Goal: Task Accomplishment & Management: Manage account settings

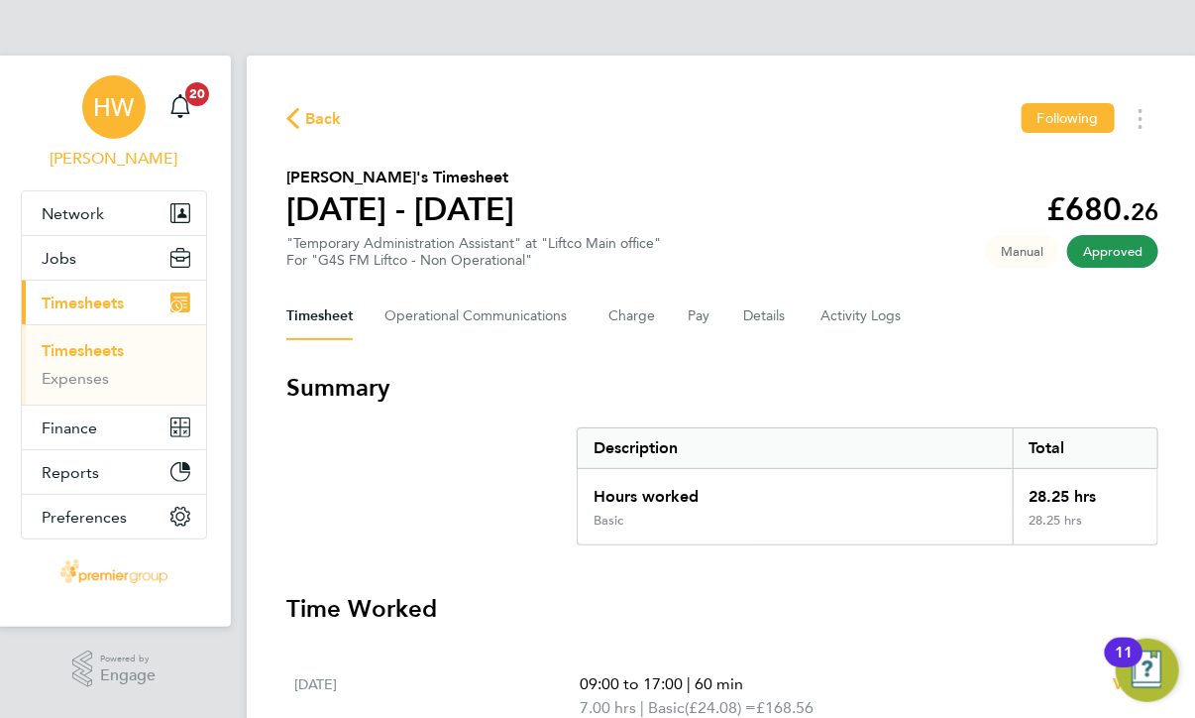
click at [99, 153] on span "[PERSON_NAME]" at bounding box center [114, 159] width 186 height 24
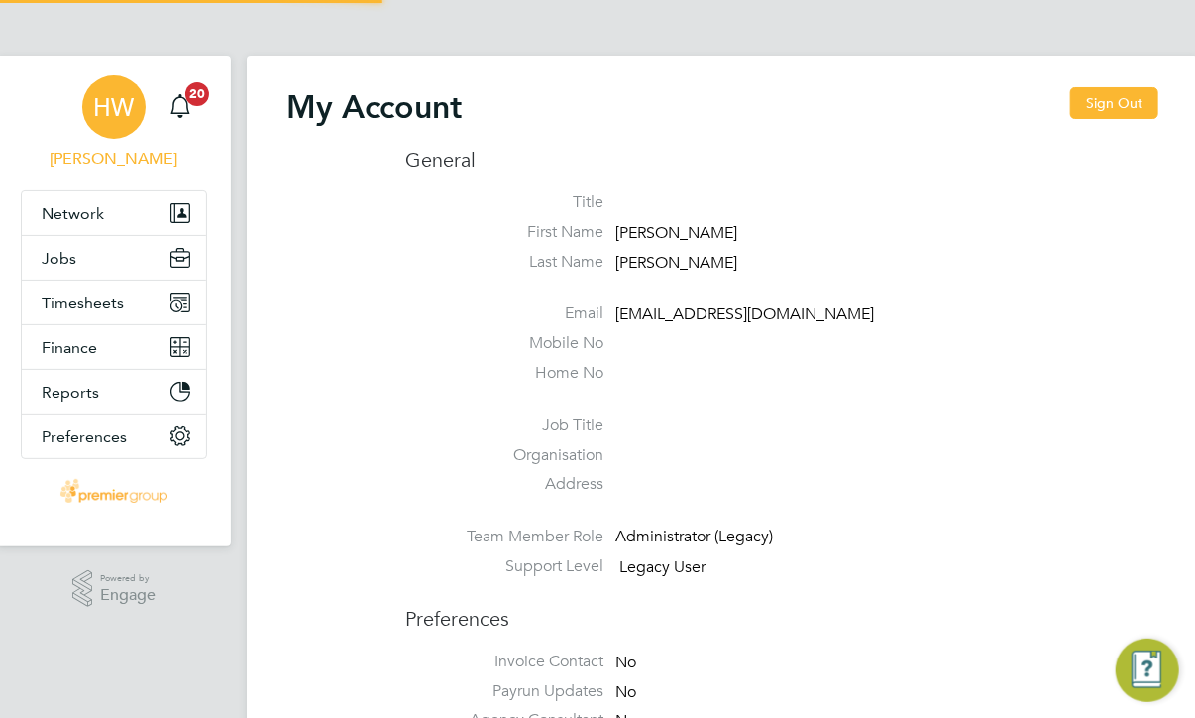
type input "eviskontaite@premiergroupuk.com"
click at [71, 220] on span "Network" at bounding box center [73, 213] width 62 height 19
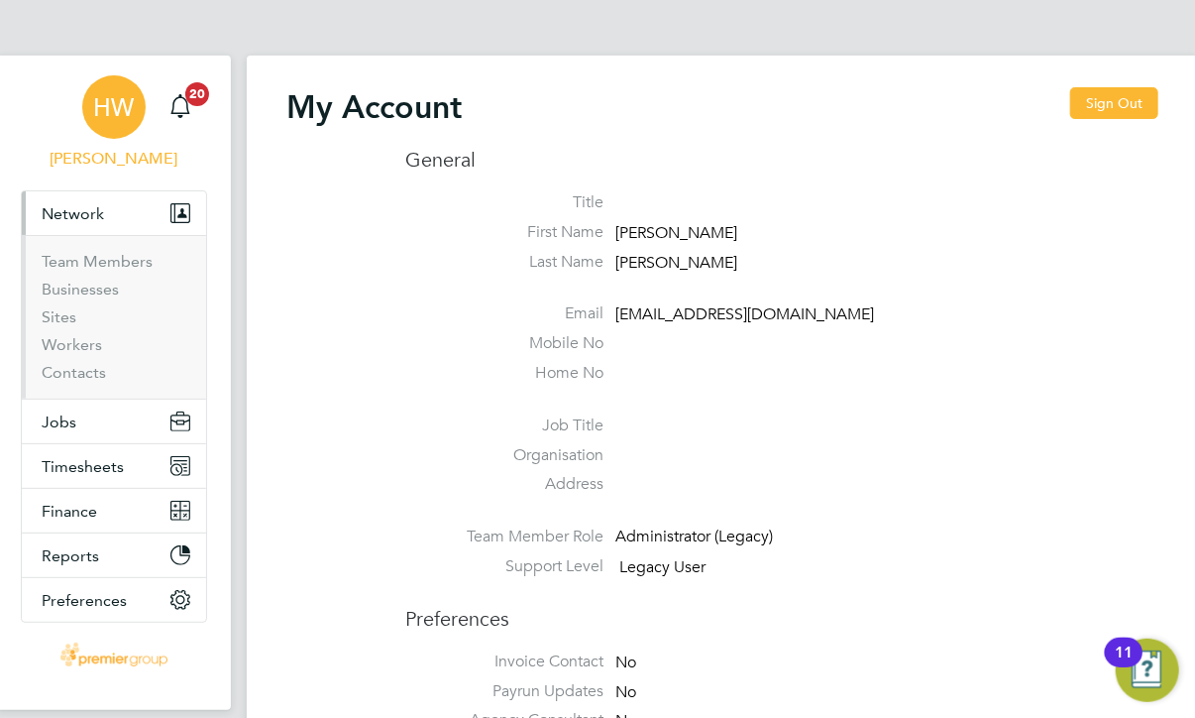
click at [71, 222] on button "Network" at bounding box center [114, 213] width 184 height 44
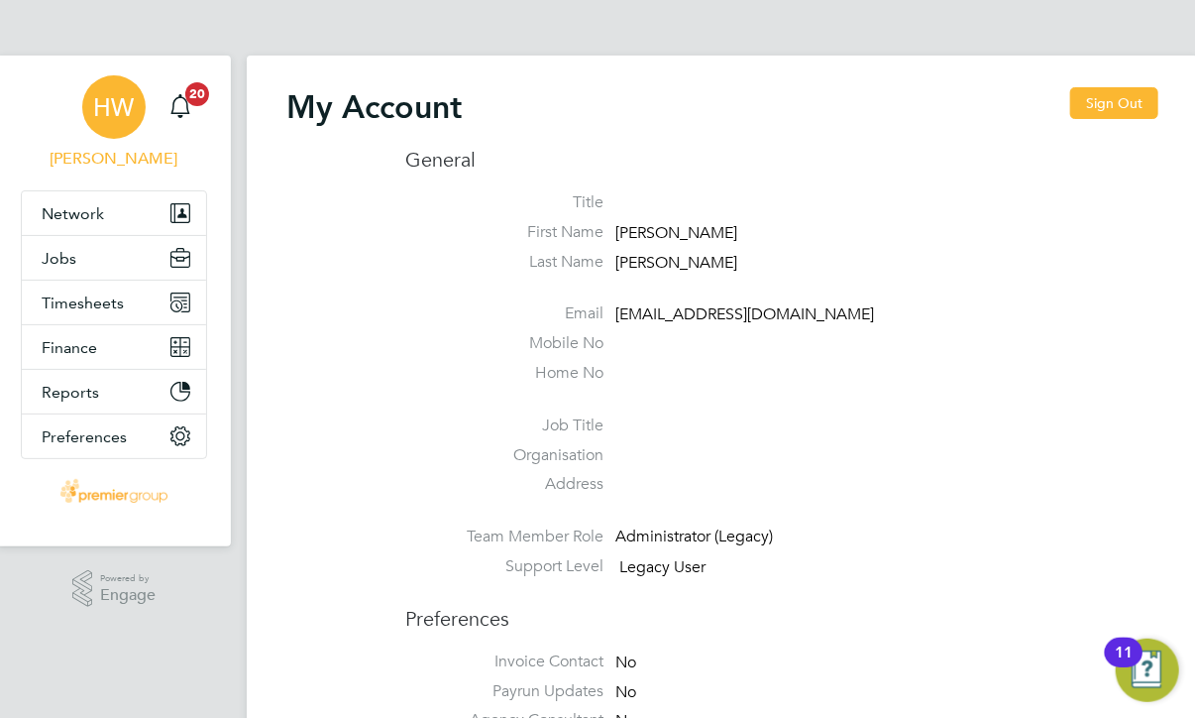
click at [118, 166] on span "[PERSON_NAME]" at bounding box center [114, 159] width 186 height 24
click at [103, 427] on span "Preferences" at bounding box center [84, 436] width 85 height 19
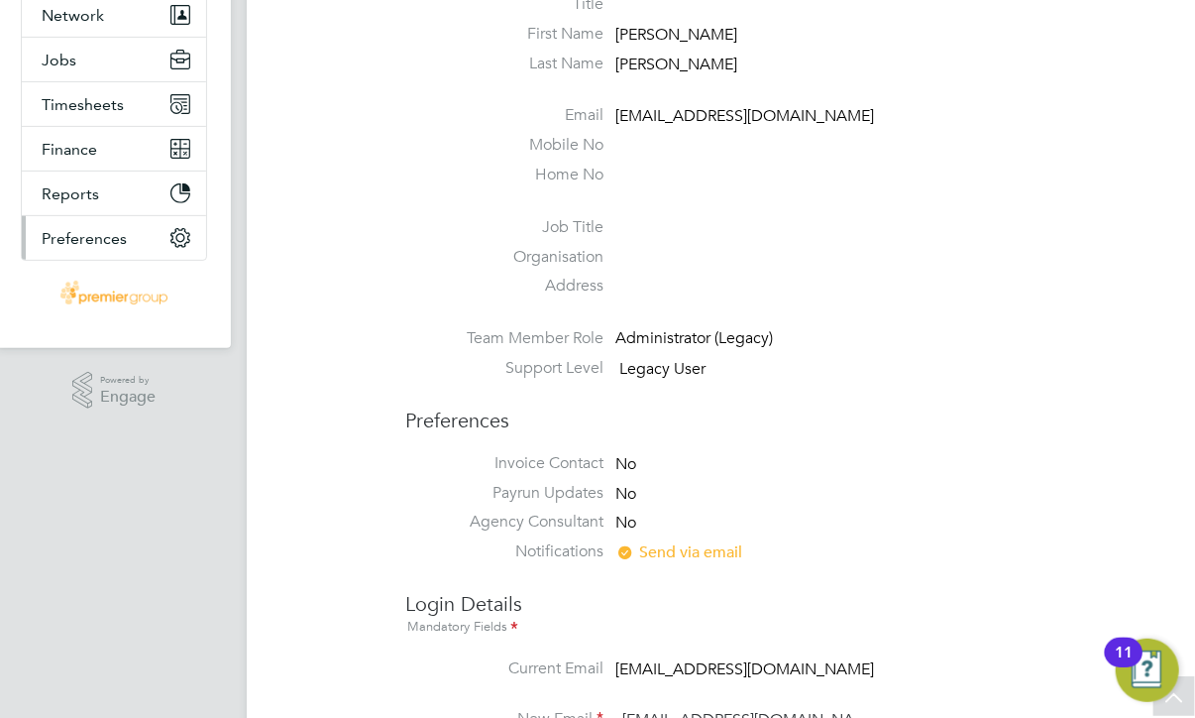
click at [140, 230] on button "Preferences" at bounding box center [114, 238] width 184 height 44
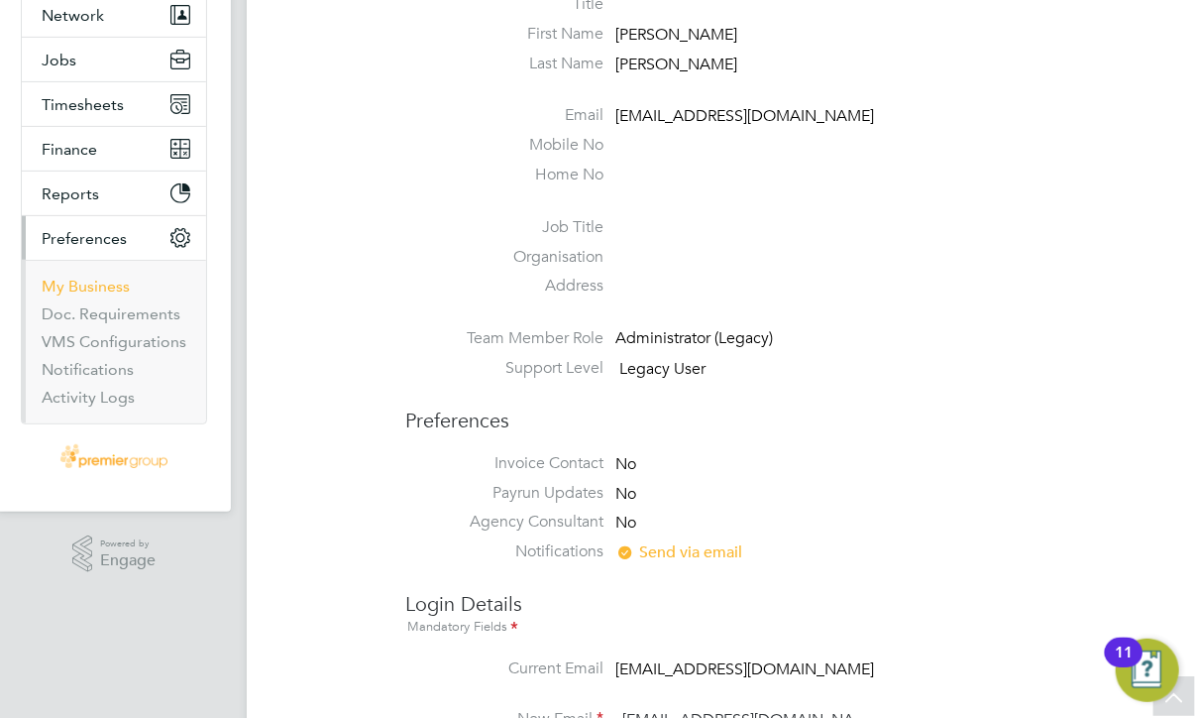
click at [85, 284] on link "My Business" at bounding box center [86, 286] width 88 height 19
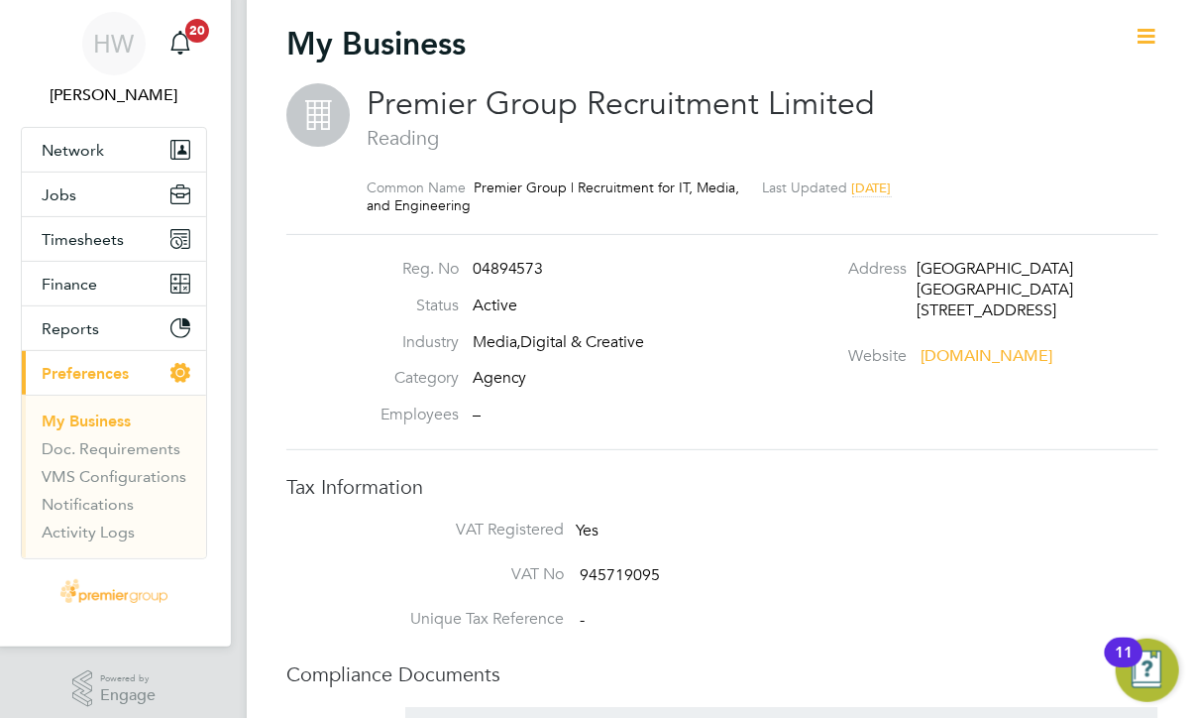
scroll to position [99, 0]
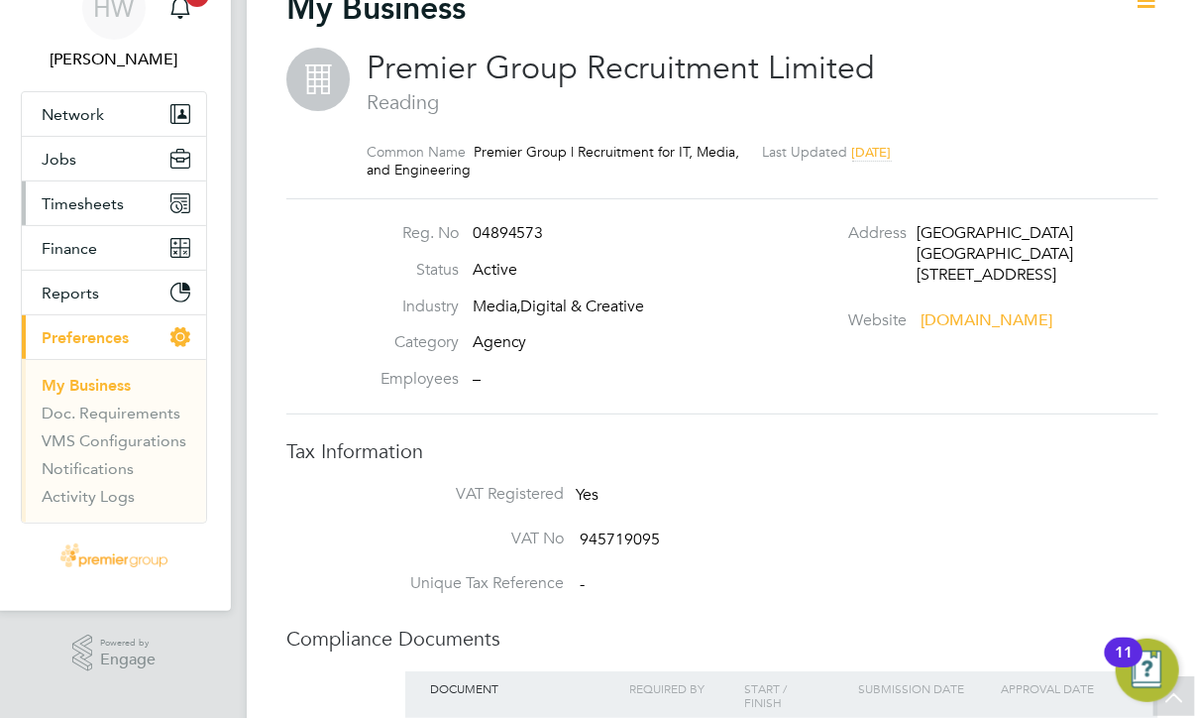
click at [105, 205] on span "Timesheets" at bounding box center [83, 203] width 82 height 19
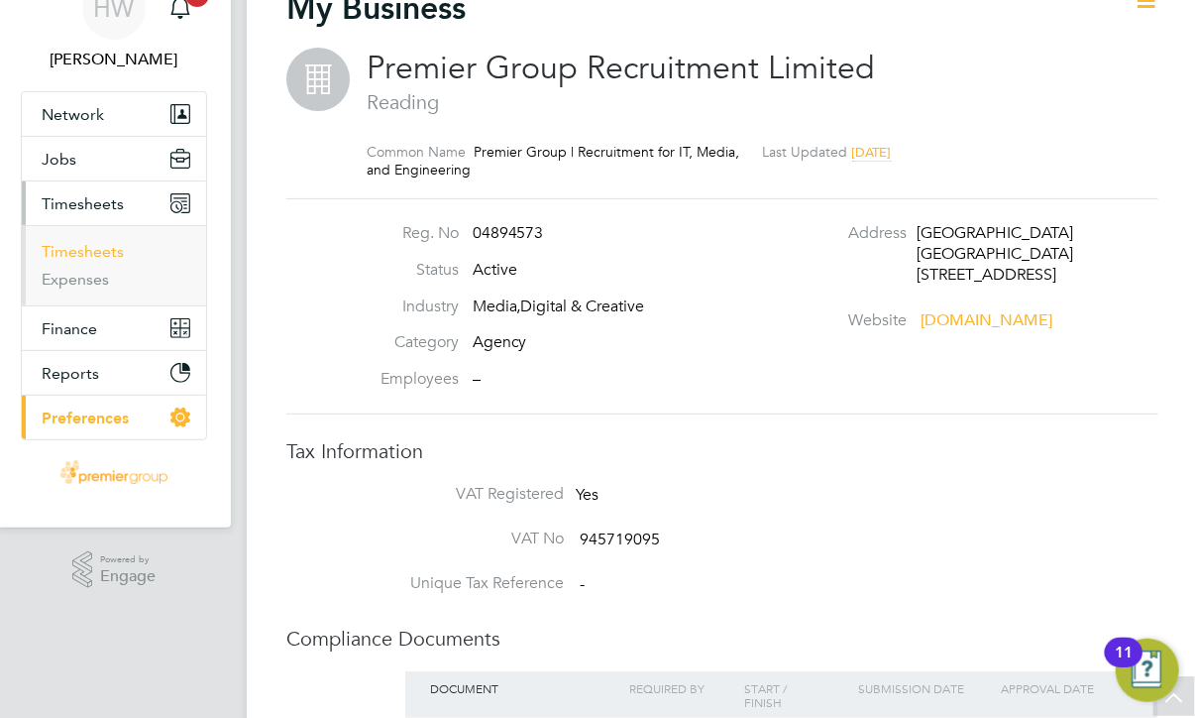
click at [112, 249] on link "Timesheets" at bounding box center [83, 251] width 82 height 19
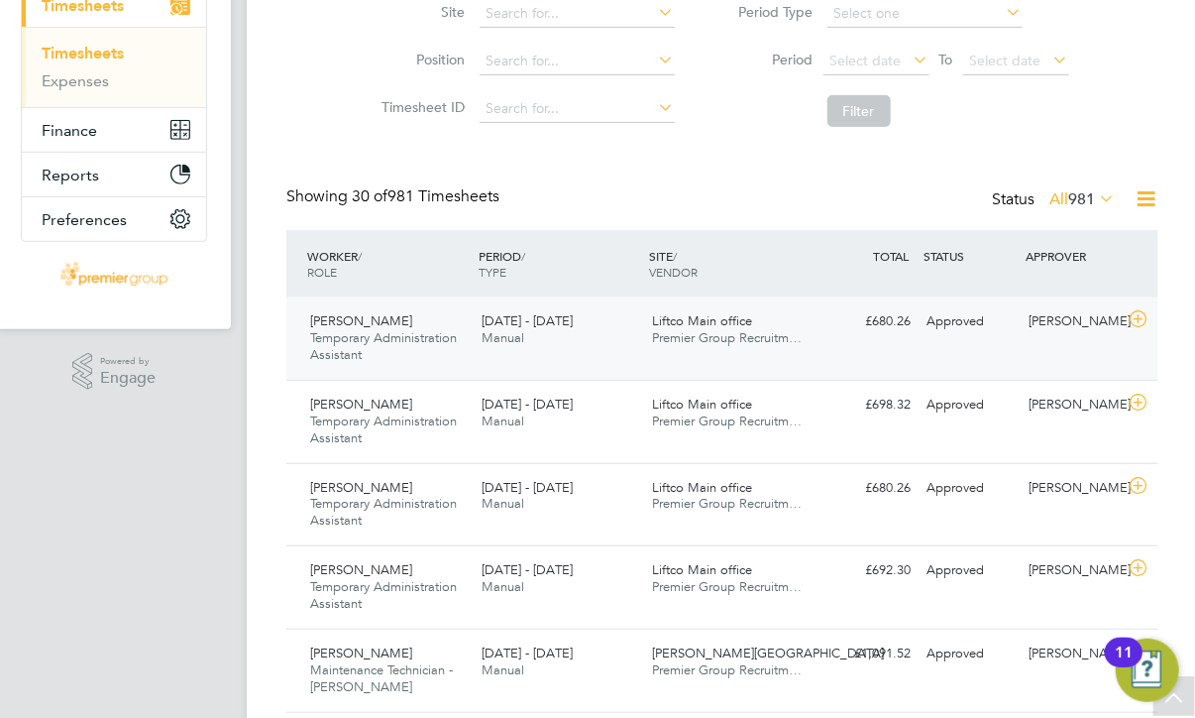
click at [498, 344] on span "Manual" at bounding box center [503, 337] width 43 height 17
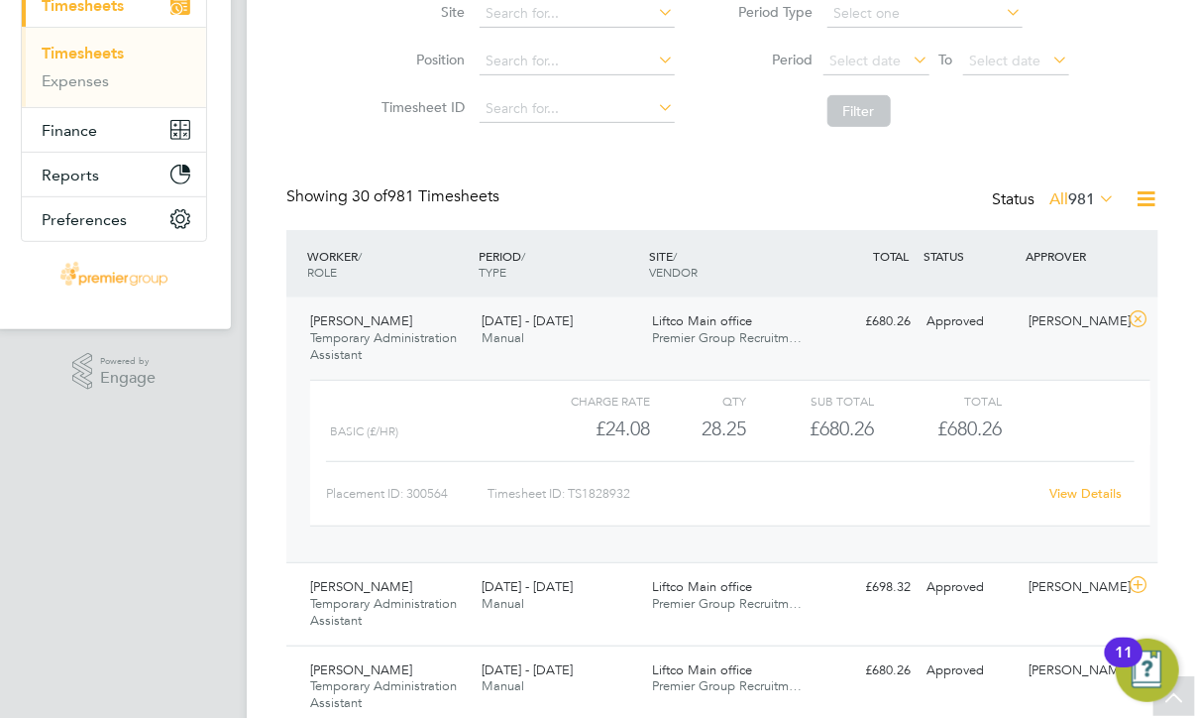
click at [1069, 502] on div "View Details" at bounding box center [1086, 494] width 97 height 32
click at [1070, 491] on link "View Details" at bounding box center [1087, 493] width 72 height 17
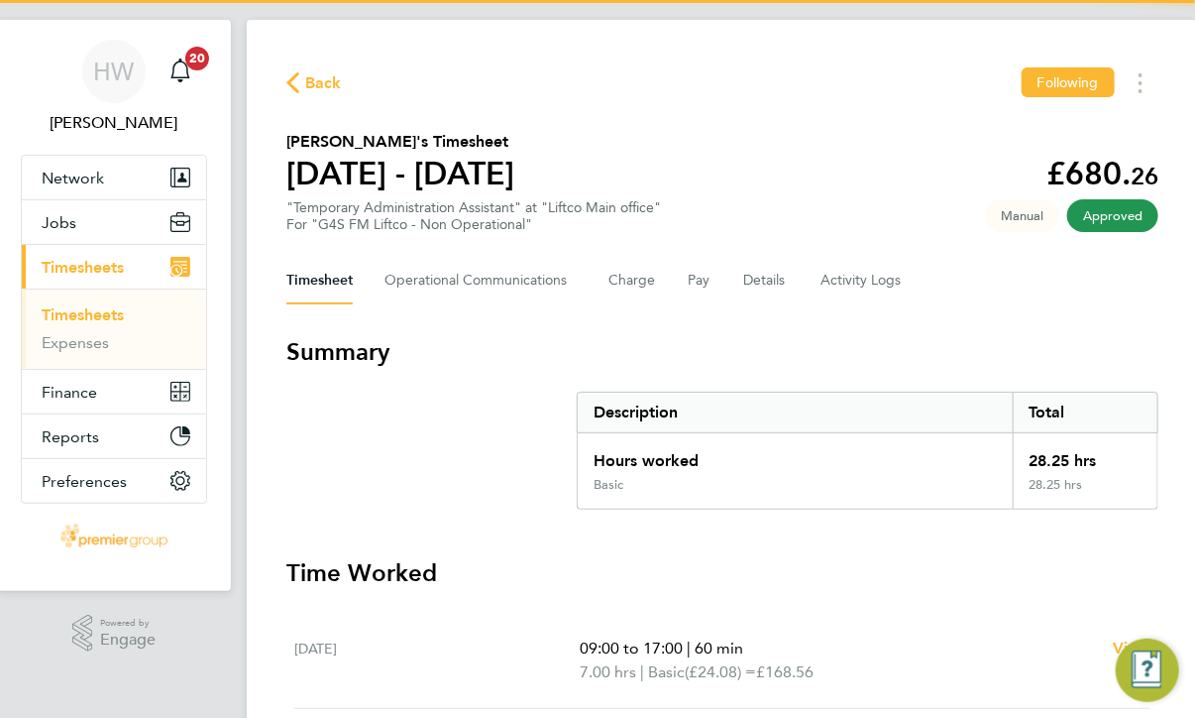
scroll to position [99, 0]
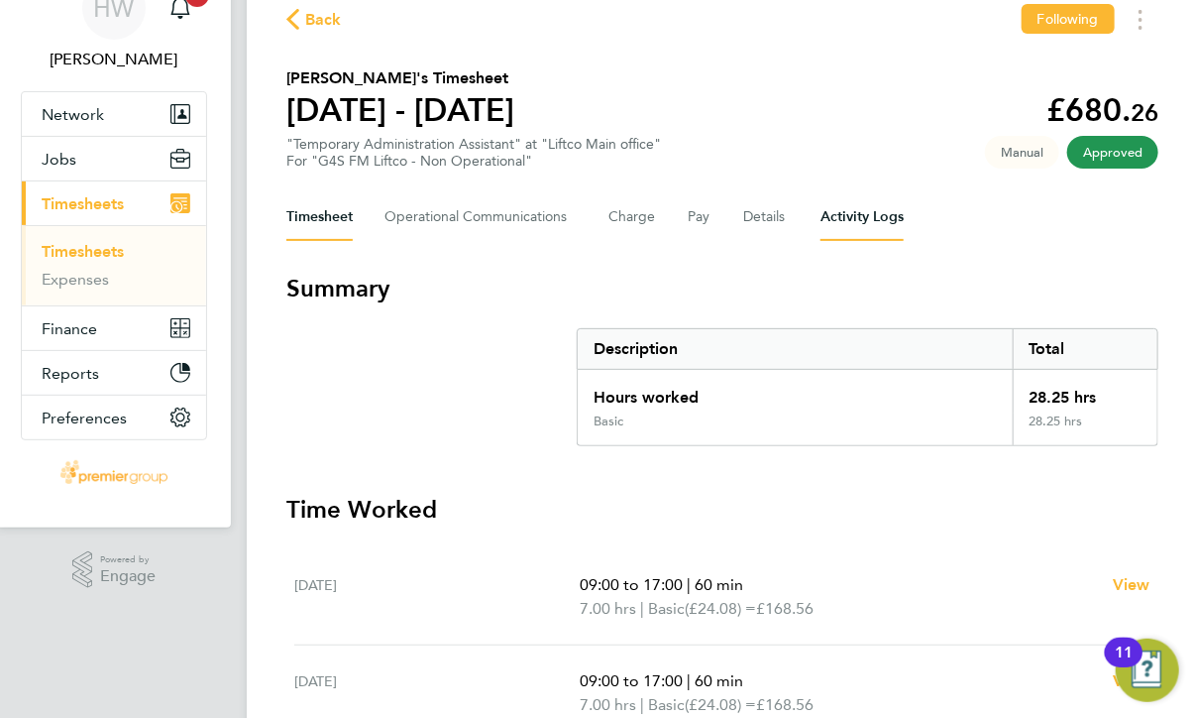
click at [885, 202] on Logs-tab "Activity Logs" at bounding box center [862, 217] width 83 height 48
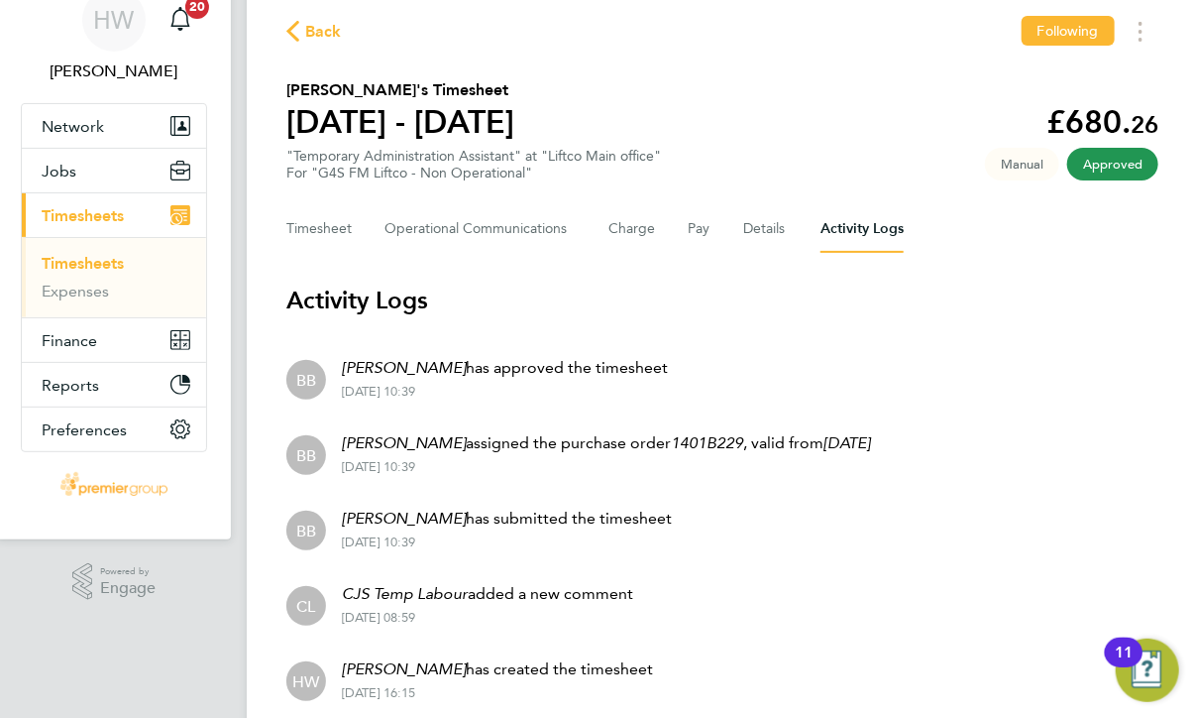
scroll to position [165, 0]
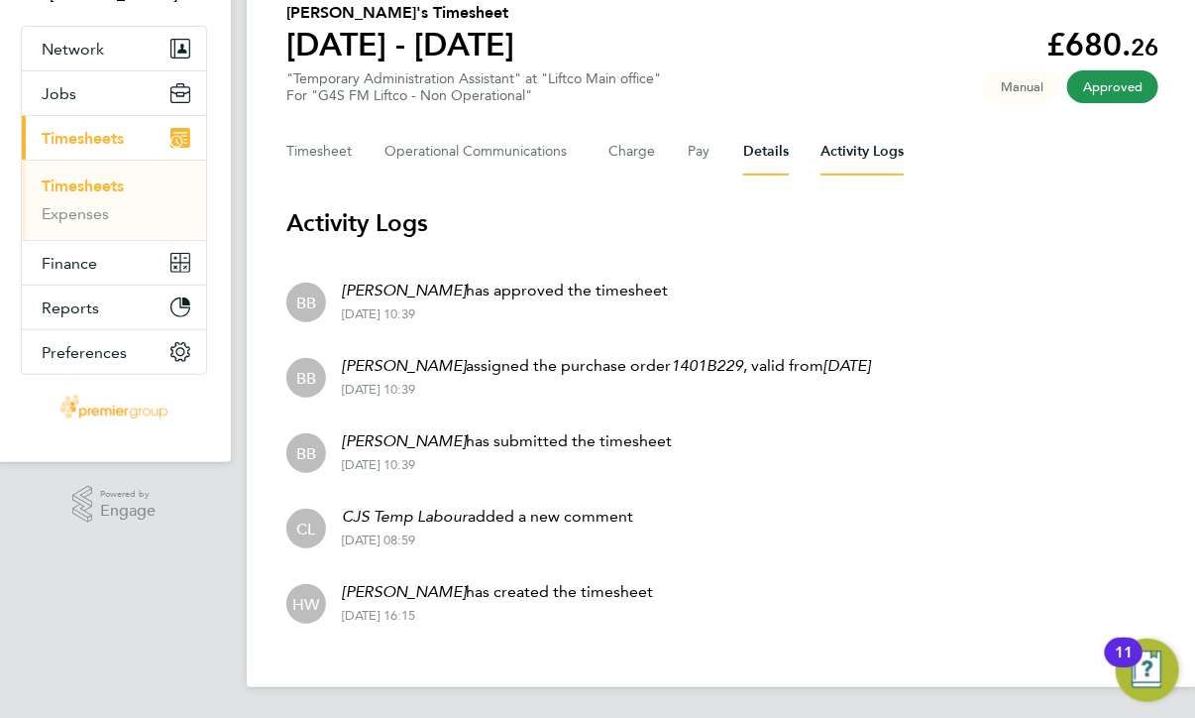
click at [743, 154] on button "Details" at bounding box center [766, 152] width 46 height 48
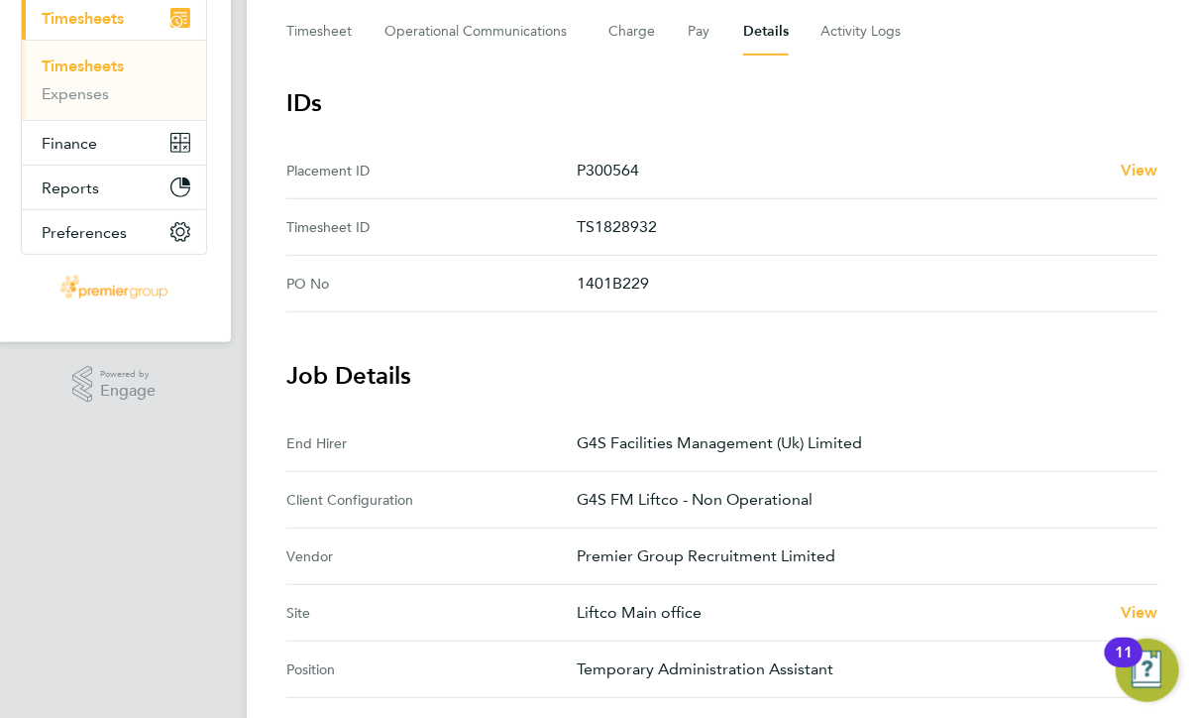
scroll to position [135, 0]
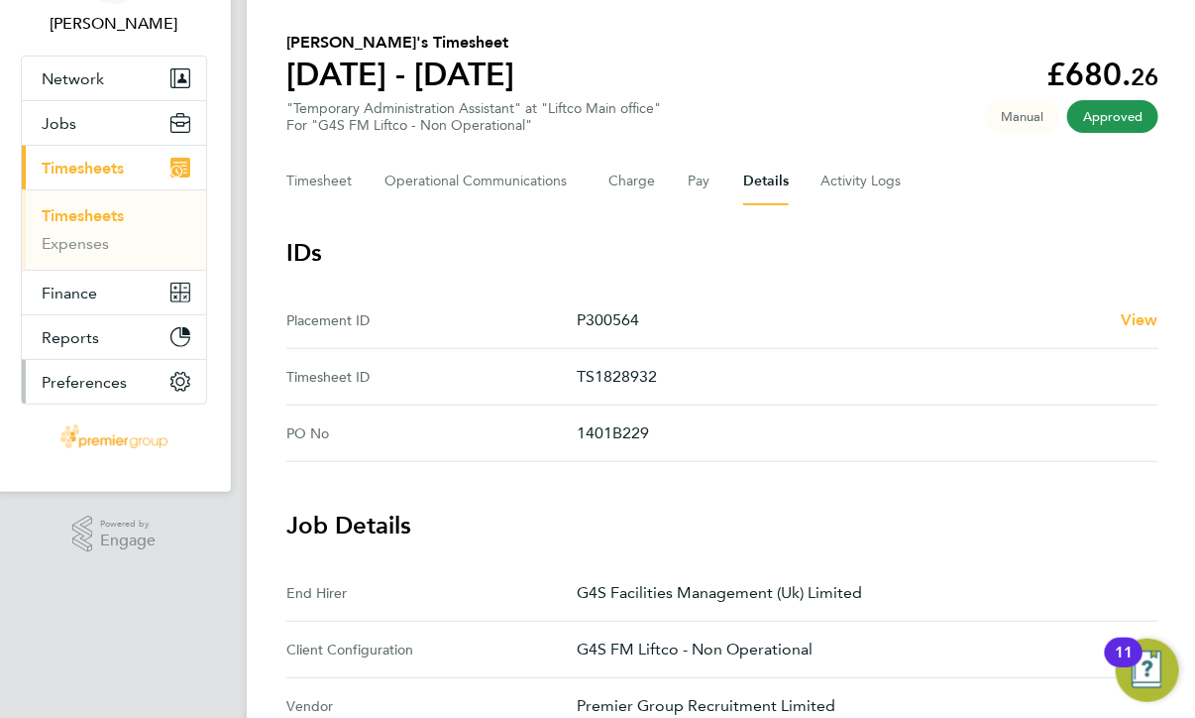
click at [126, 391] on button "Preferences" at bounding box center [114, 382] width 184 height 44
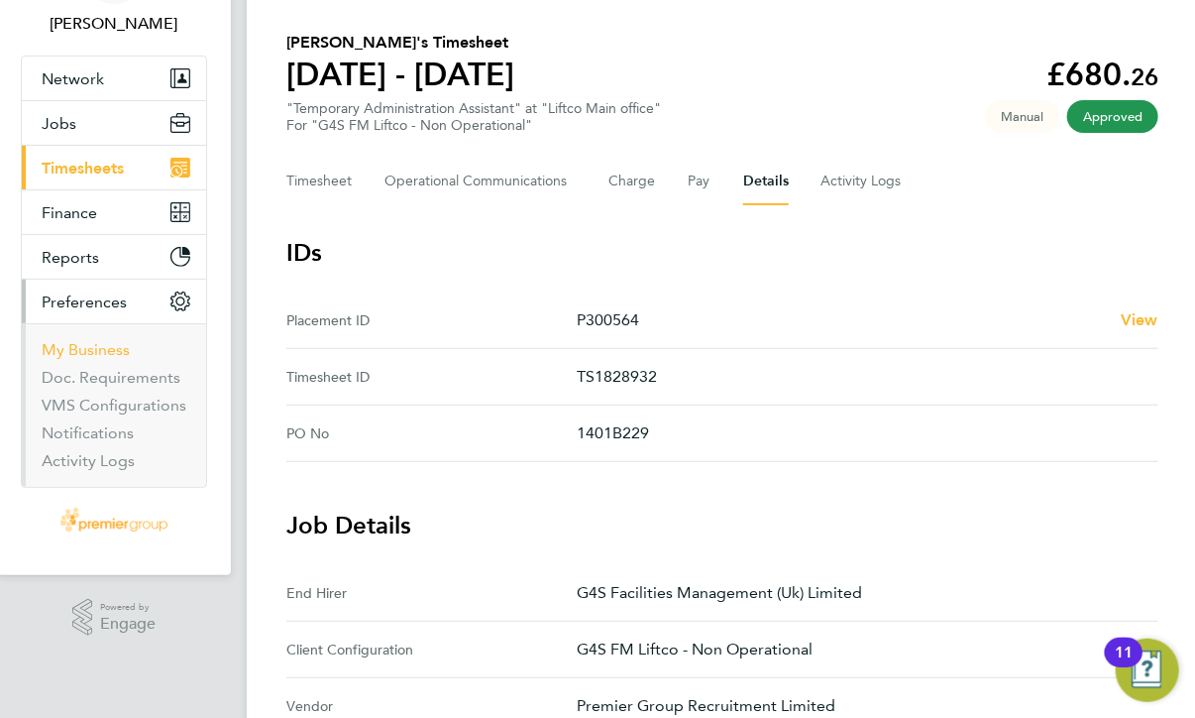
click at [98, 350] on link "My Business" at bounding box center [86, 349] width 88 height 19
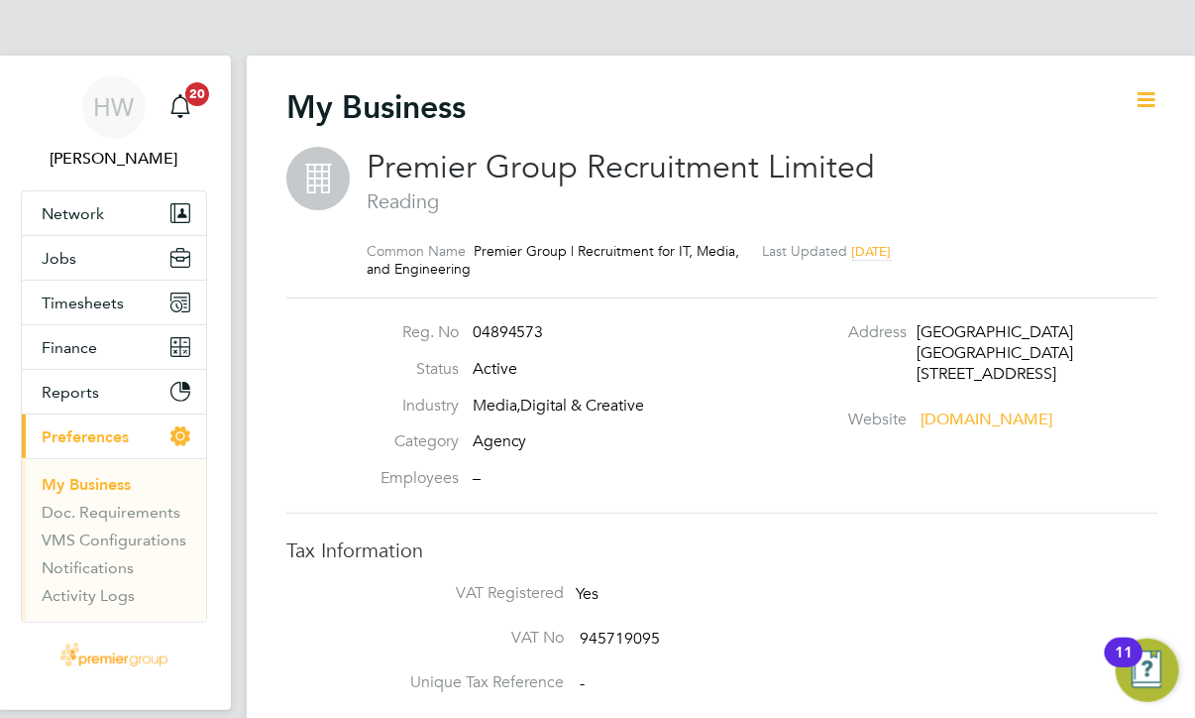
click at [1154, 102] on icon at bounding box center [1146, 99] width 25 height 25
click at [1124, 147] on li "Edit Business e" at bounding box center [1097, 147] width 117 height 28
type input "[GEOGRAPHIC_DATA]"
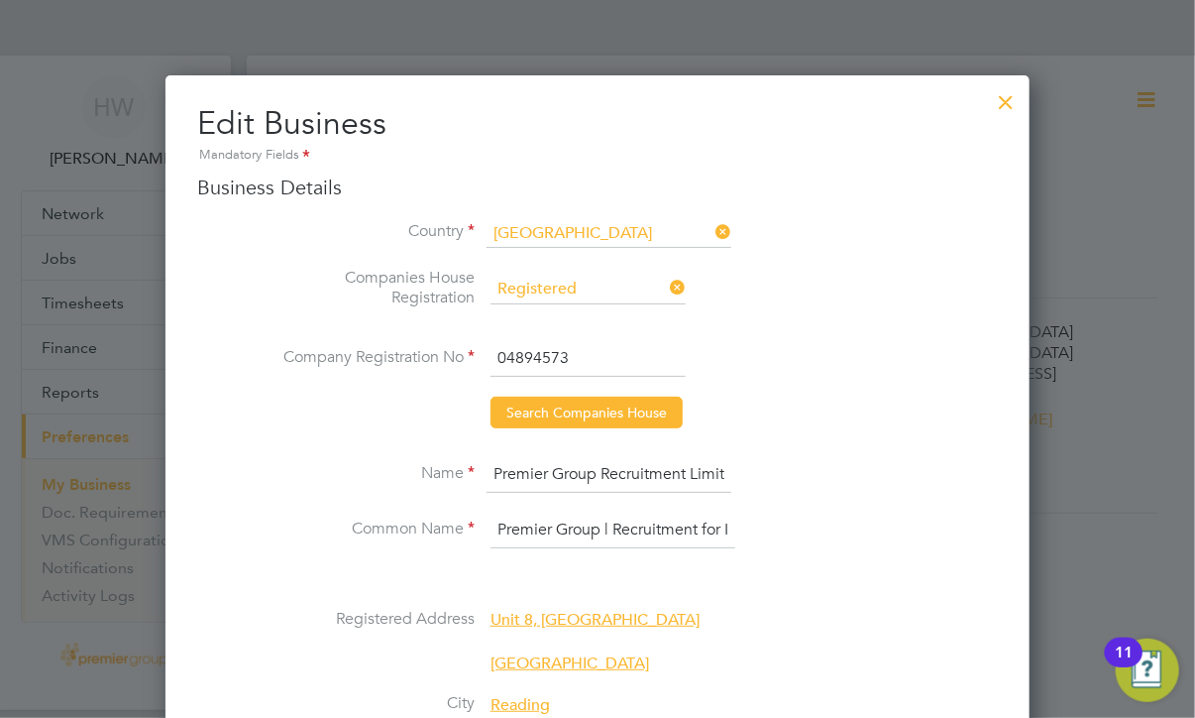
click at [1015, 101] on div at bounding box center [1007, 97] width 36 height 36
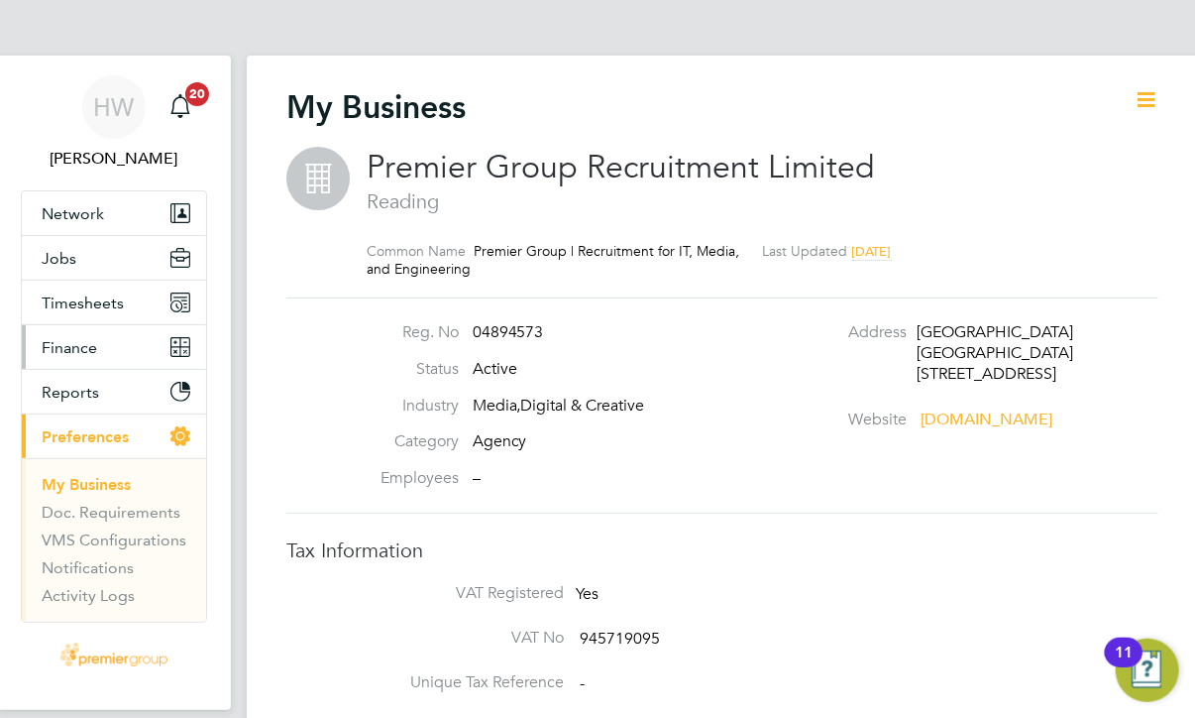
click at [61, 348] on span "Finance" at bounding box center [70, 347] width 56 height 19
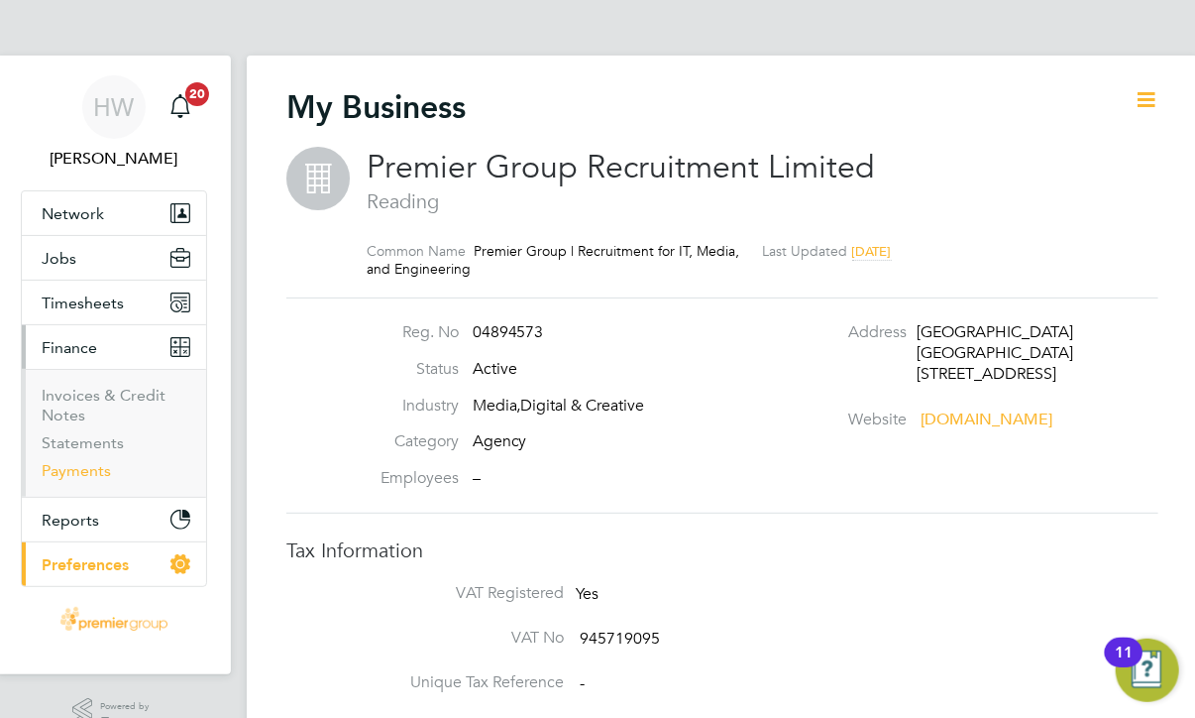
click at [94, 467] on link "Payments" at bounding box center [76, 470] width 69 height 19
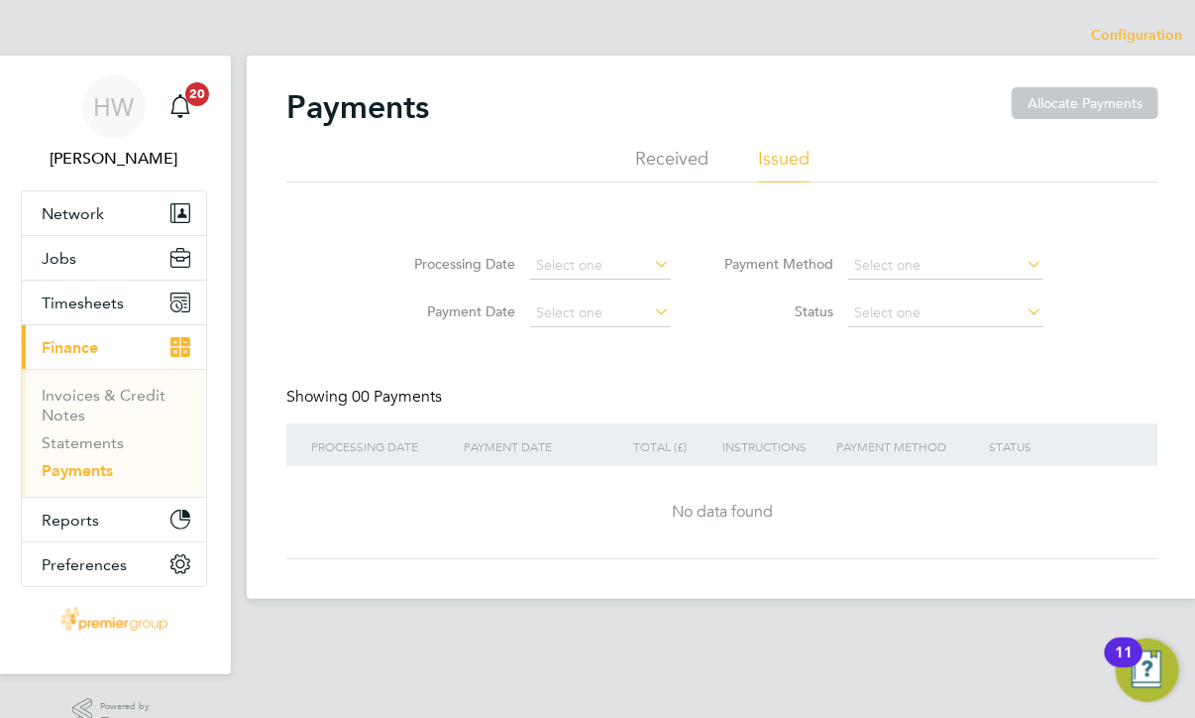
click at [672, 158] on li "Received" at bounding box center [671, 165] width 73 height 36
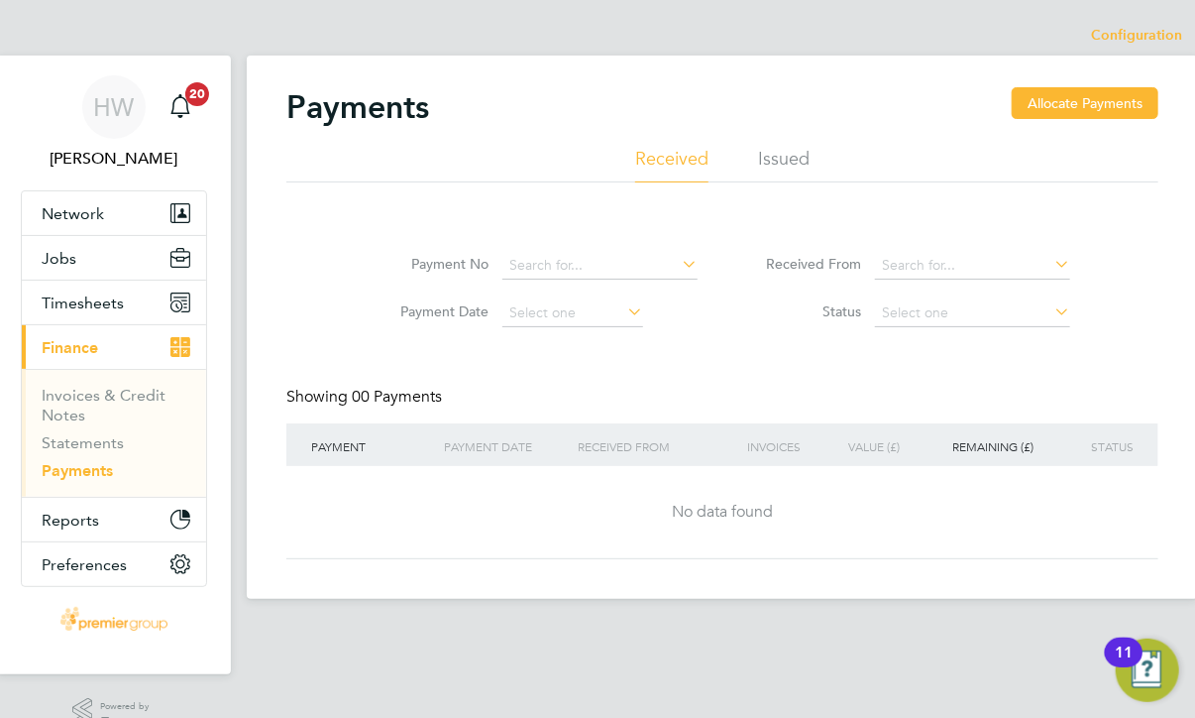
click at [769, 171] on li "Issued" at bounding box center [784, 165] width 52 height 36
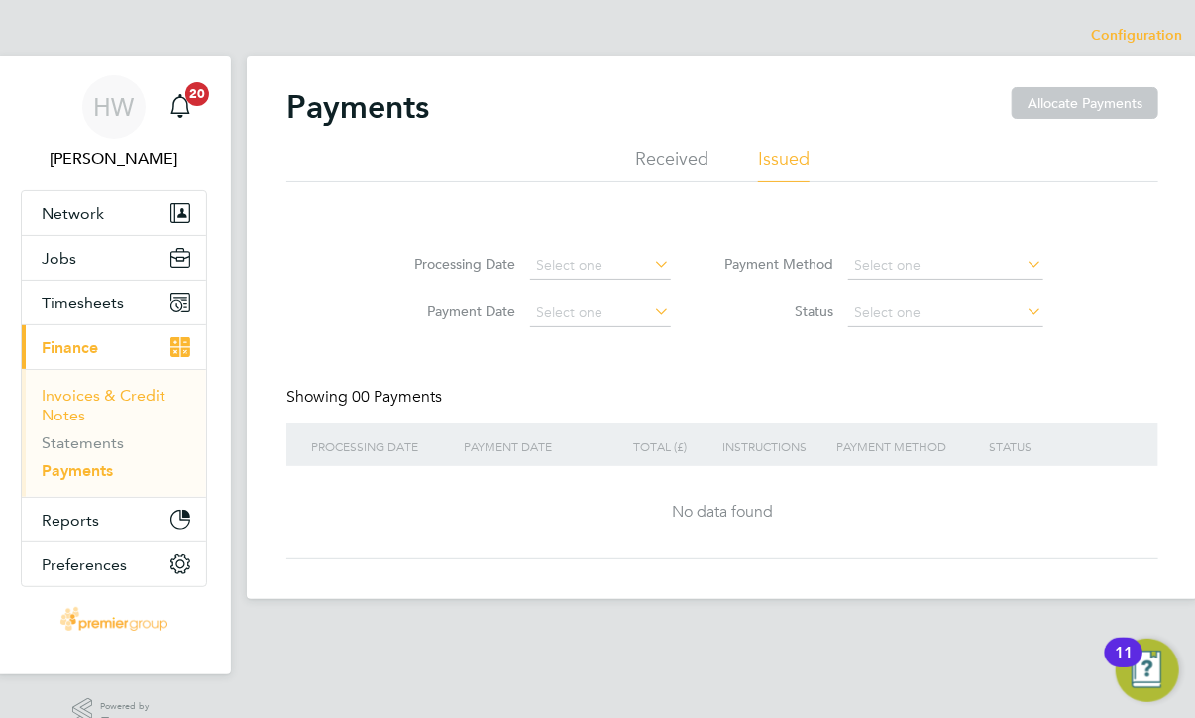
click at [79, 399] on link "Invoices & Credit Notes" at bounding box center [104, 405] width 124 height 39
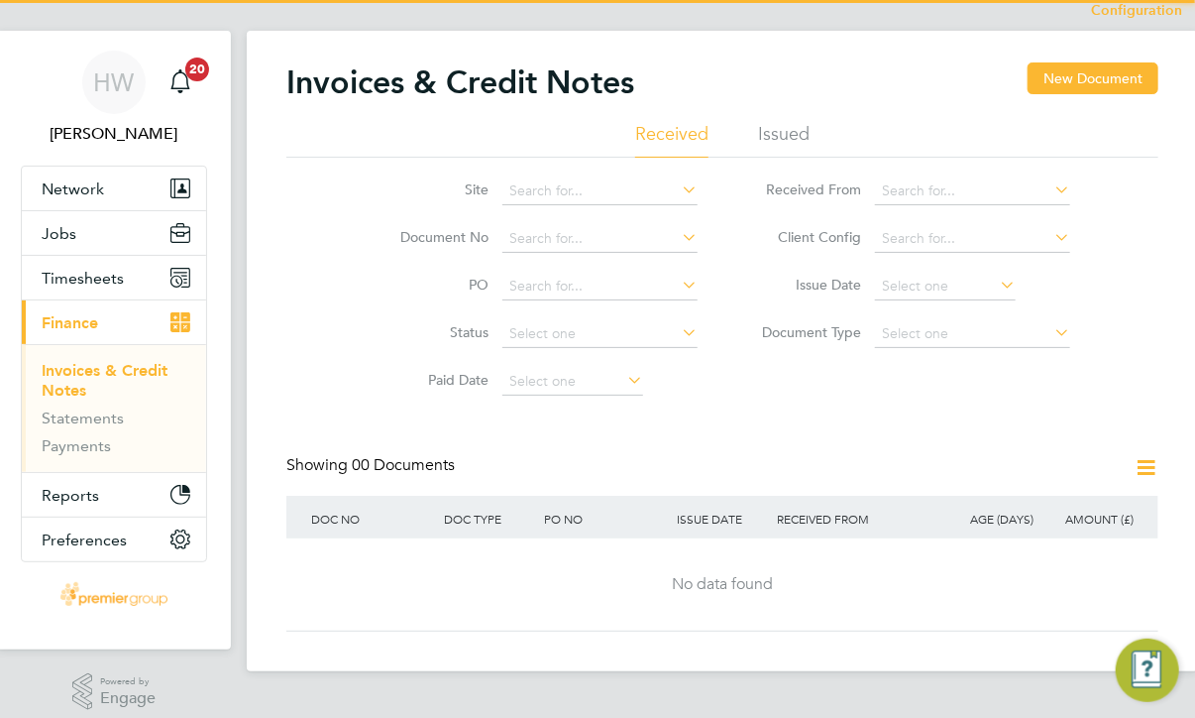
scroll to position [40, 0]
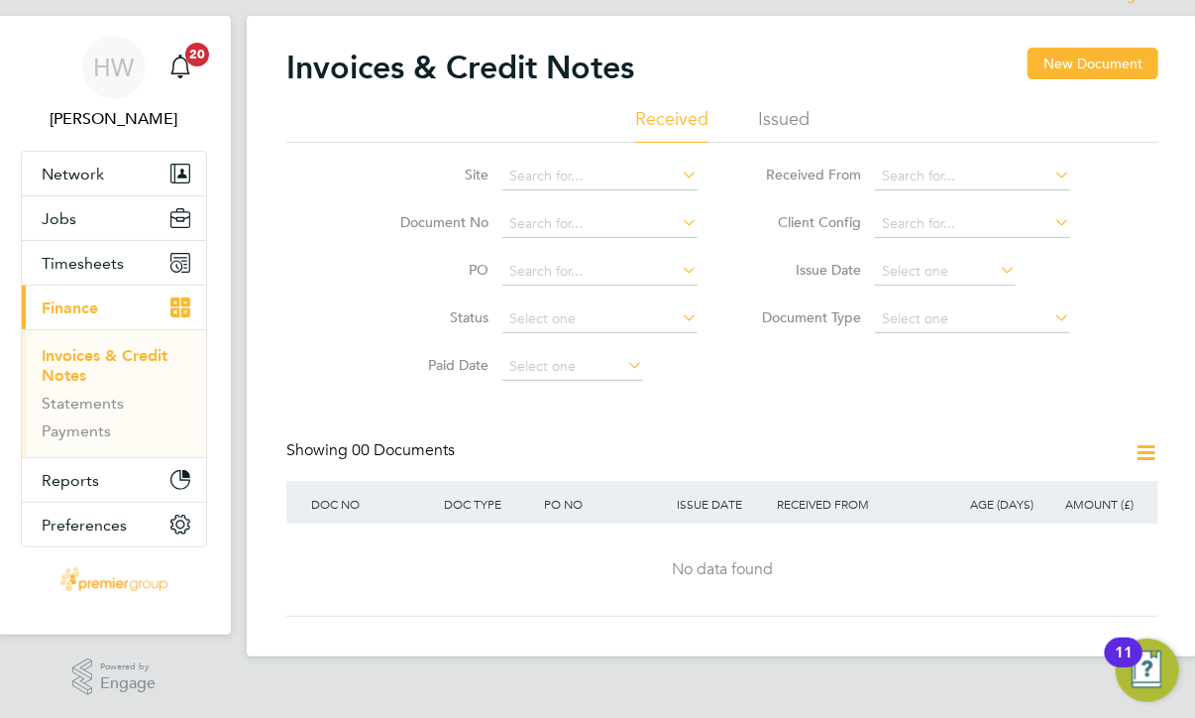
click at [1177, 452] on div "Invoices & Credit Notes New Document Received Issued Site Document No PO Status…" at bounding box center [723, 336] width 952 height 640
click at [1152, 449] on icon at bounding box center [1146, 452] width 25 height 25
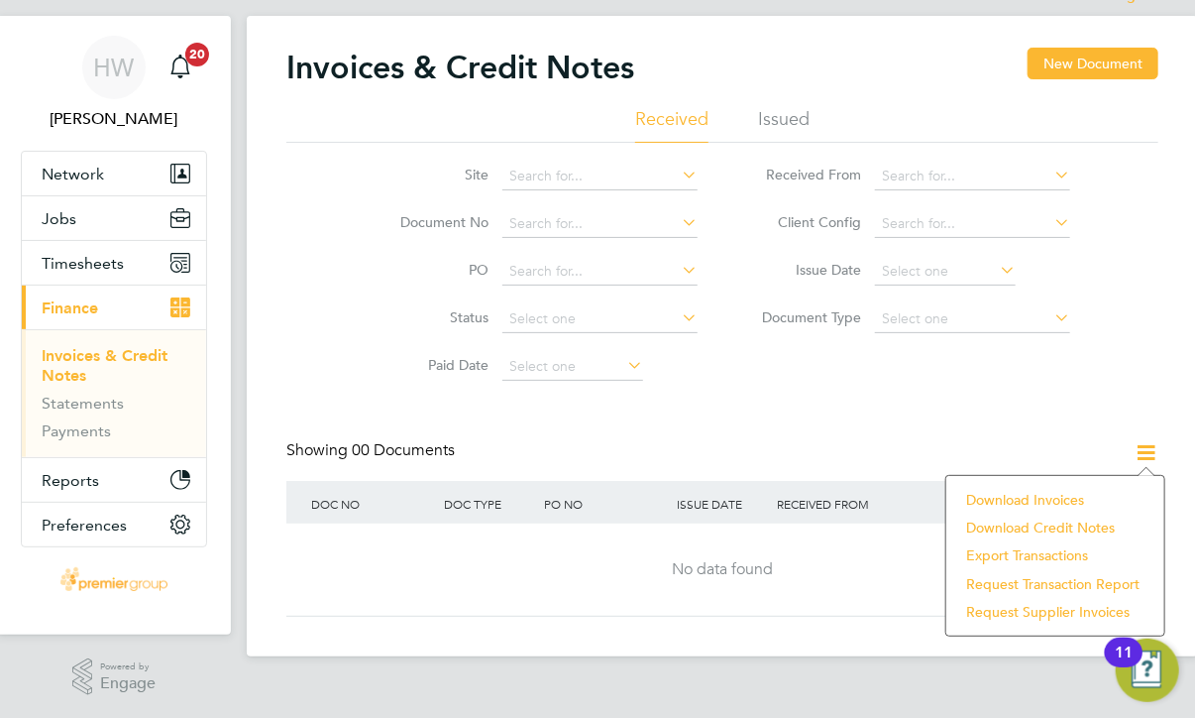
click at [1152, 449] on icon at bounding box center [1146, 452] width 25 height 25
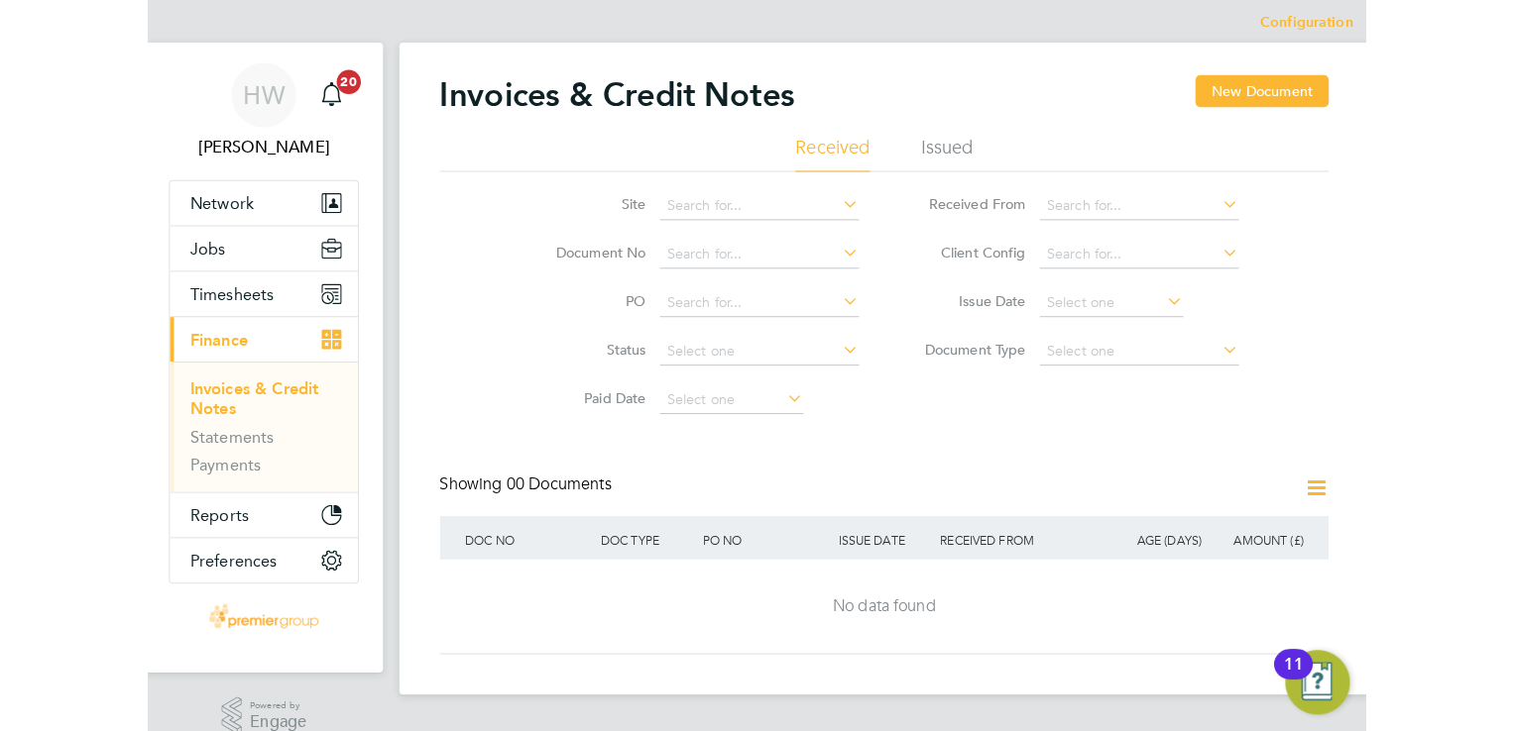
scroll to position [0, 0]
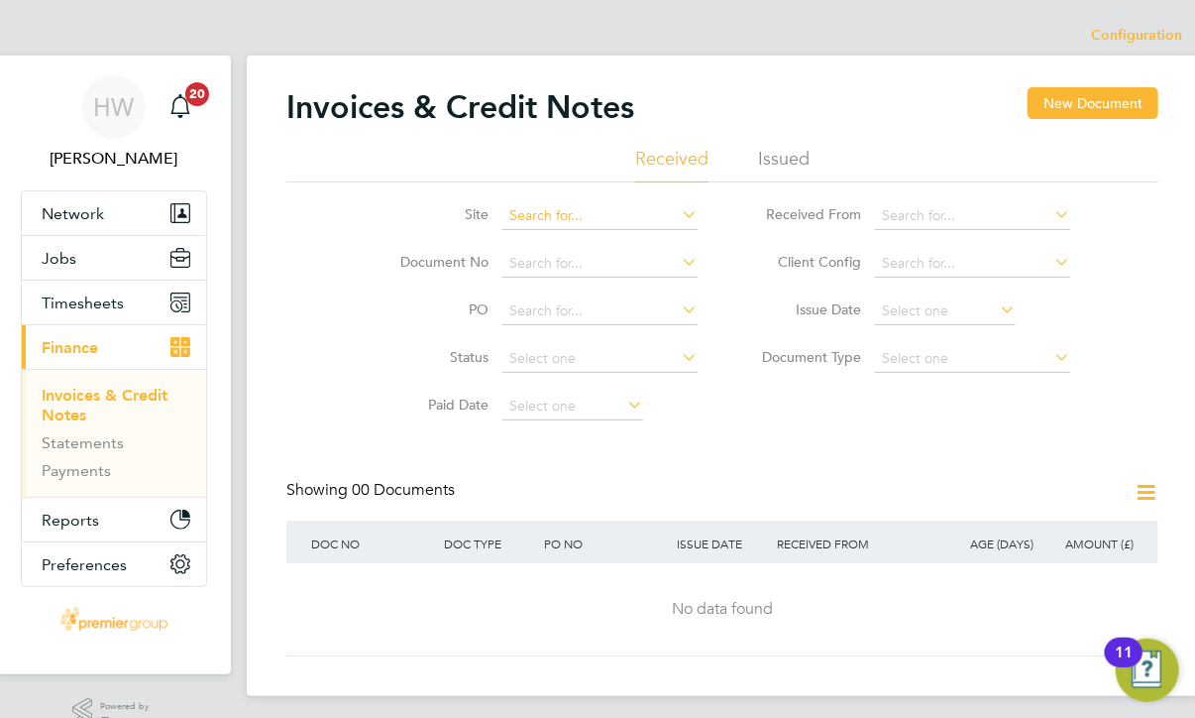
click at [598, 222] on input at bounding box center [600, 216] width 195 height 28
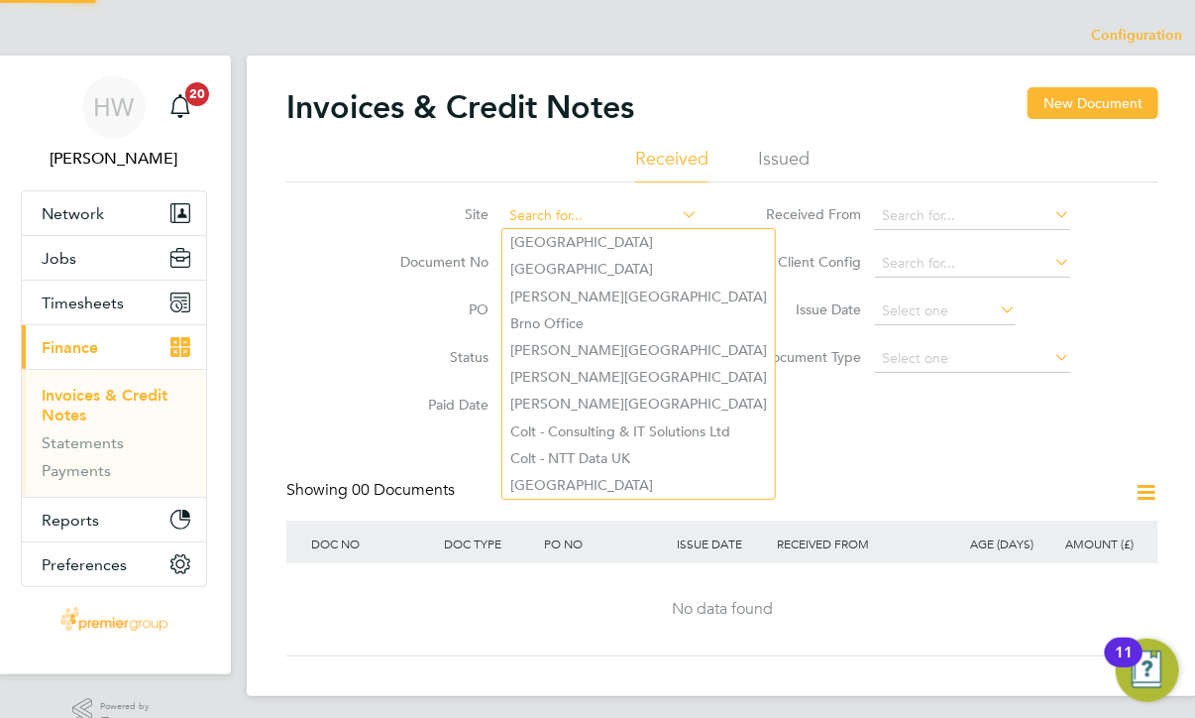
click at [599, 223] on input at bounding box center [600, 216] width 195 height 28
click at [418, 269] on label "Document No" at bounding box center [432, 262] width 114 height 18
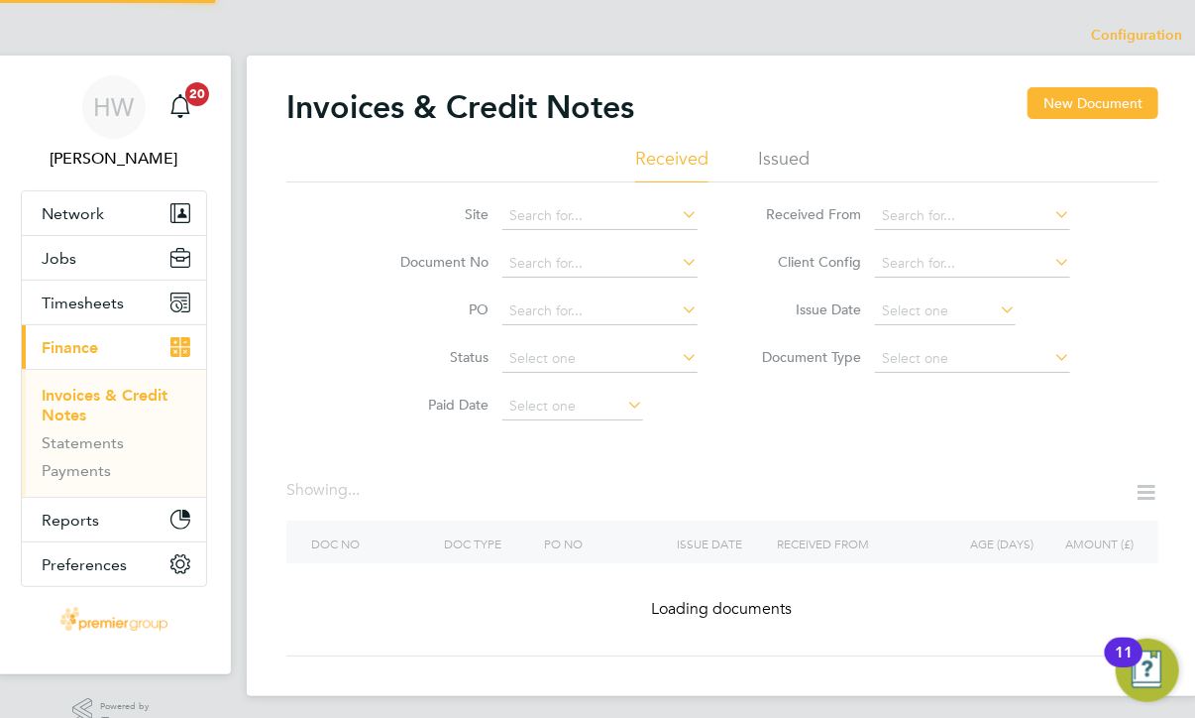
click at [399, 315] on label "PO" at bounding box center [432, 309] width 114 height 18
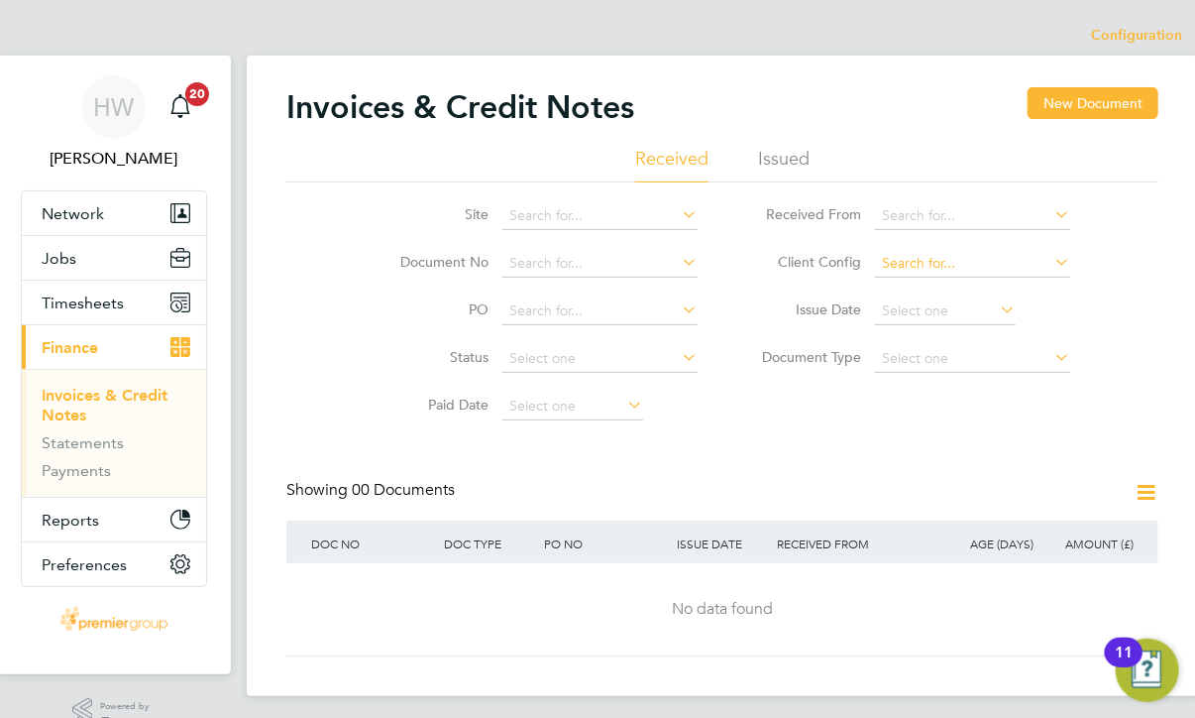
click at [914, 268] on input at bounding box center [972, 264] width 195 height 28
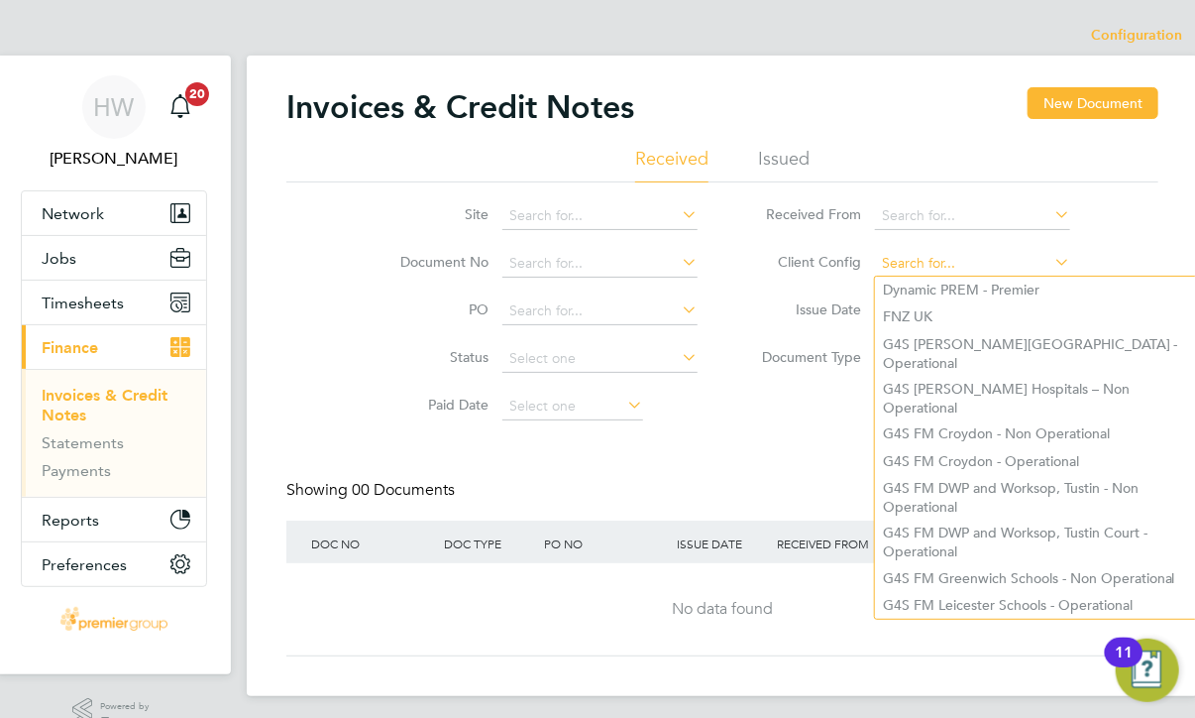
click at [915, 269] on input at bounding box center [972, 264] width 195 height 28
click at [748, 330] on li "Issue Date" at bounding box center [909, 311] width 373 height 48
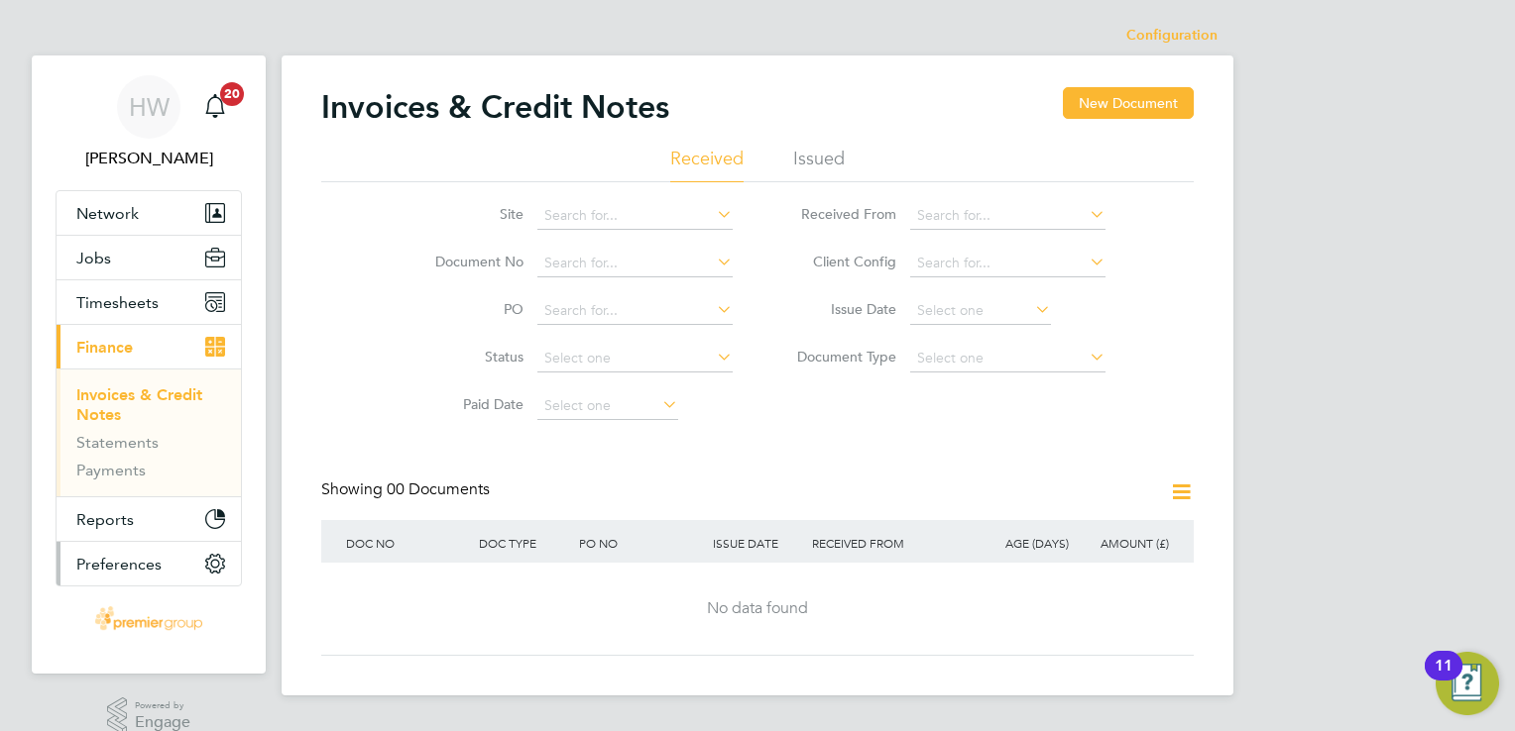
click at [189, 570] on button "Preferences" at bounding box center [148, 564] width 184 height 44
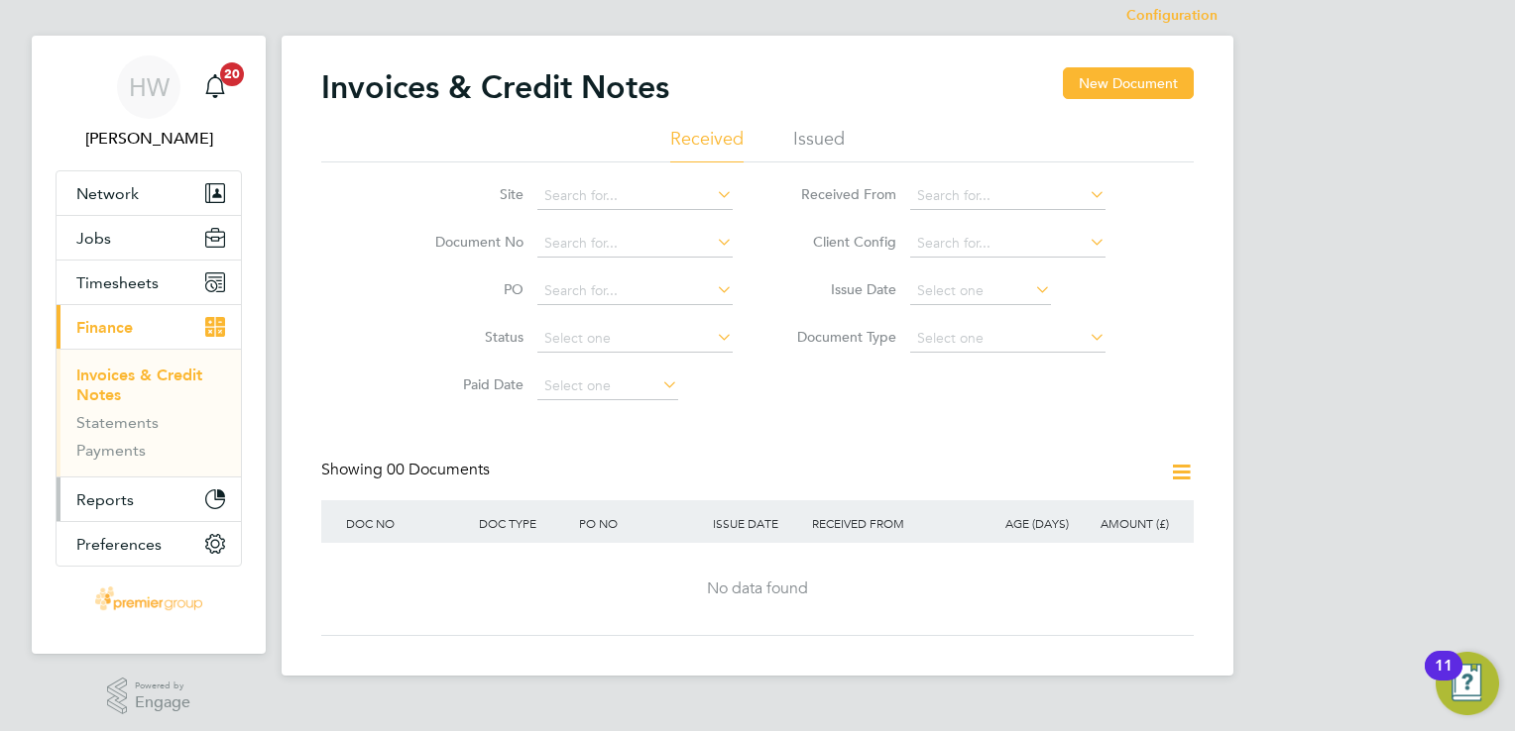
scroll to position [25, 0]
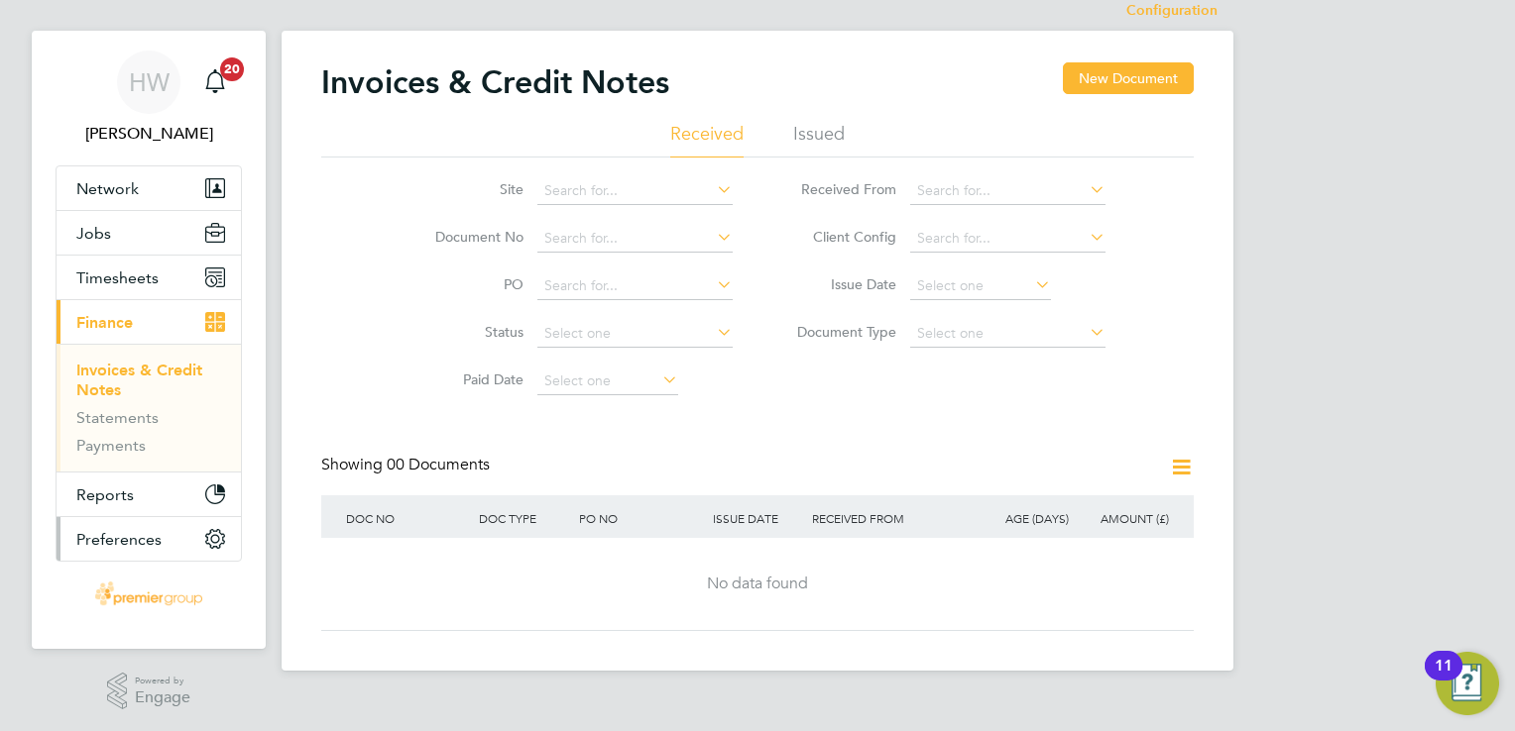
click at [141, 546] on button "Preferences" at bounding box center [148, 539] width 184 height 44
click at [121, 531] on span "Preferences" at bounding box center [118, 539] width 85 height 19
click at [198, 327] on button "Current page: Finance" at bounding box center [148, 322] width 184 height 44
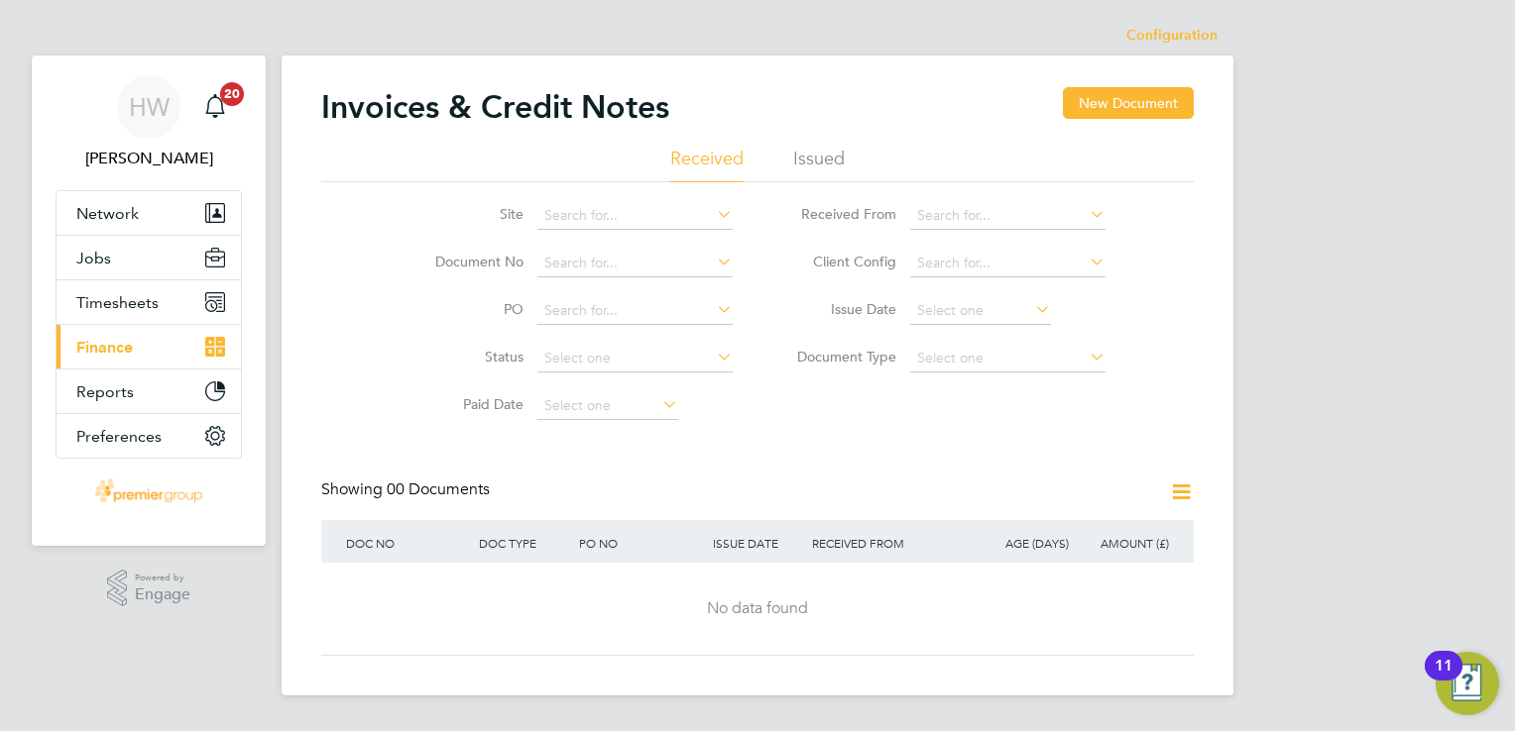
scroll to position [0, 0]
click at [134, 438] on span "Preferences" at bounding box center [118, 436] width 85 height 19
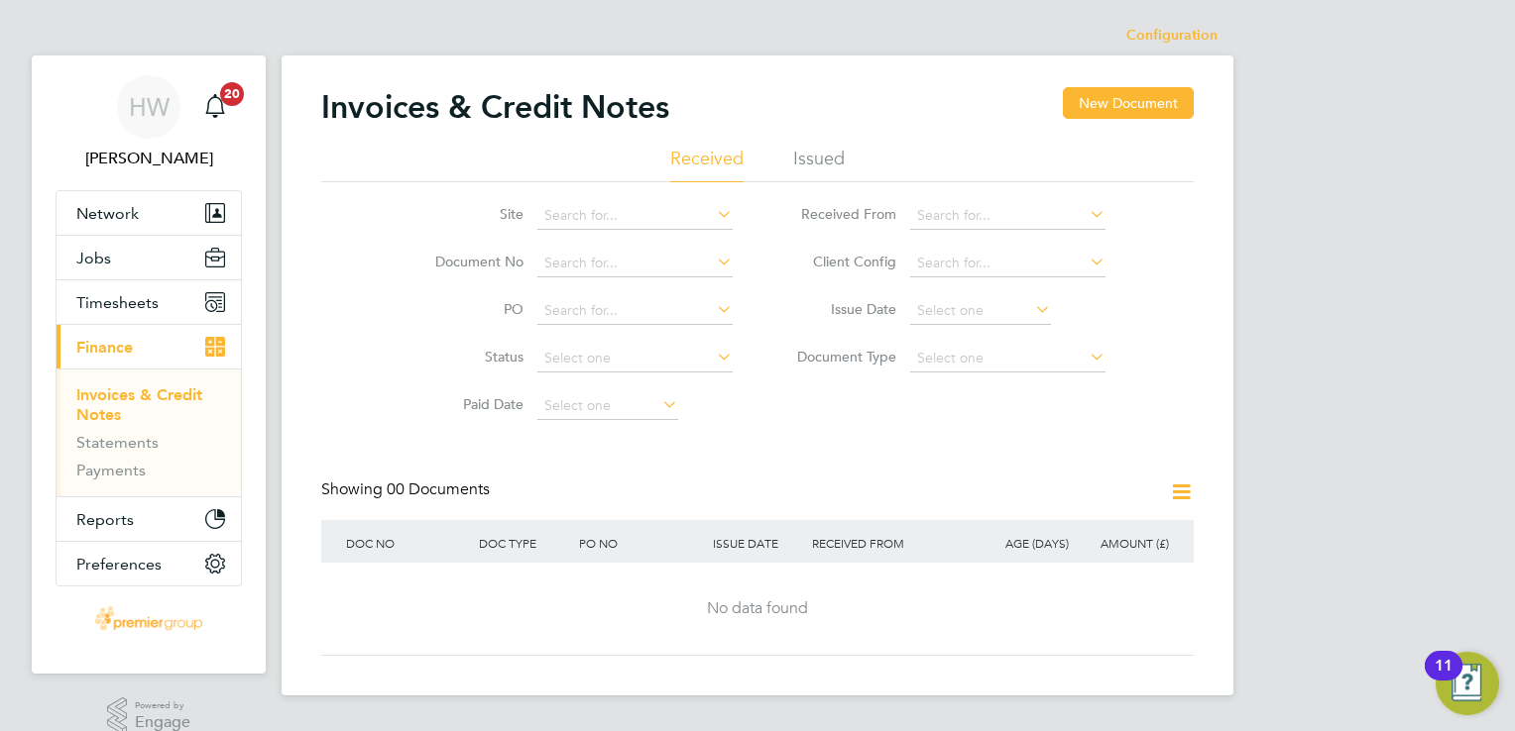
scroll to position [25, 0]
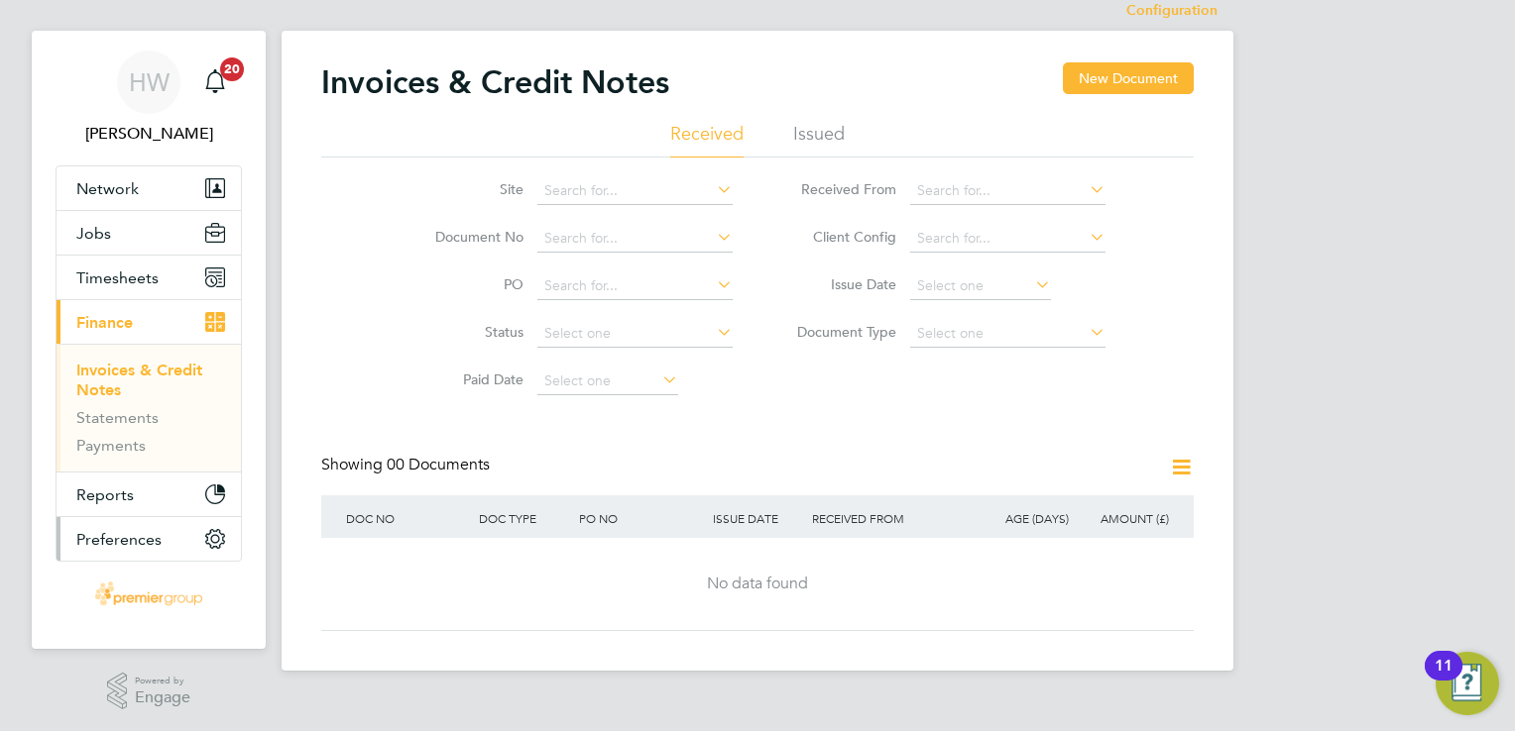
click at [98, 540] on span "Preferences" at bounding box center [118, 539] width 85 height 19
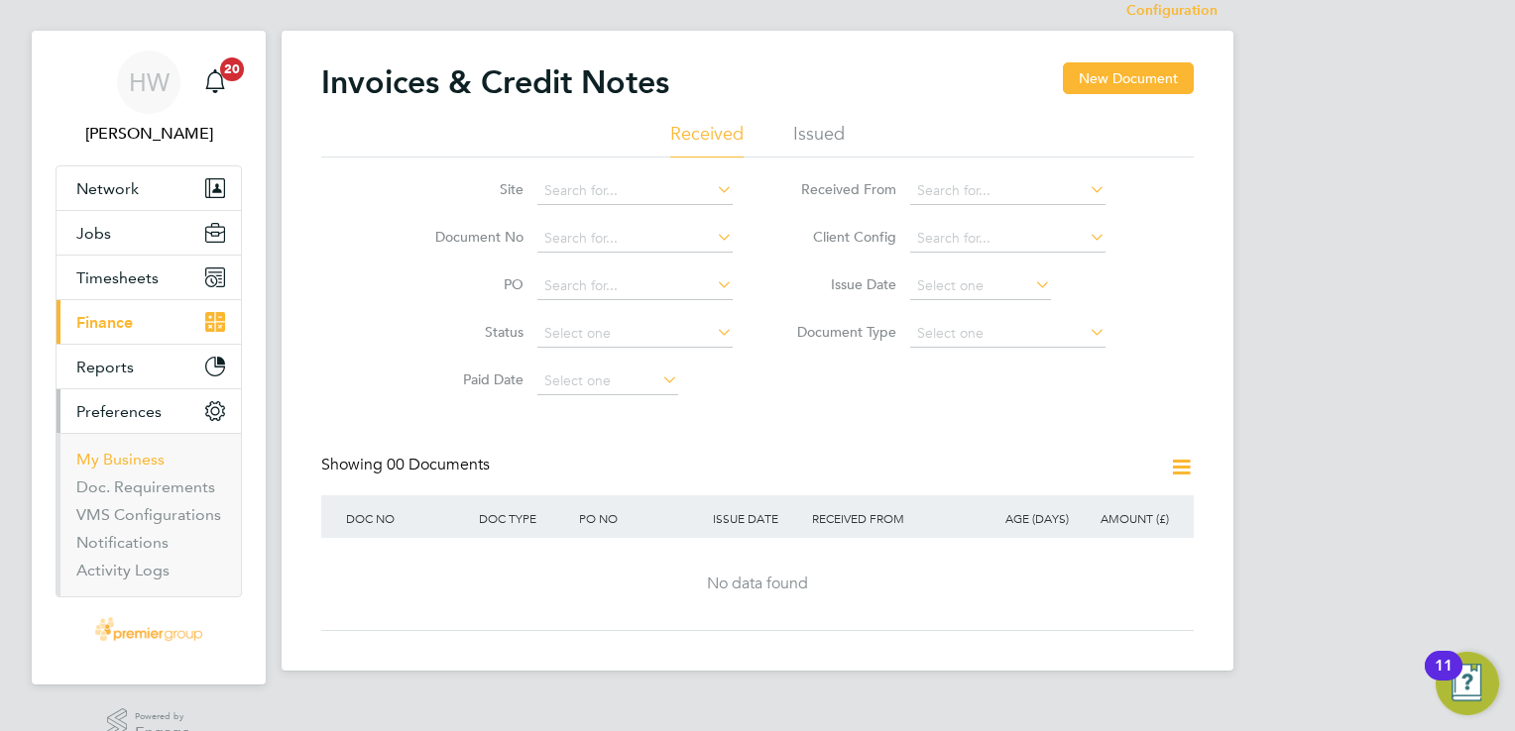
click at [139, 461] on link "My Business" at bounding box center [120, 459] width 88 height 19
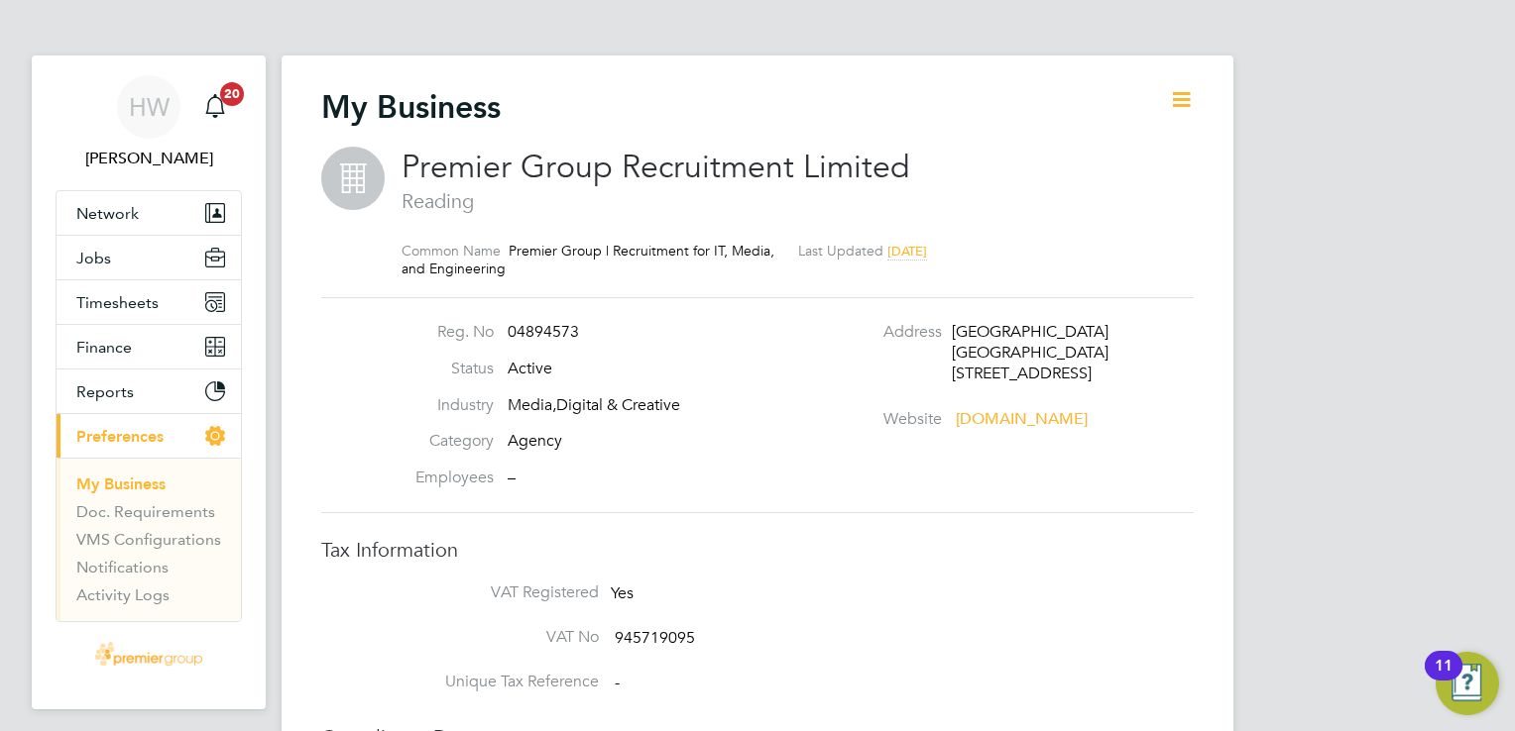
click at [1181, 98] on icon at bounding box center [1181, 99] width 25 height 25
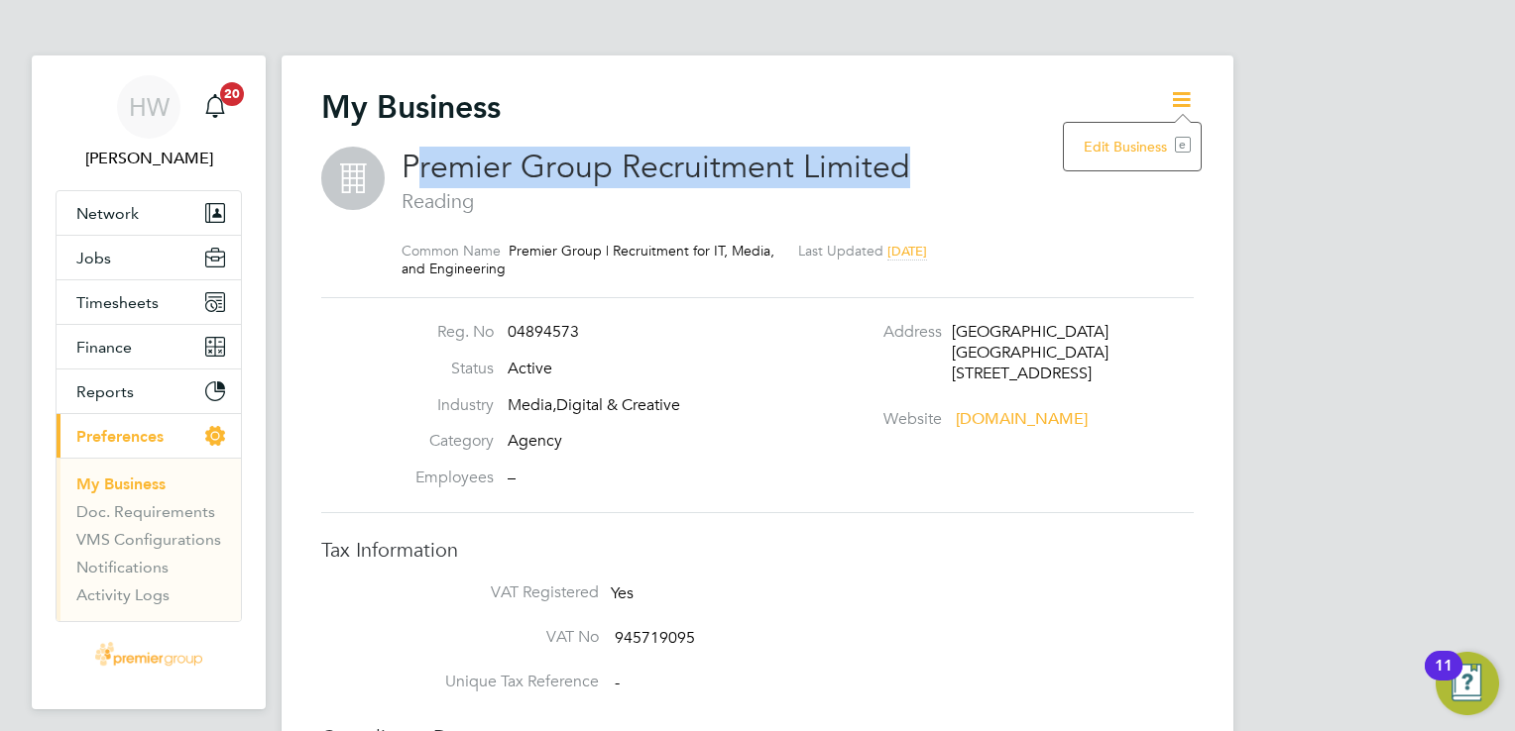
drag, startPoint x: 414, startPoint y: 170, endPoint x: 904, endPoint y: 174, distance: 489.7
click at [904, 174] on h2 "Premier Group Recruitment Limited Reading" at bounding box center [787, 180] width 772 height 67
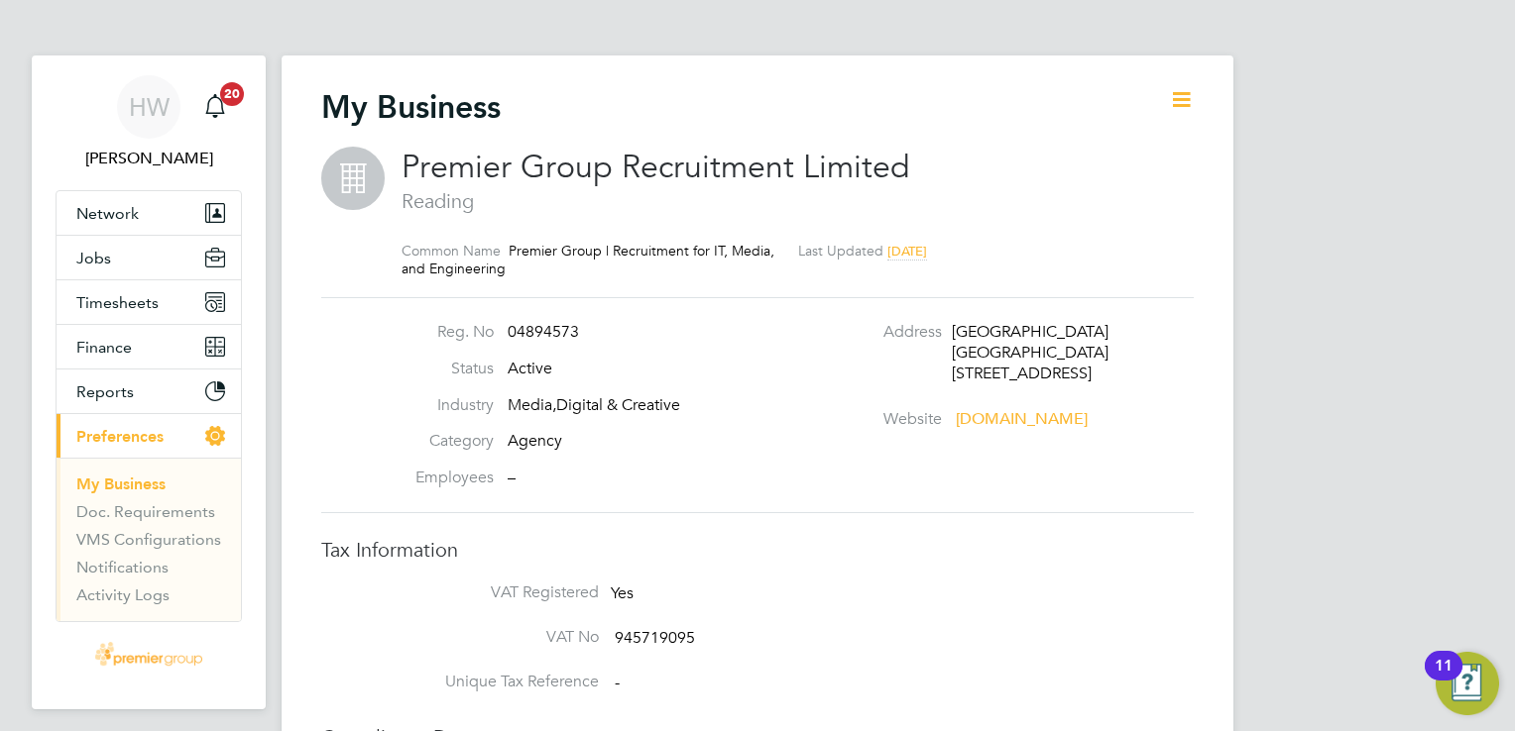
drag, startPoint x: 904, startPoint y: 174, endPoint x: 786, endPoint y: 212, distance: 123.8
click at [786, 212] on span "Reading" at bounding box center [787, 201] width 772 height 26
click at [1193, 101] on icon at bounding box center [1181, 99] width 25 height 25
click at [1122, 148] on li "Edit Business e" at bounding box center [1131, 147] width 117 height 28
type input "[GEOGRAPHIC_DATA]"
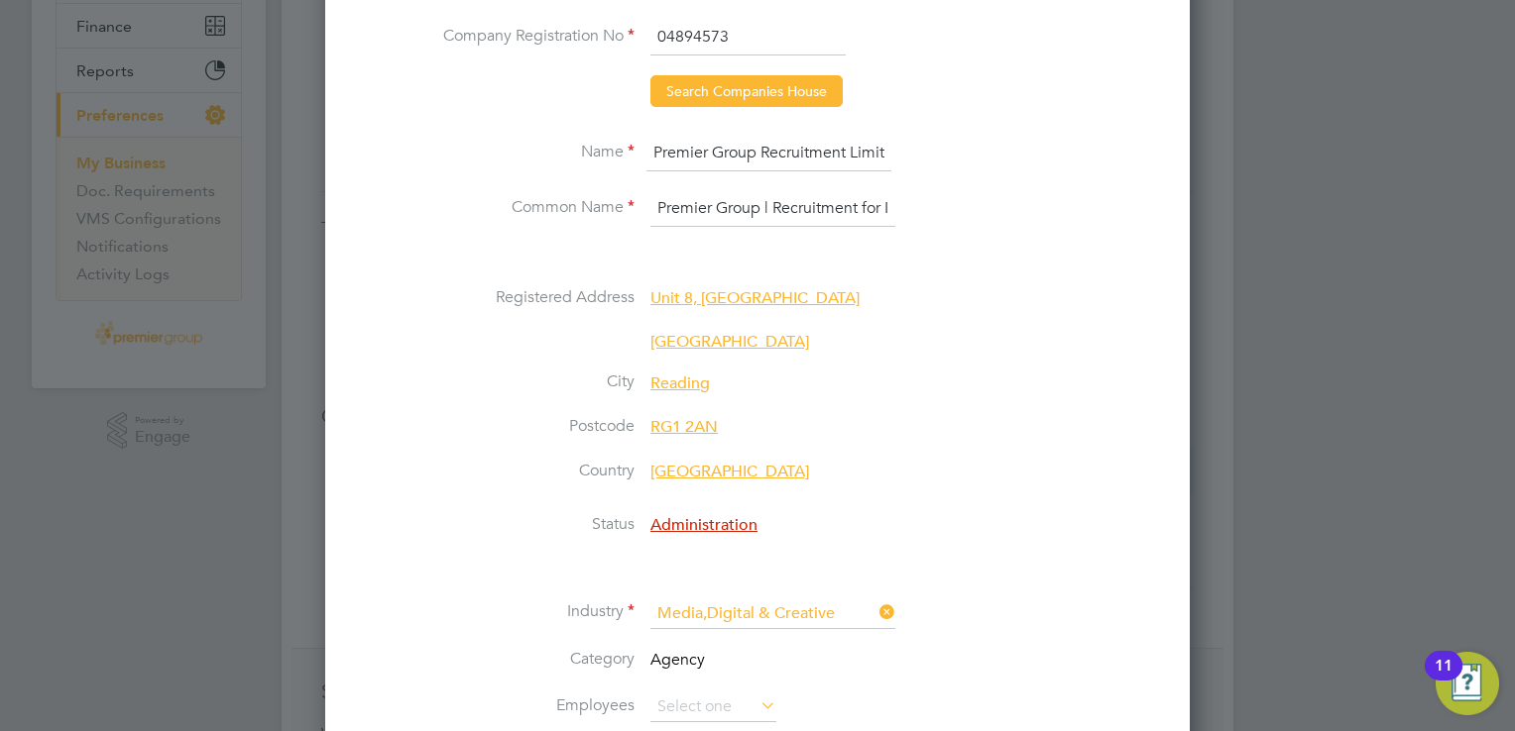
scroll to position [396, 0]
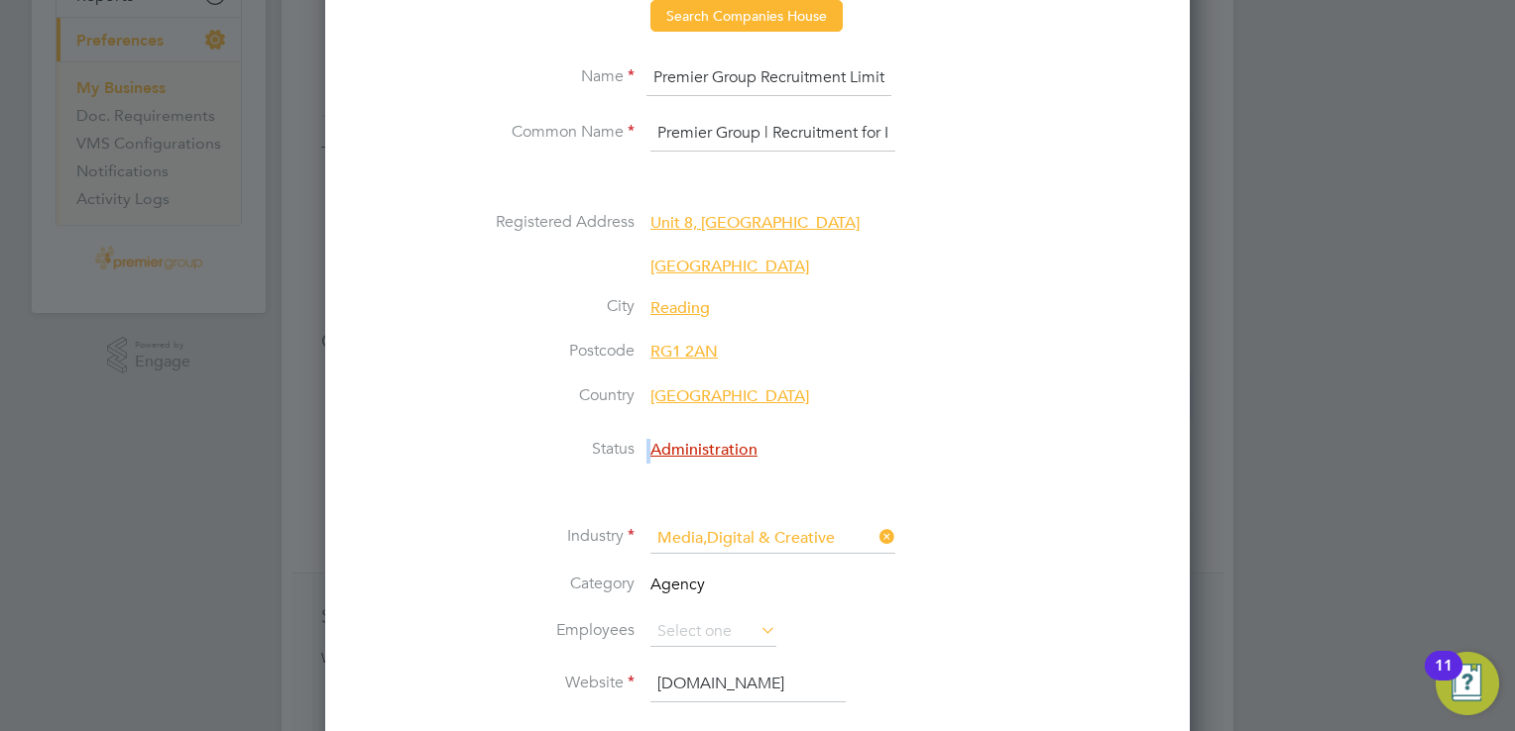
drag, startPoint x: 771, startPoint y: 446, endPoint x: 607, endPoint y: 458, distance: 165.0
click at [607, 458] on li "Status Administration" at bounding box center [797, 461] width 722 height 45
click at [569, 456] on label "Status" at bounding box center [535, 449] width 198 height 21
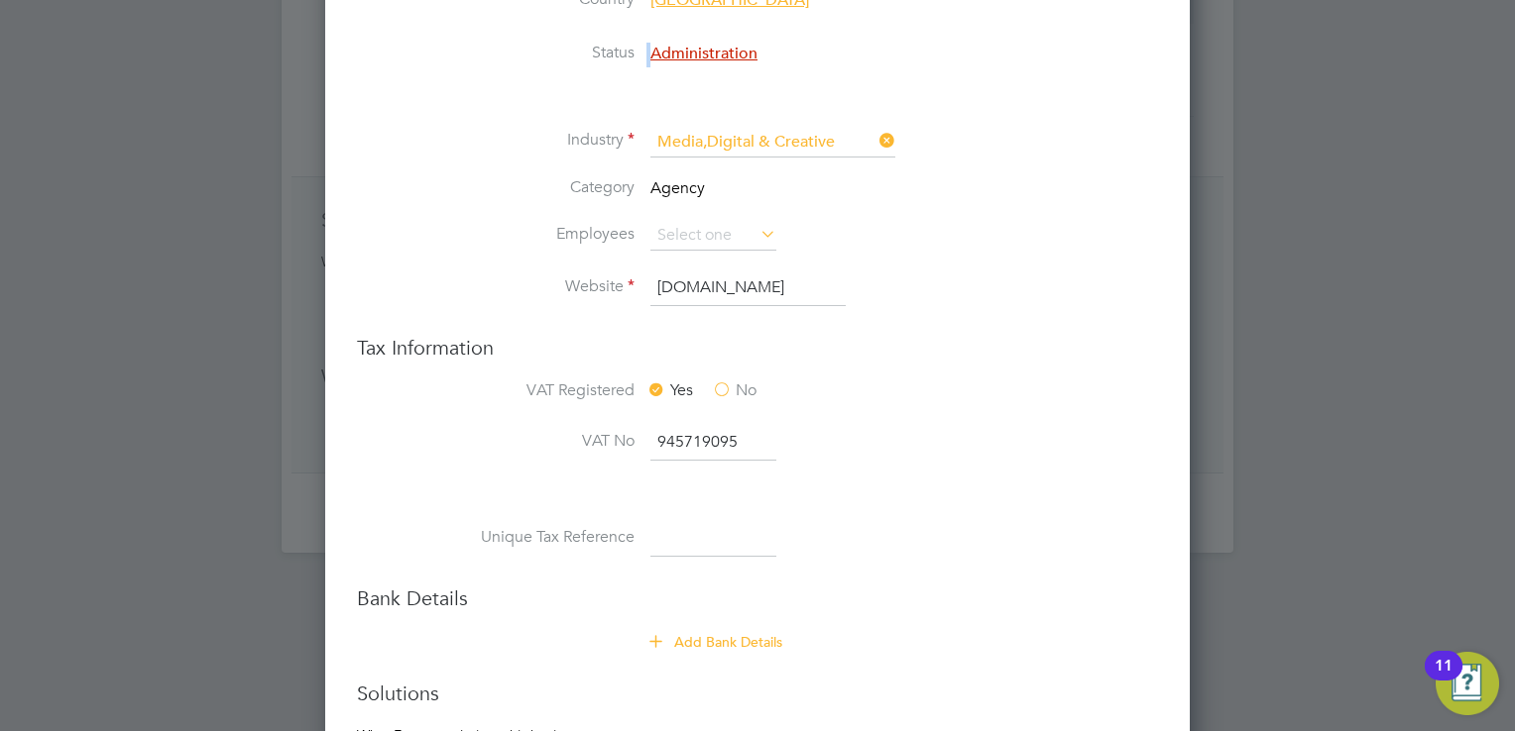
scroll to position [991, 0]
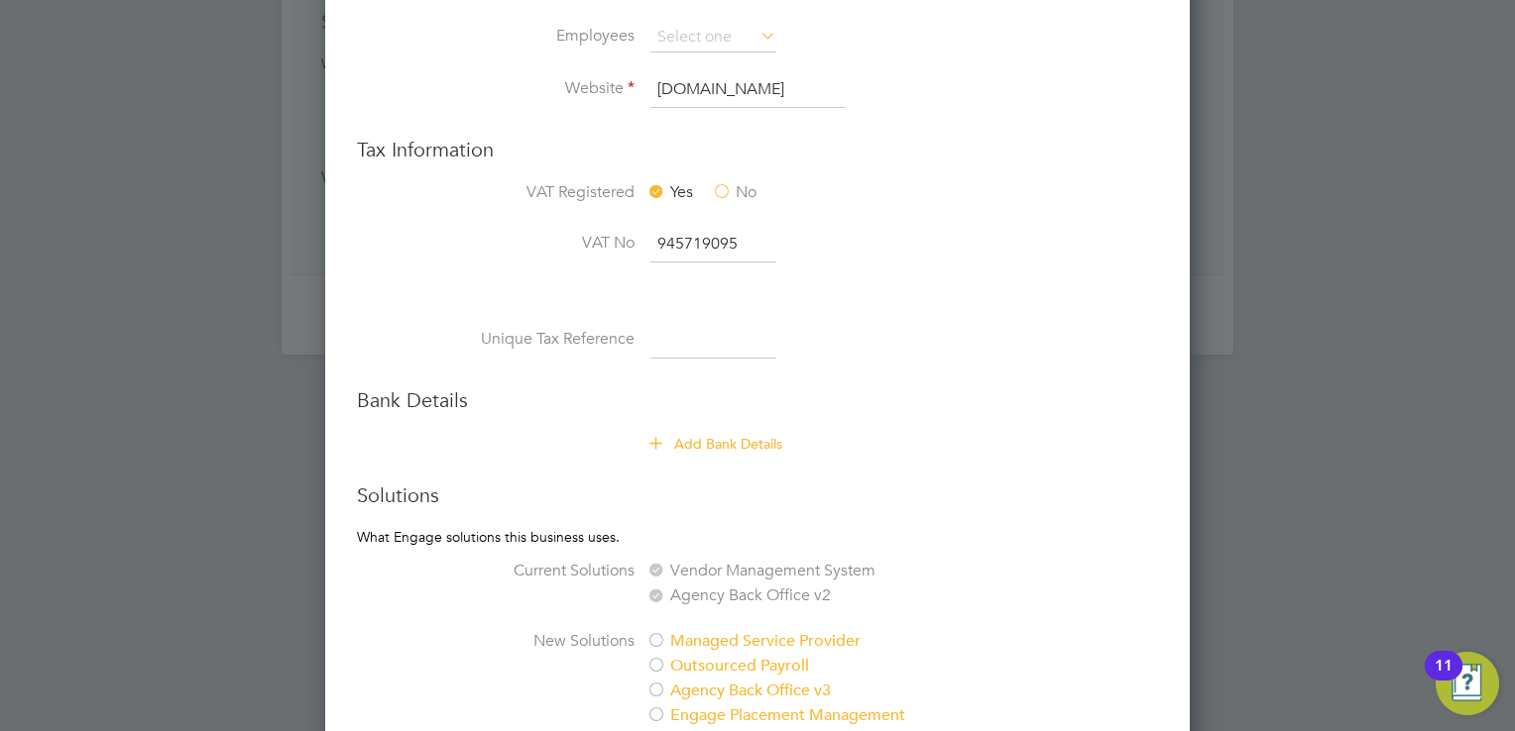
click at [690, 435] on button "Add Bank Details" at bounding box center [716, 444] width 133 height 20
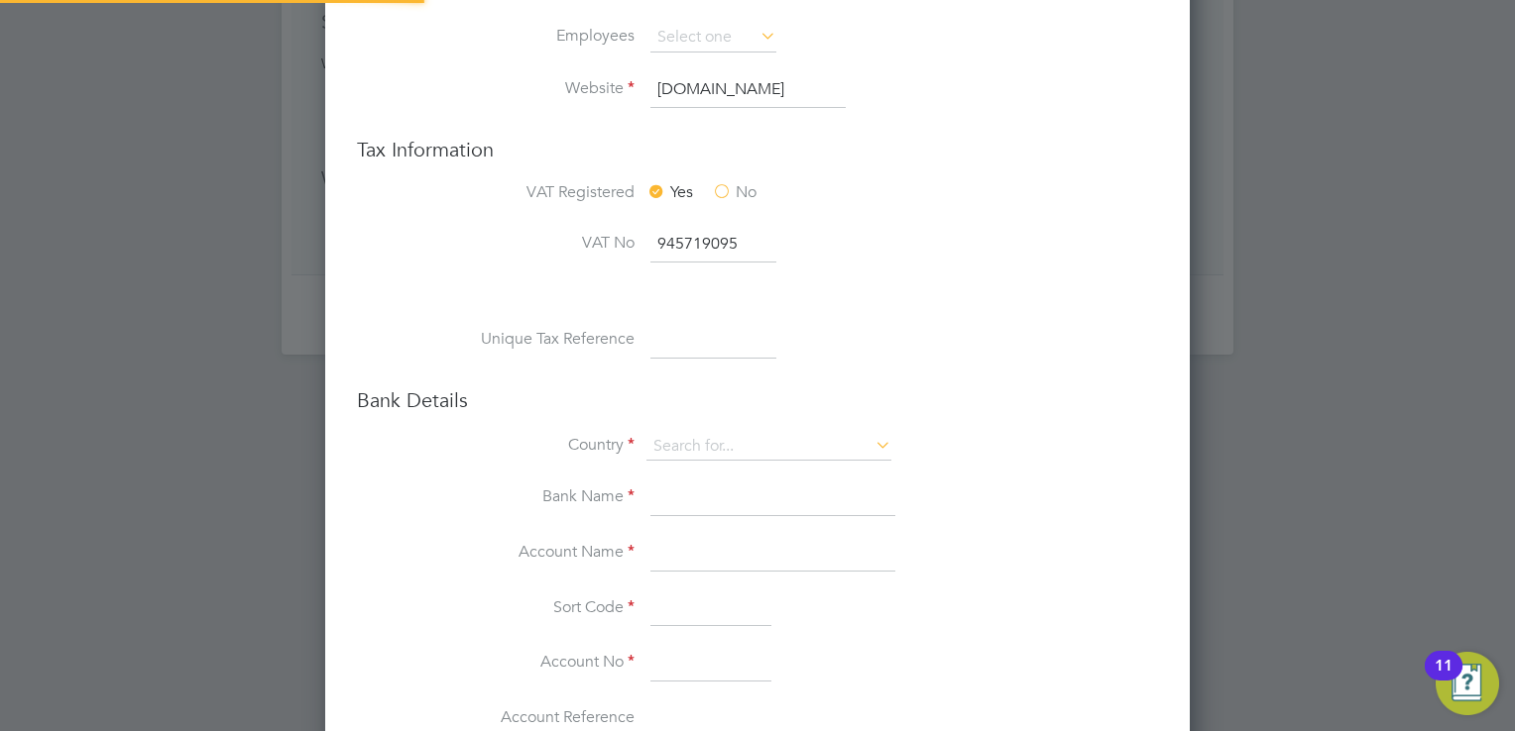
type input "[GEOGRAPHIC_DATA]"
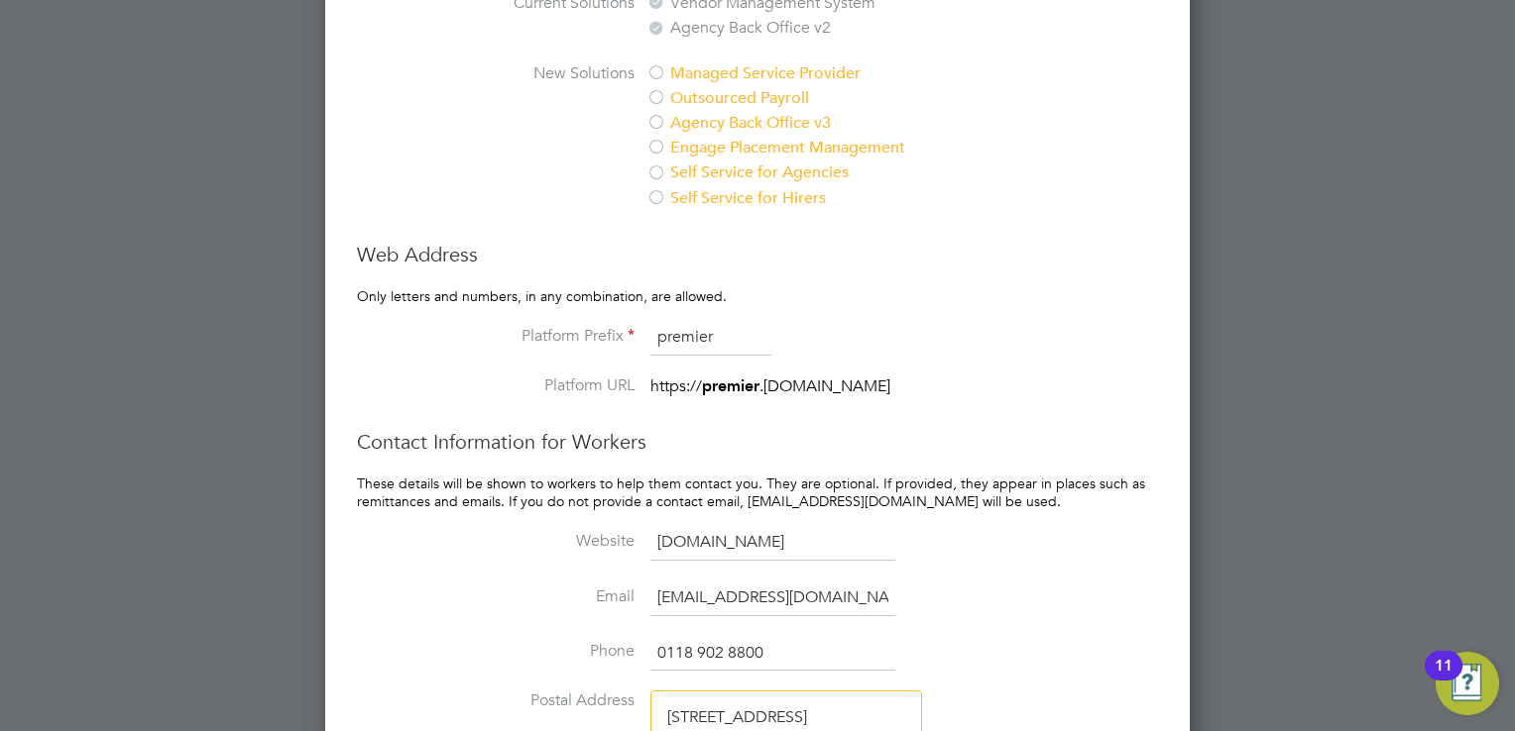
scroll to position [2071, 0]
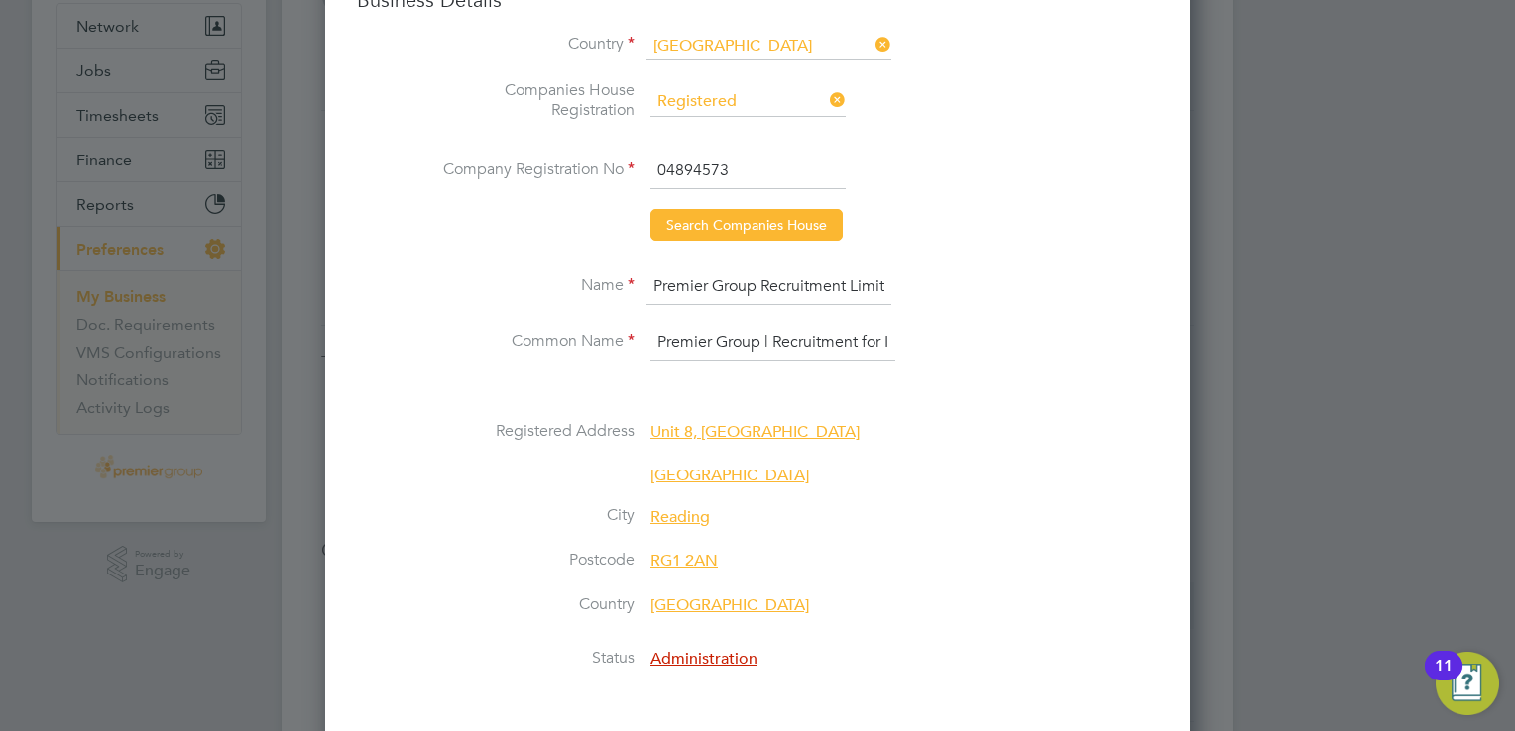
click at [1113, 398] on li at bounding box center [797, 391] width 722 height 21
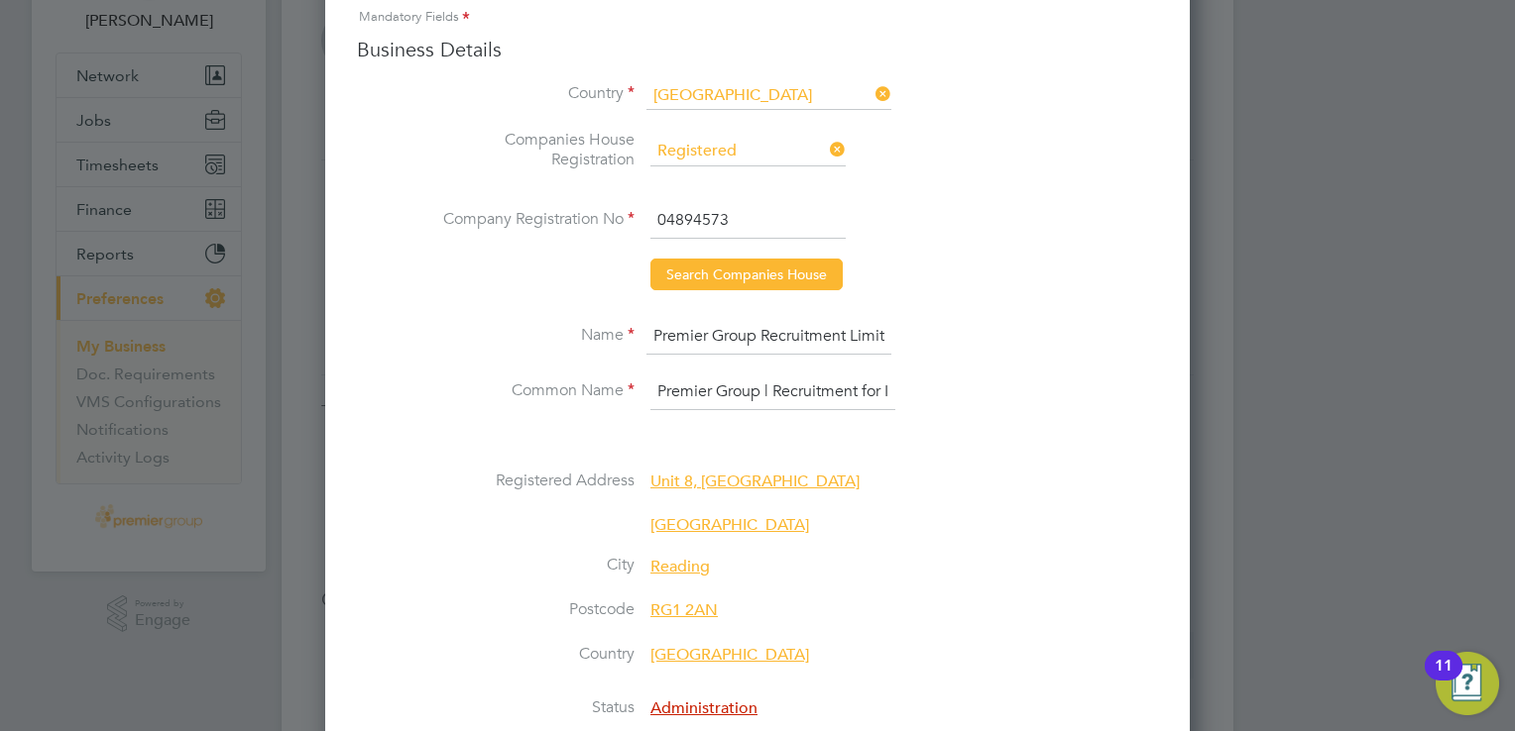
scroll to position [0, 0]
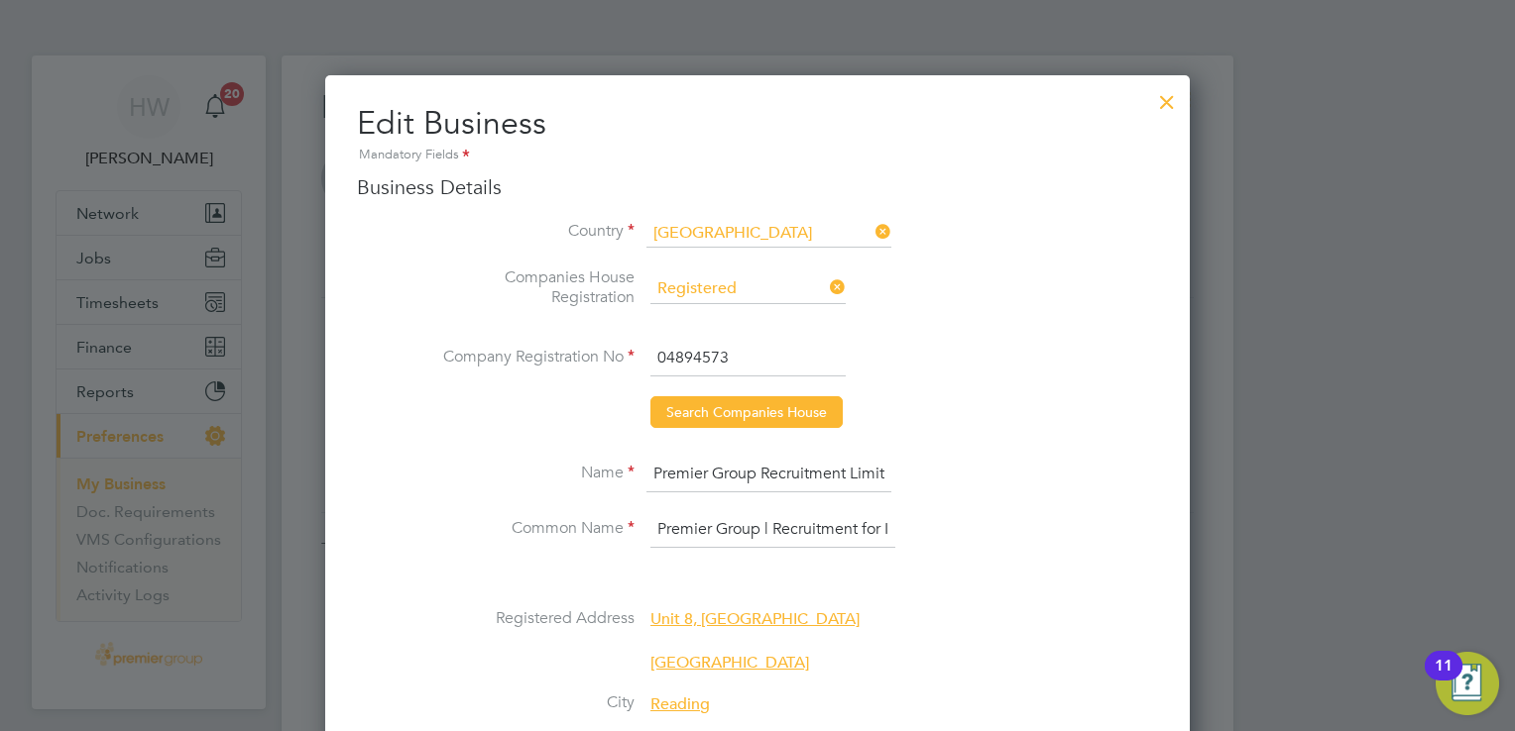
click at [809, 366] on input "04894573" at bounding box center [747, 359] width 195 height 36
type input "16591324"
click at [777, 406] on button "Search Companies House" at bounding box center [746, 412] width 192 height 32
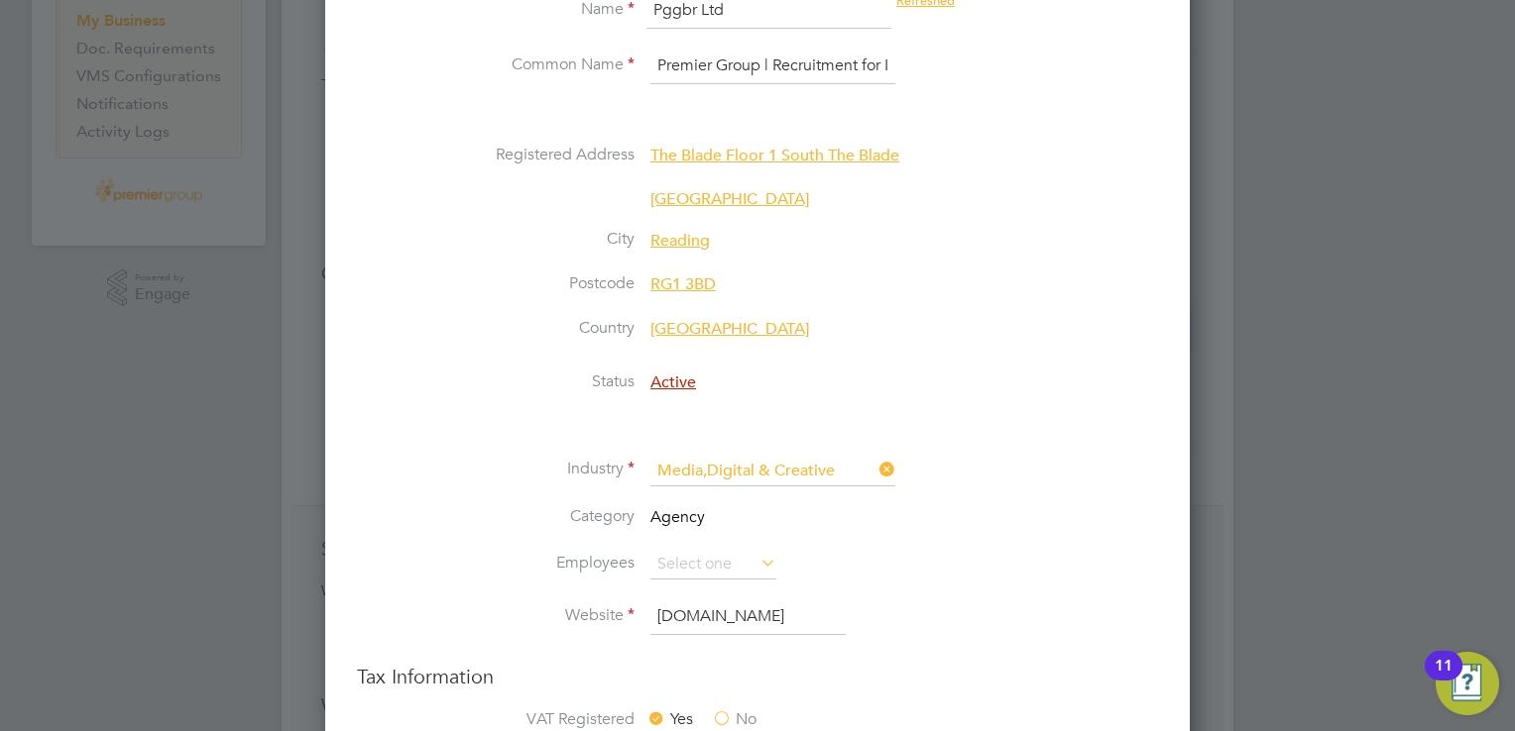
scroll to position [297, 0]
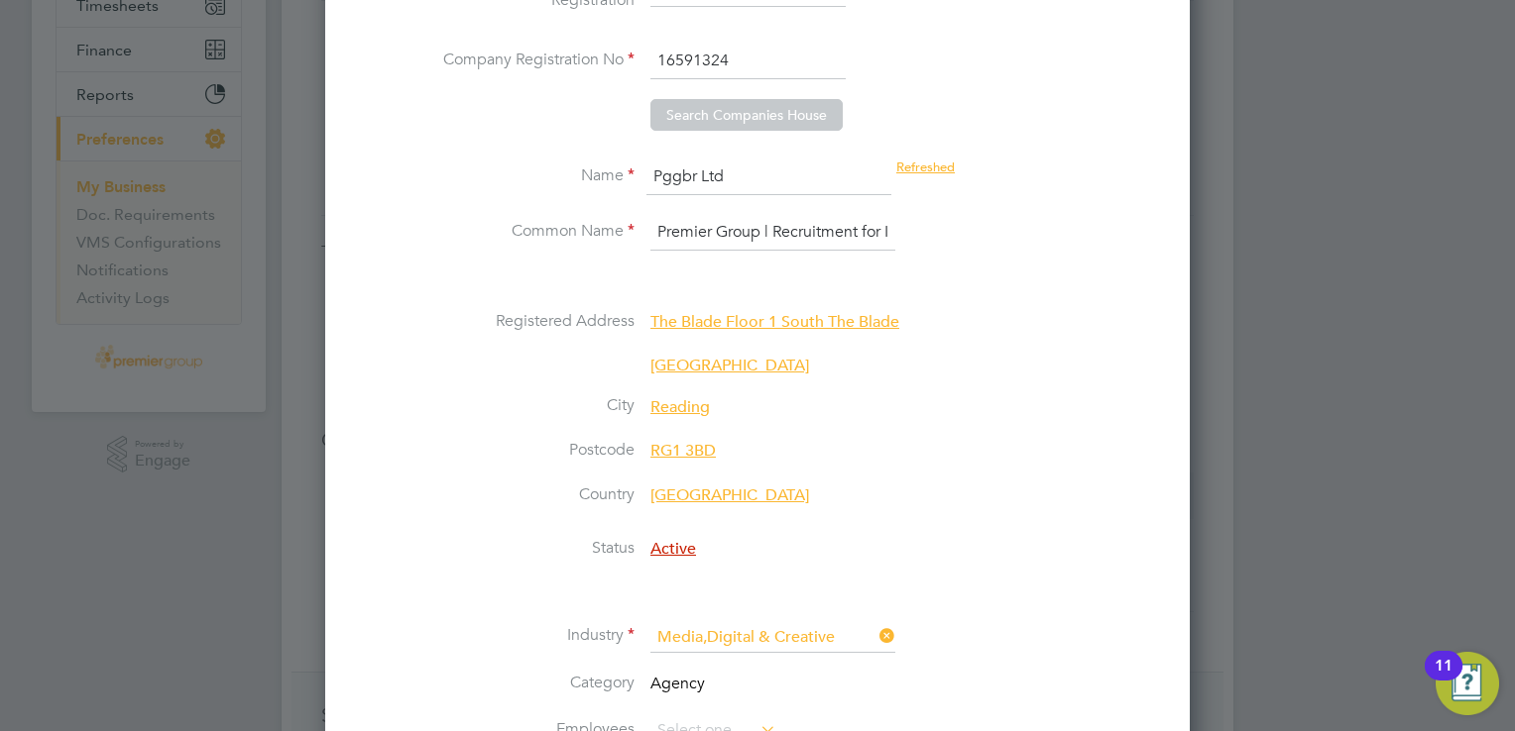
click at [751, 226] on input "Premier Group | Recruitment for IT, Media, and Engineering" at bounding box center [772, 233] width 245 height 36
click at [781, 237] on input "Premier Group | Recruitment for IT, Media, and Engineering" at bounding box center [772, 233] width 245 height 36
click at [958, 275] on li at bounding box center [797, 281] width 722 height 21
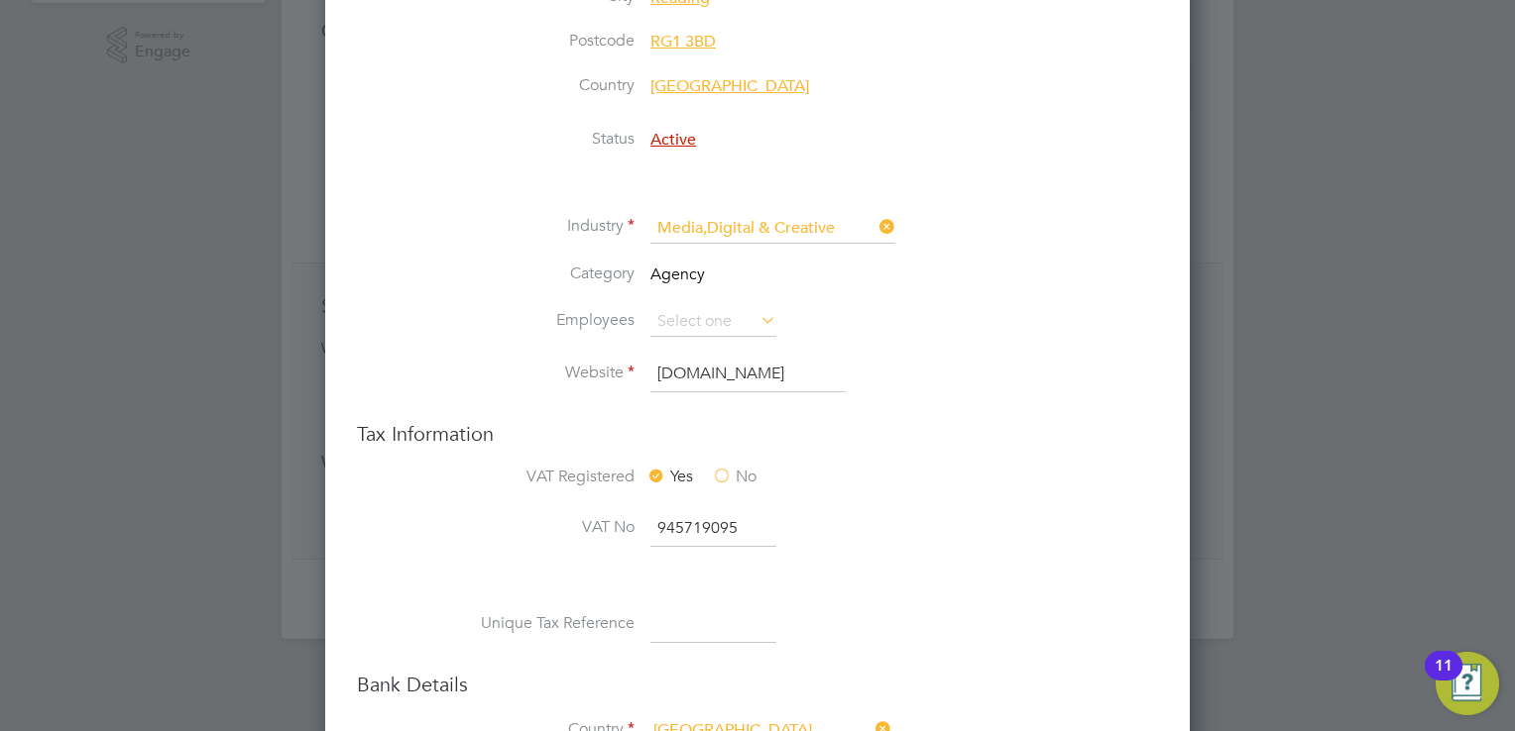
scroll to position [892, 0]
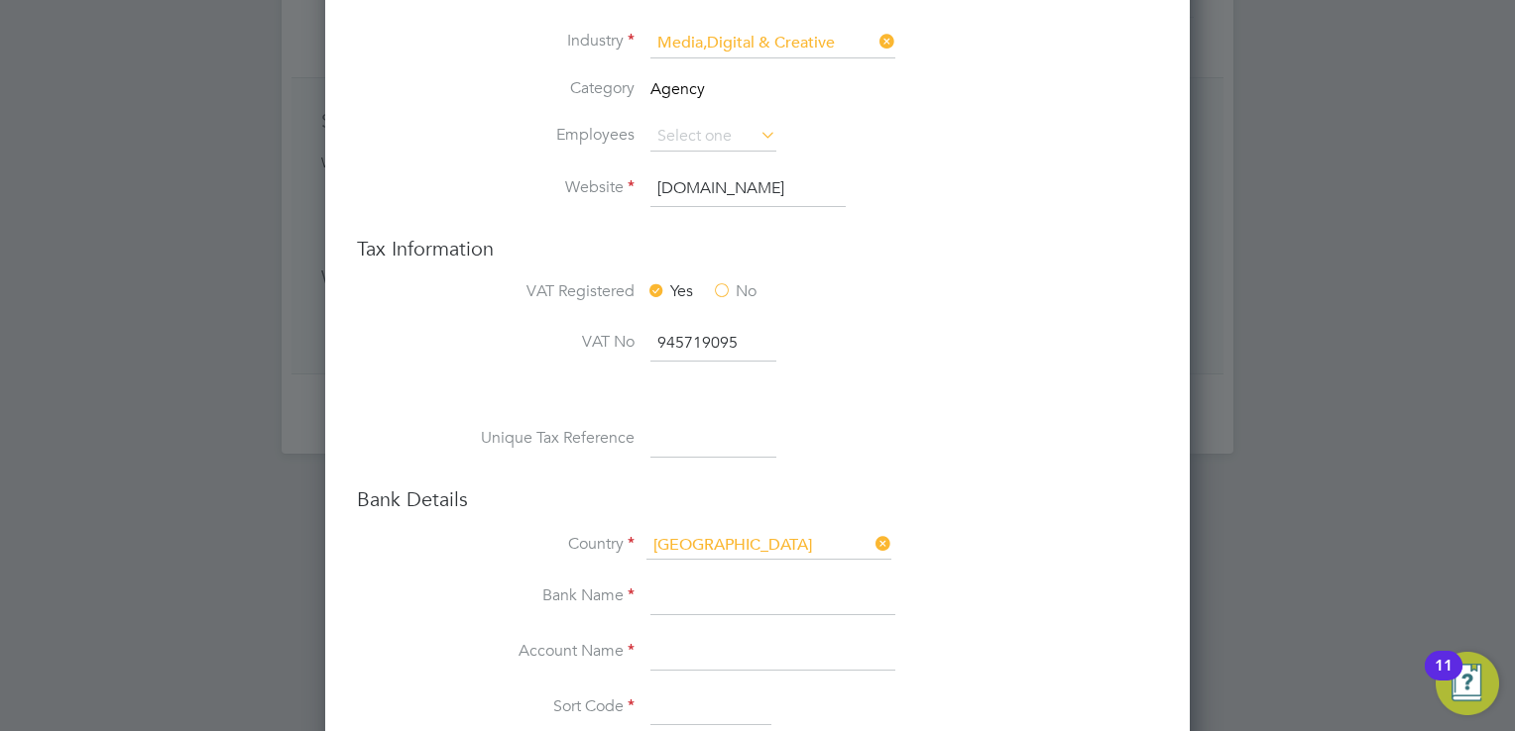
drag, startPoint x: 739, startPoint y: 342, endPoint x: 637, endPoint y: 342, distance: 102.1
click at [637, 342] on li "VAT No 945719095" at bounding box center [797, 354] width 722 height 56
type input "497584520"
click at [842, 359] on li "VAT No 497584520" at bounding box center [797, 354] width 722 height 56
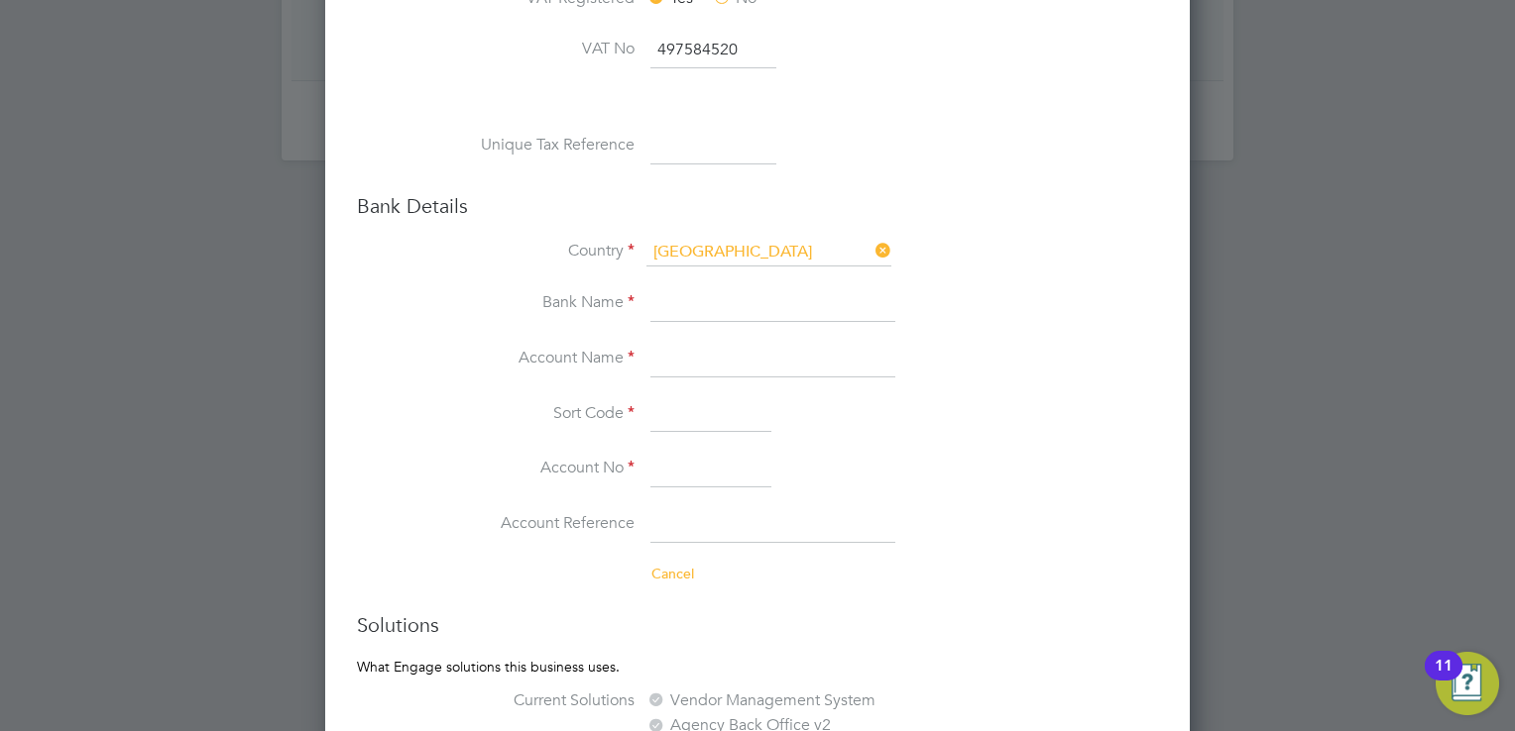
scroll to position [1289, 0]
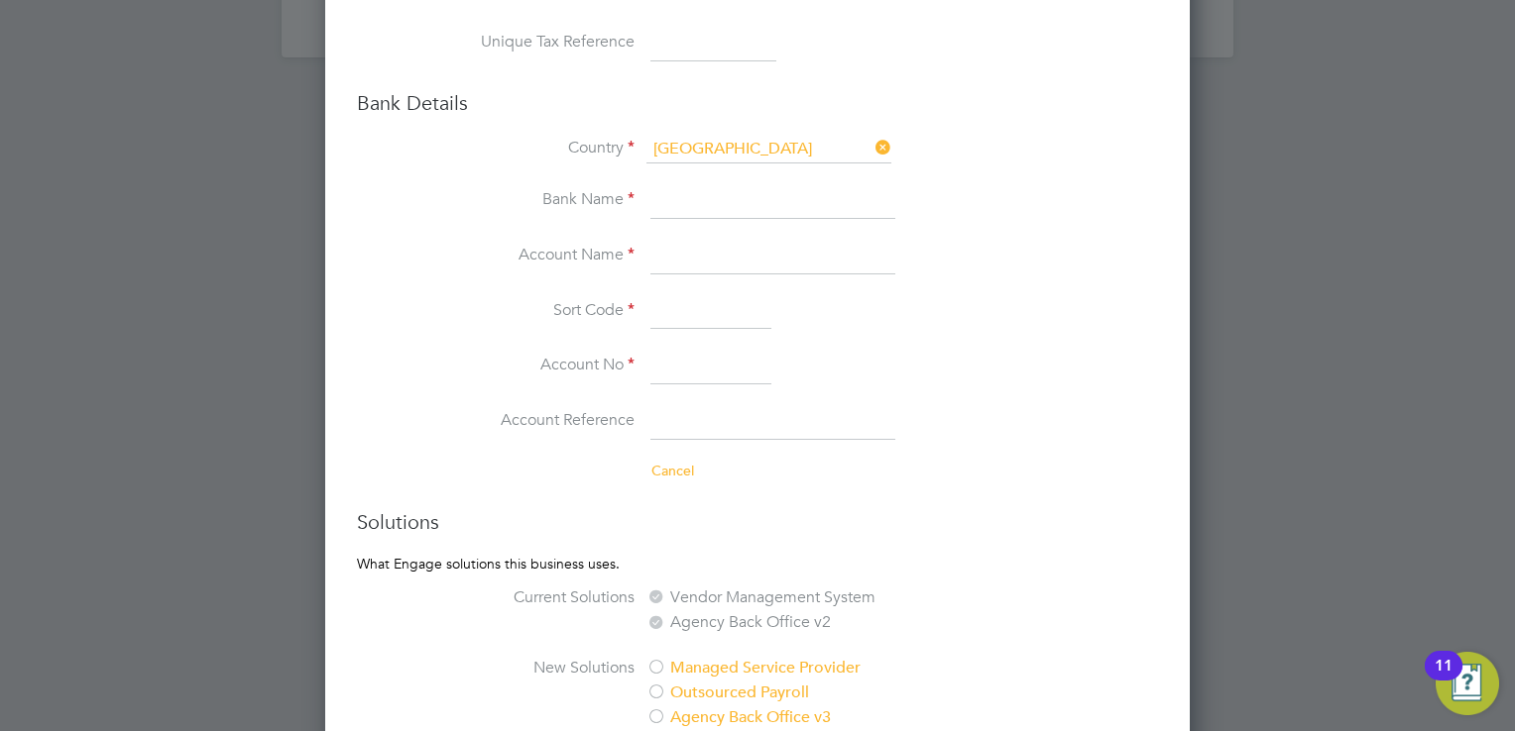
click at [686, 197] on input at bounding box center [772, 201] width 245 height 36
type input "PGGBR Ltd"
click at [843, 271] on li "Account Name" at bounding box center [797, 267] width 722 height 56
drag, startPoint x: 741, startPoint y: 194, endPoint x: 667, endPoint y: 197, distance: 74.4
click at [667, 197] on input "PGGBR Ltd" at bounding box center [772, 201] width 245 height 36
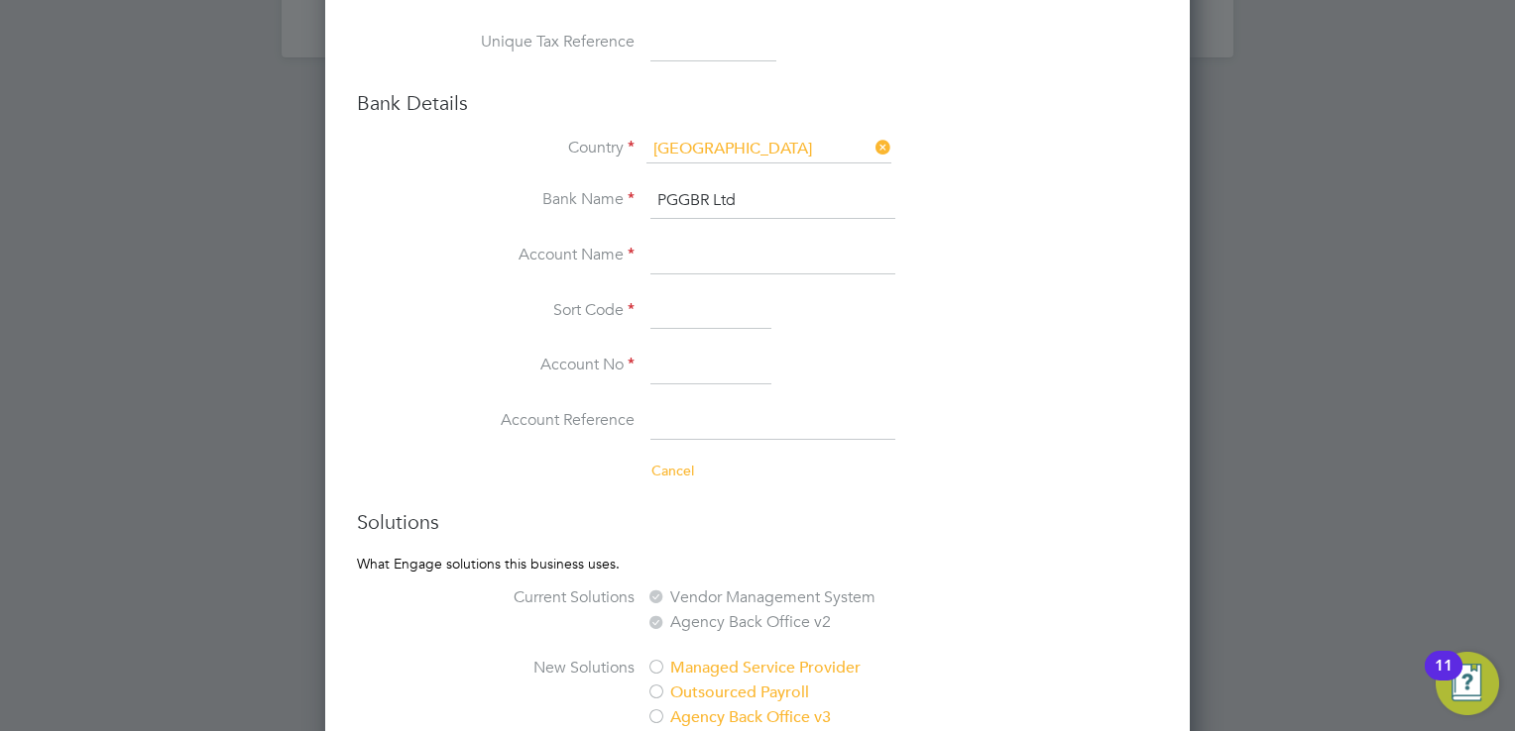
click at [749, 203] on input "PGGBR Ltd" at bounding box center [772, 201] width 245 height 36
click at [710, 249] on input at bounding box center [772, 257] width 245 height 36
paste input "PGGBR Ltd"
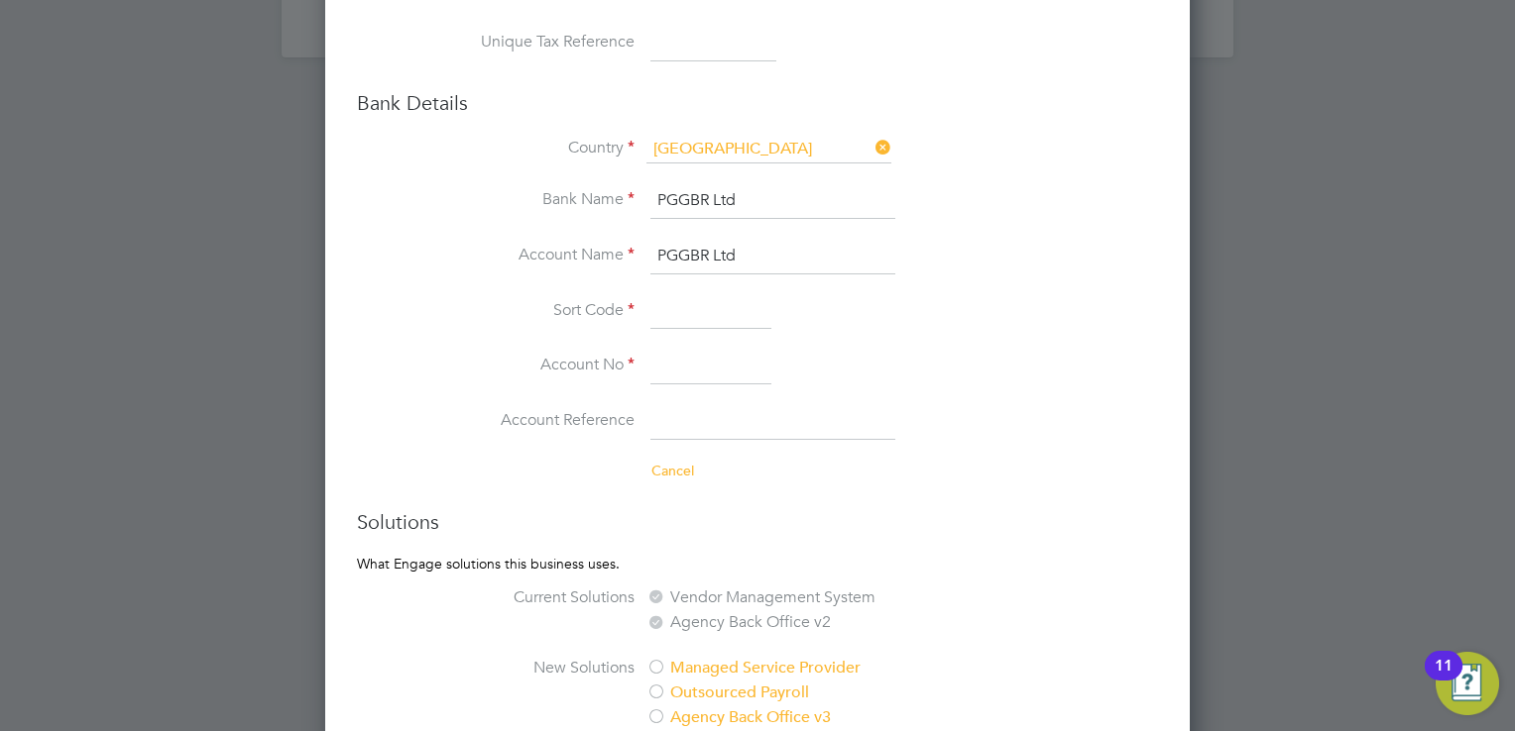
type input "PGGBR Ltd"
drag, startPoint x: 740, startPoint y: 203, endPoint x: 628, endPoint y: 209, distance: 112.2
click at [628, 209] on li "Bank Name PGGBR Ltd" at bounding box center [797, 211] width 722 height 56
click at [705, 311] on input at bounding box center [710, 312] width 121 height 36
click at [761, 186] on input "Natwest" at bounding box center [772, 201] width 245 height 36
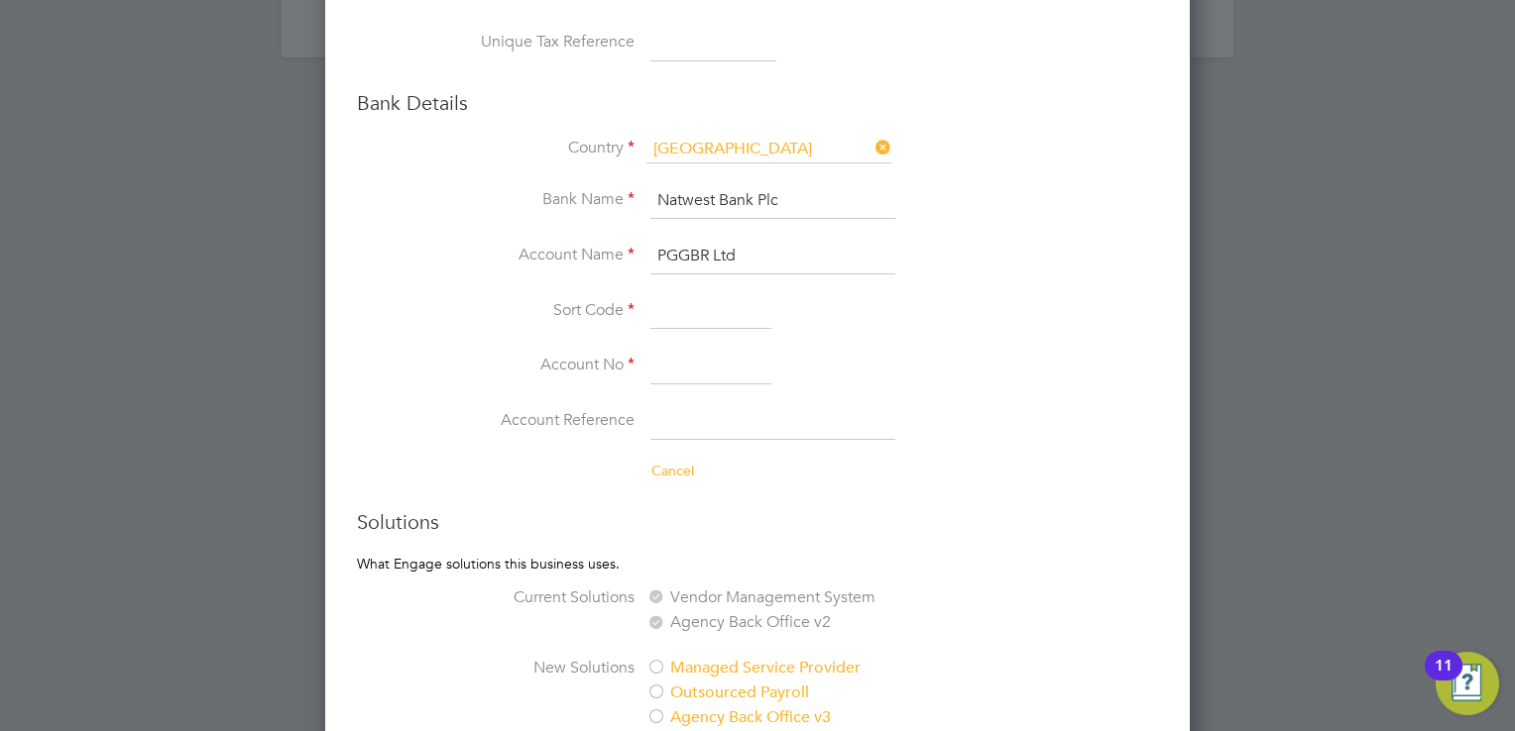
type input "Natwest Bank Plc"
click at [717, 311] on input at bounding box center [710, 312] width 121 height 36
type input "60-08-46"
click at [725, 365] on input at bounding box center [710, 367] width 121 height 36
type input "76816745"
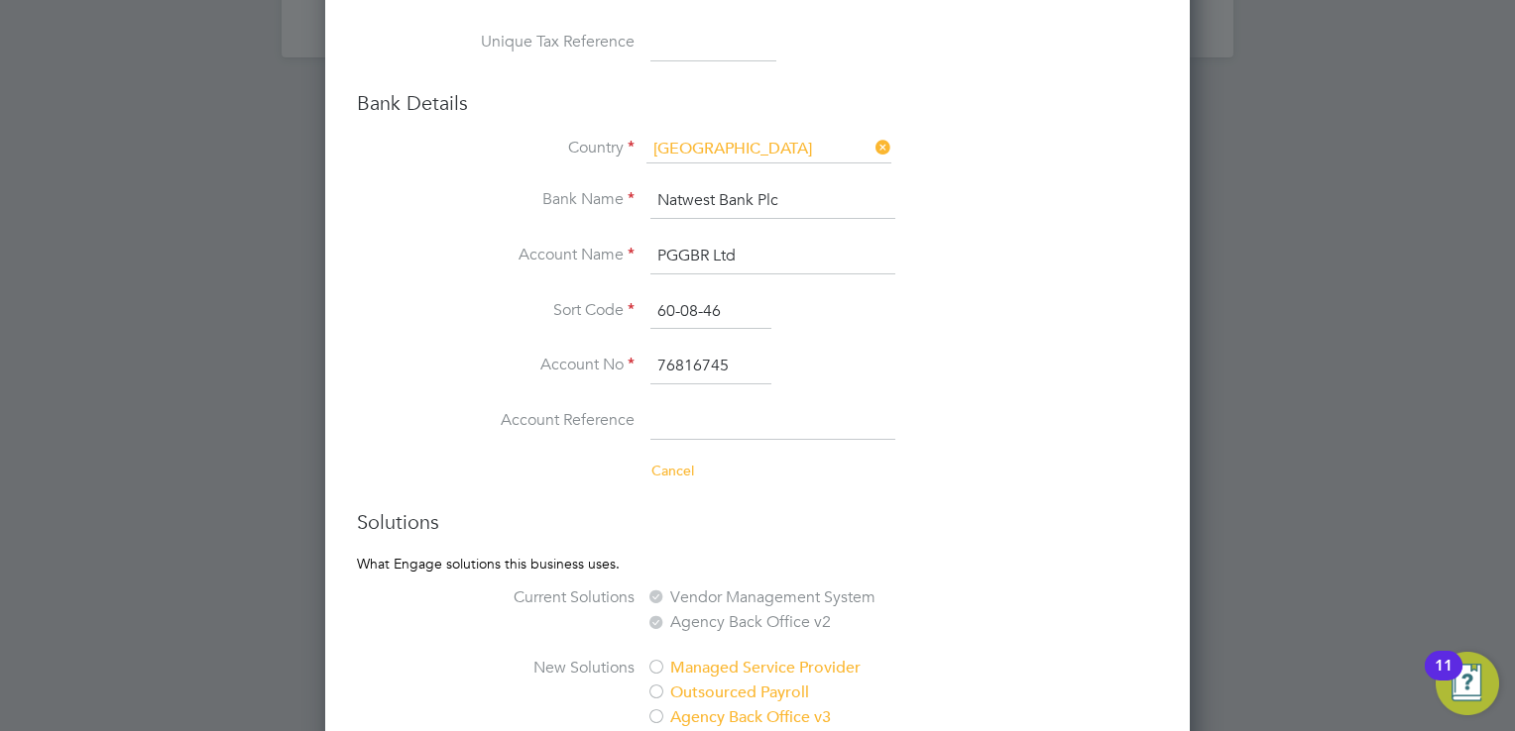
click at [865, 366] on li "Account No 76816745" at bounding box center [797, 377] width 722 height 56
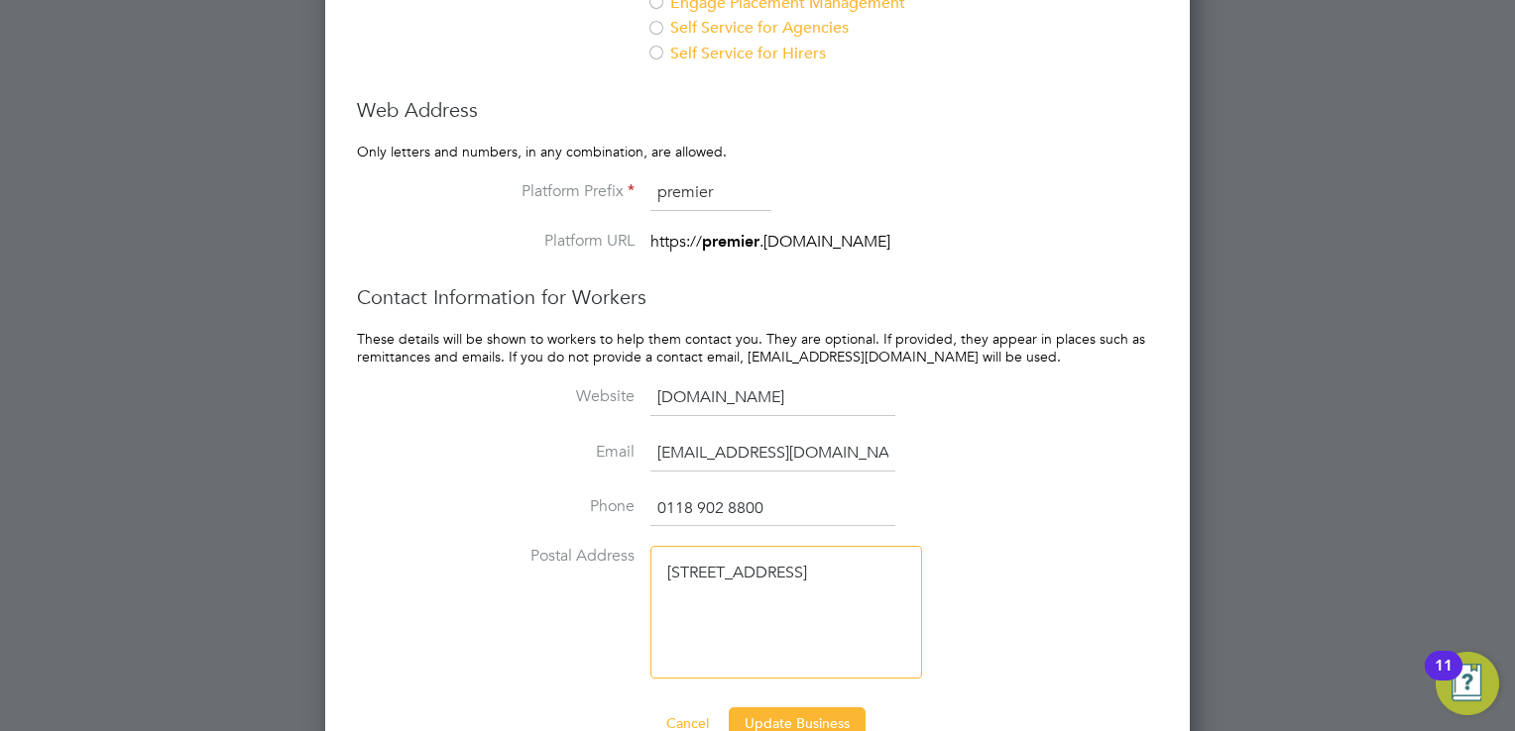
scroll to position [2071, 0]
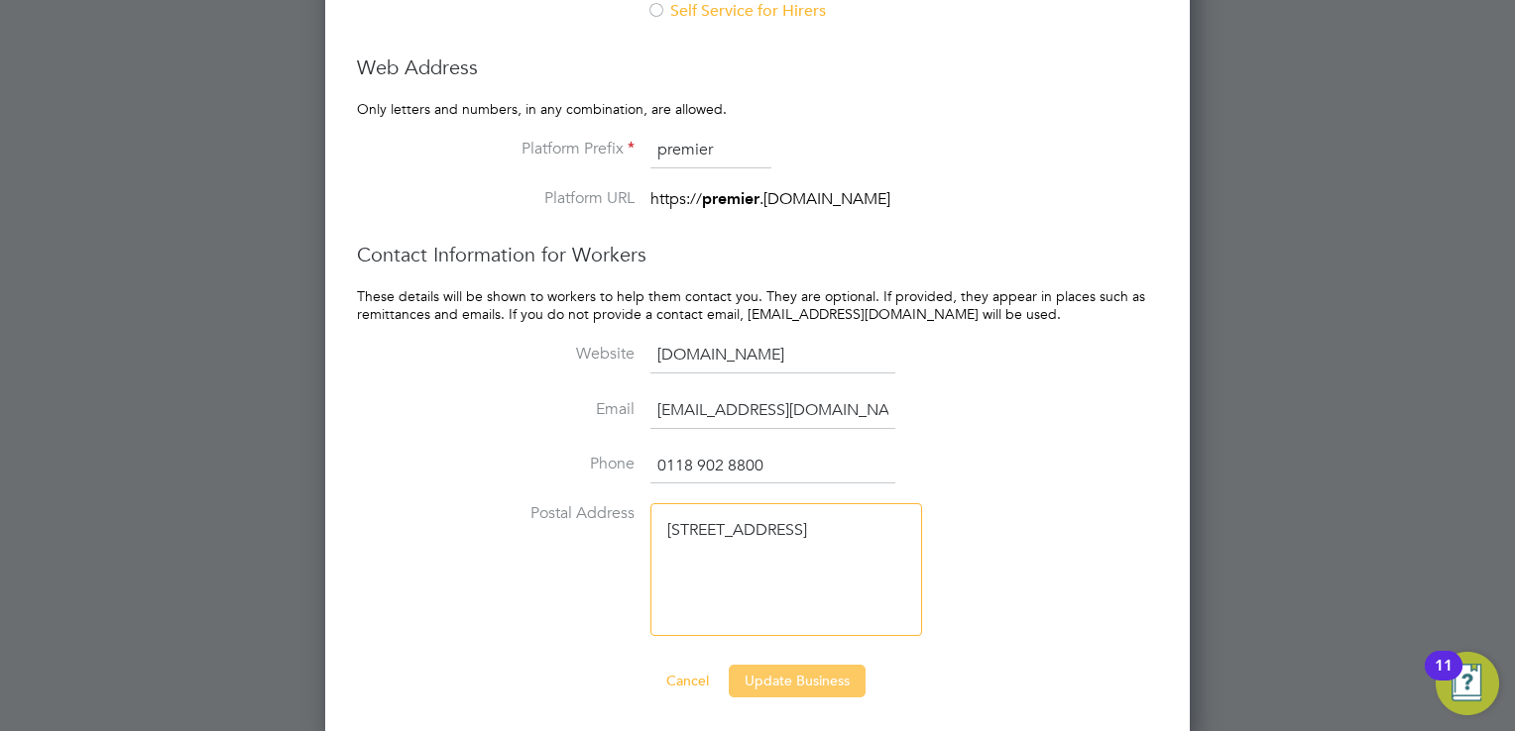
click at [785, 677] on button "Update Business" at bounding box center [797, 681] width 137 height 32
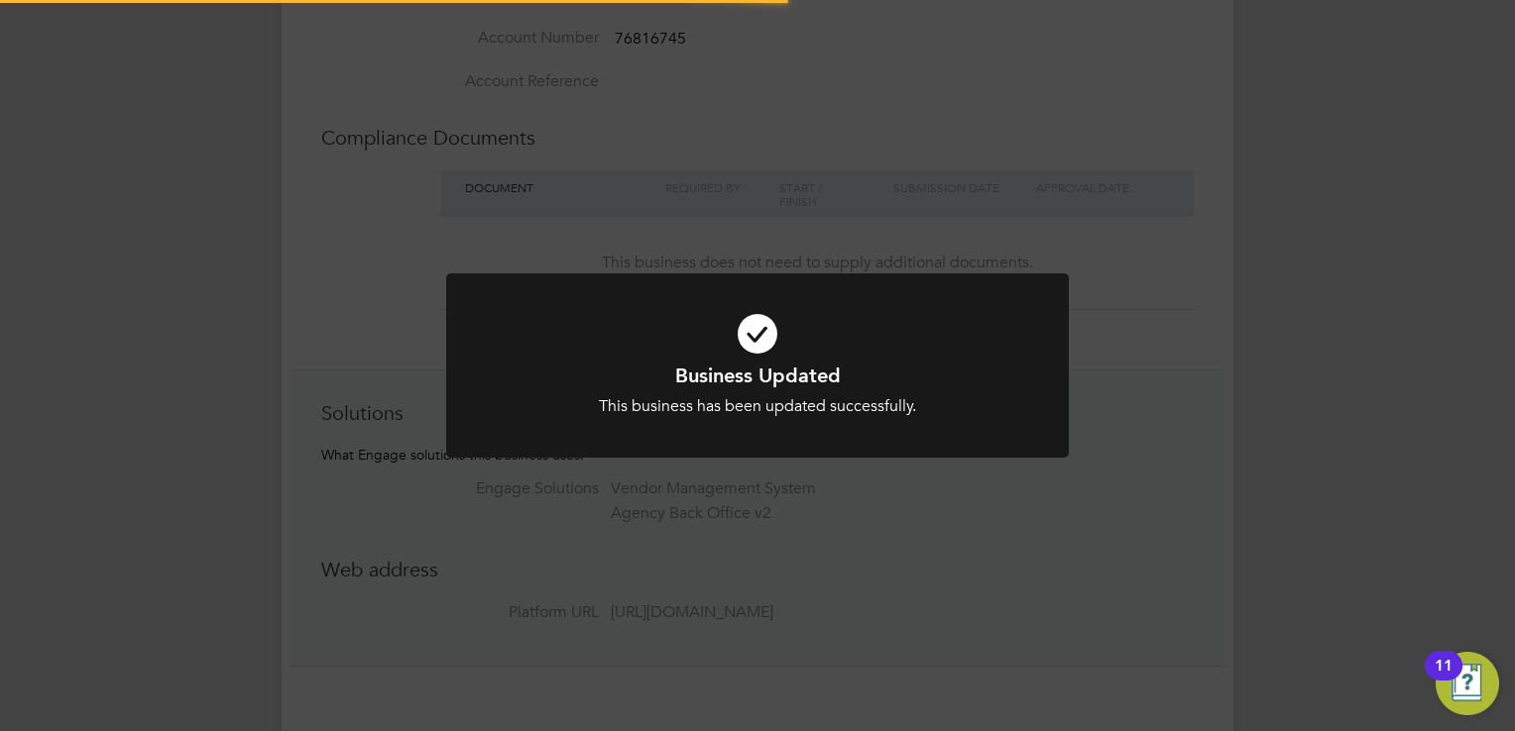
click at [744, 611] on div "Business Updated This business has been updated successfully. Cancel Okay" at bounding box center [757, 365] width 1515 height 731
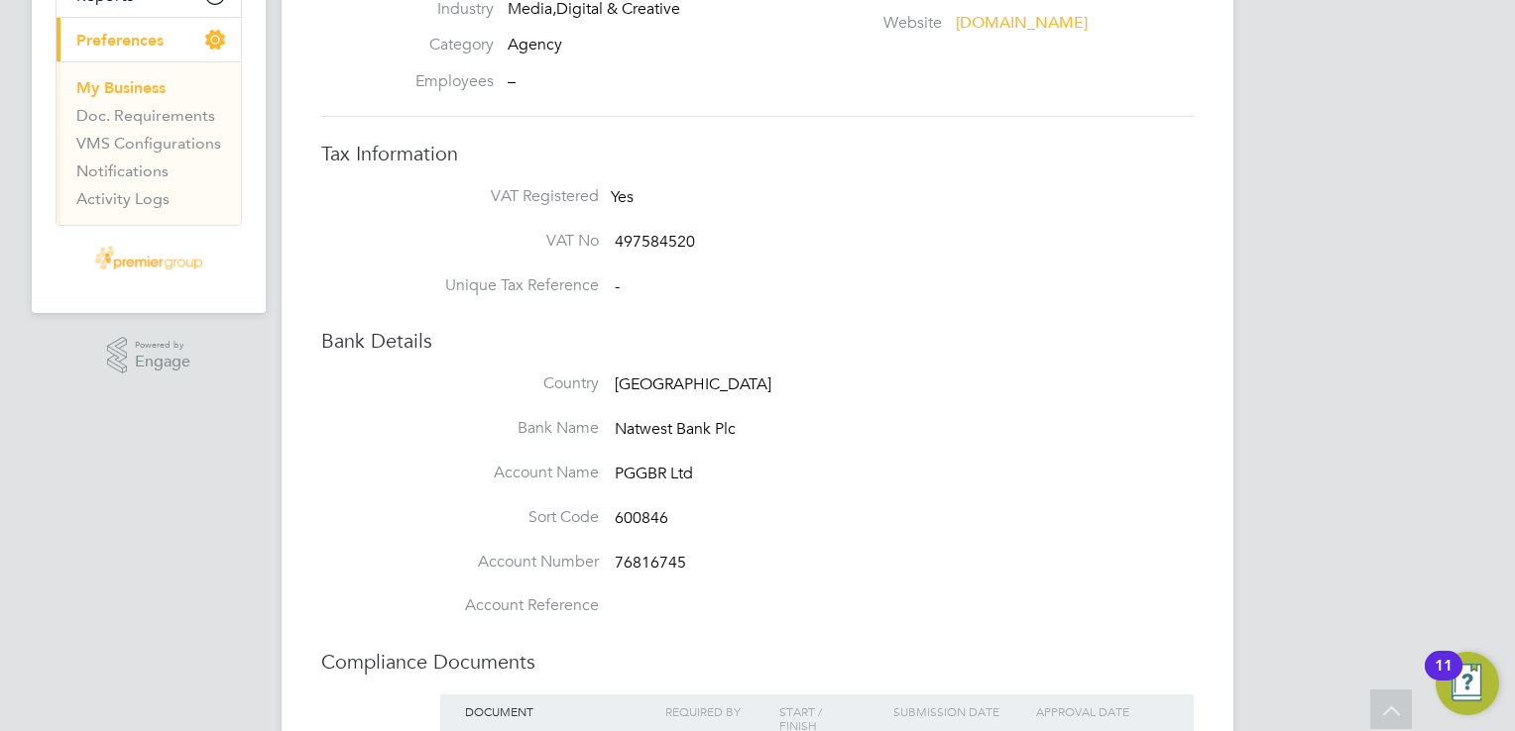
scroll to position [0, 0]
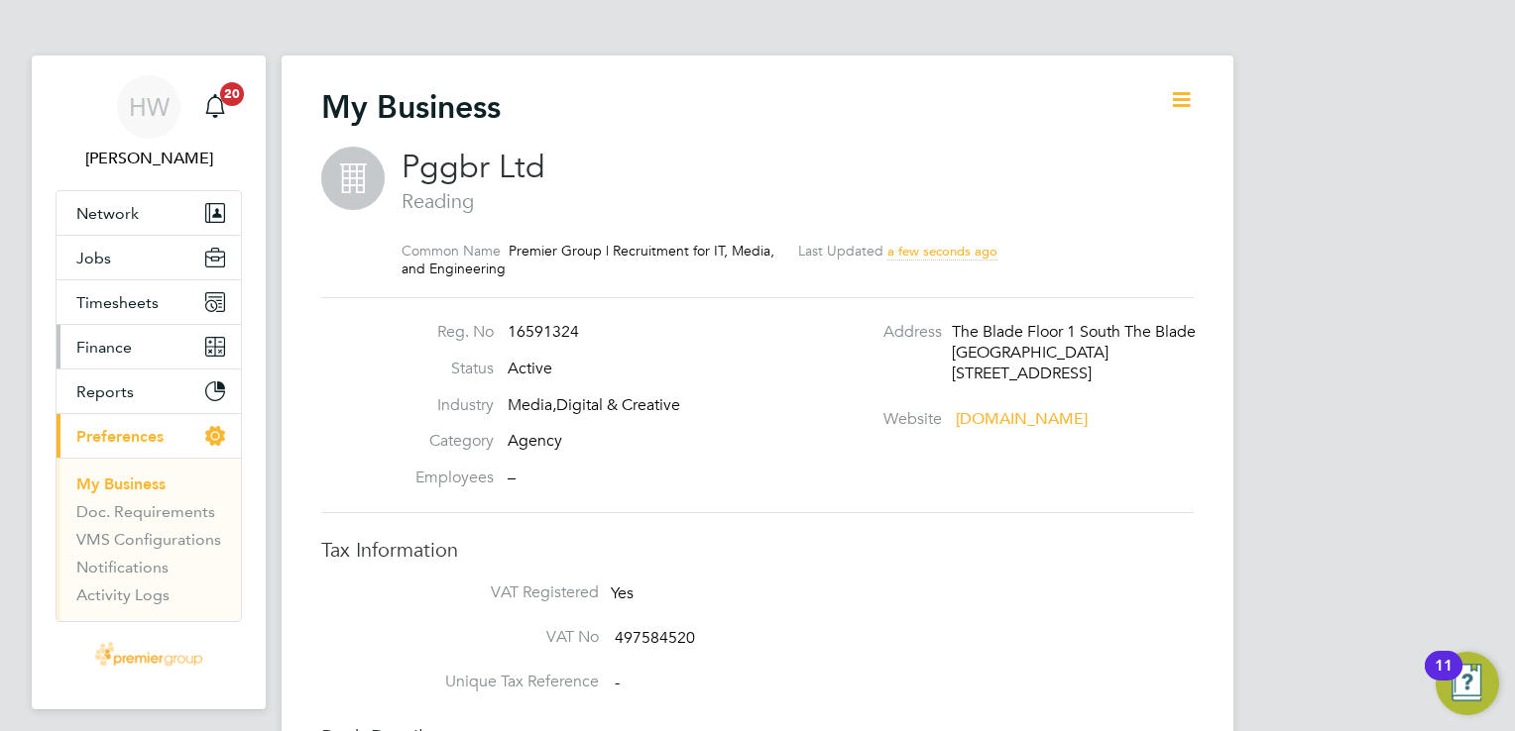
click at [155, 345] on button "Finance" at bounding box center [148, 347] width 184 height 44
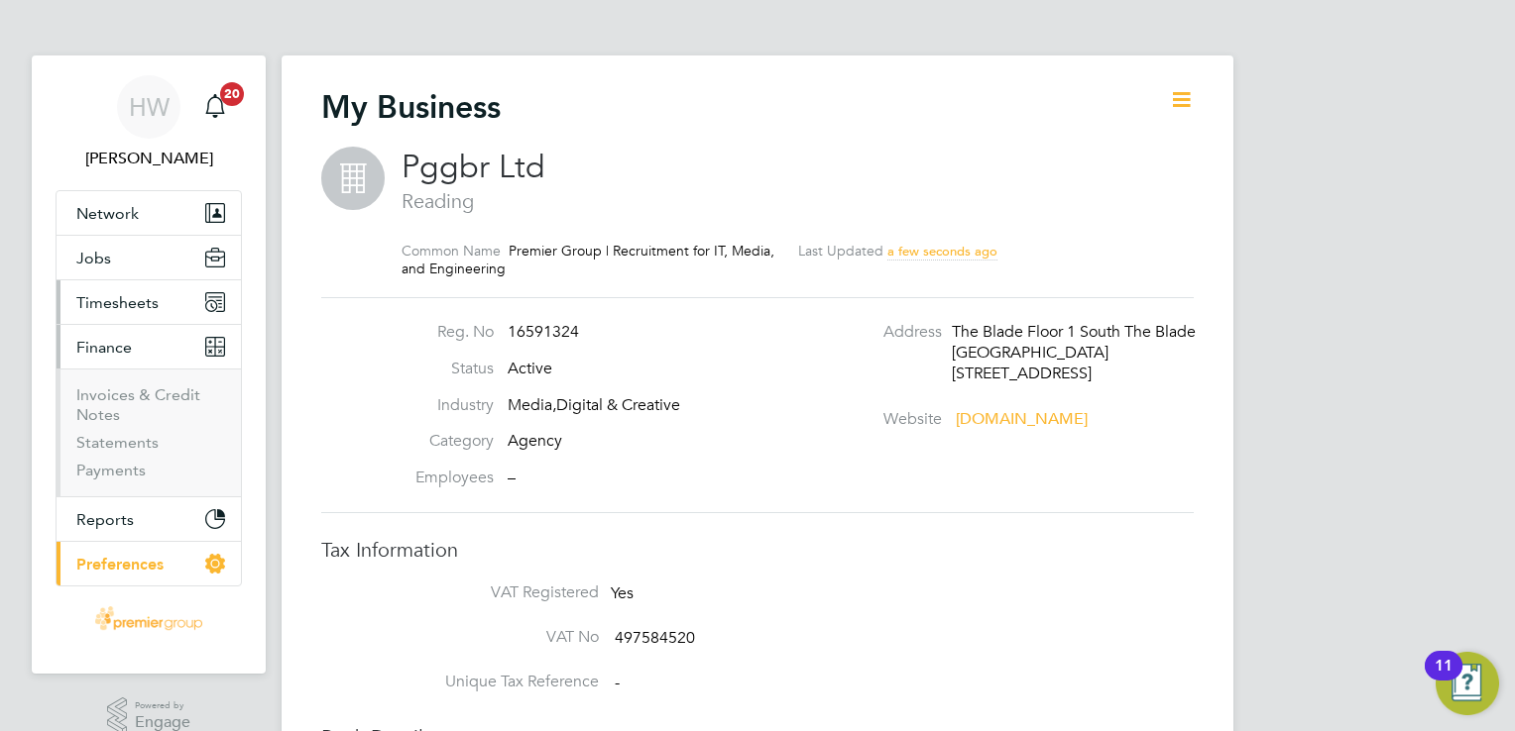
click at [131, 298] on span "Timesheets" at bounding box center [117, 302] width 82 height 19
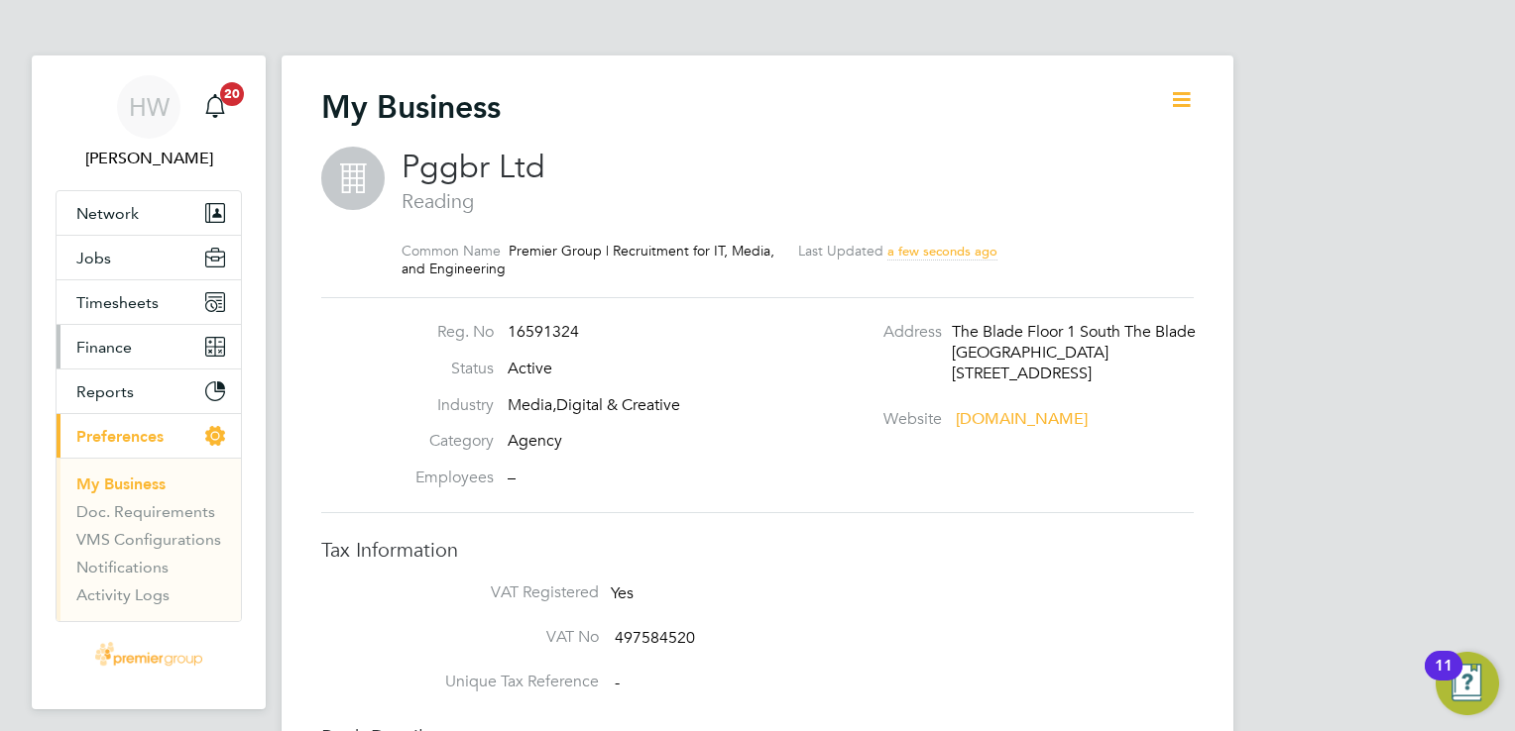
click at [145, 351] on button "Finance" at bounding box center [148, 347] width 184 height 44
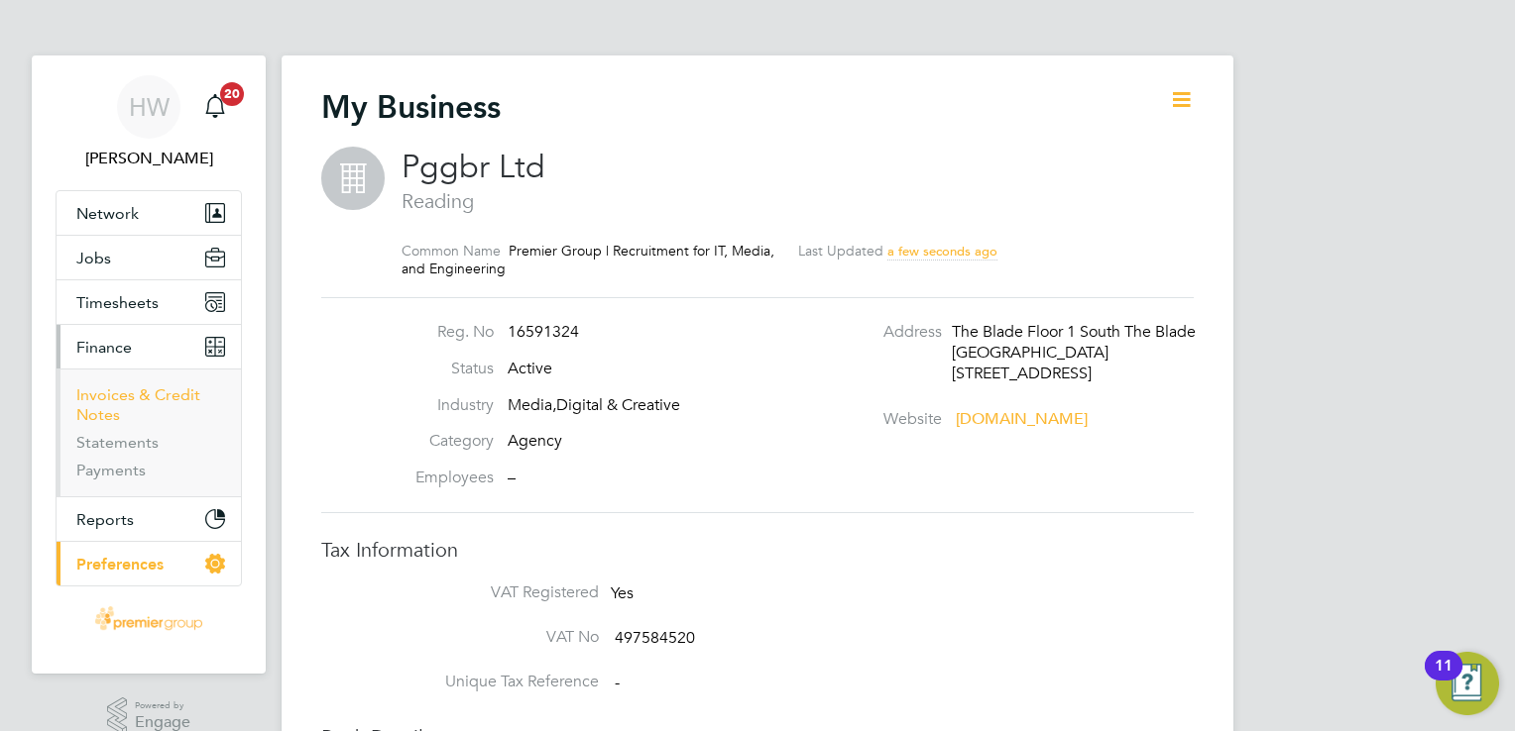
click at [143, 391] on link "Invoices & Credit Notes" at bounding box center [138, 405] width 124 height 39
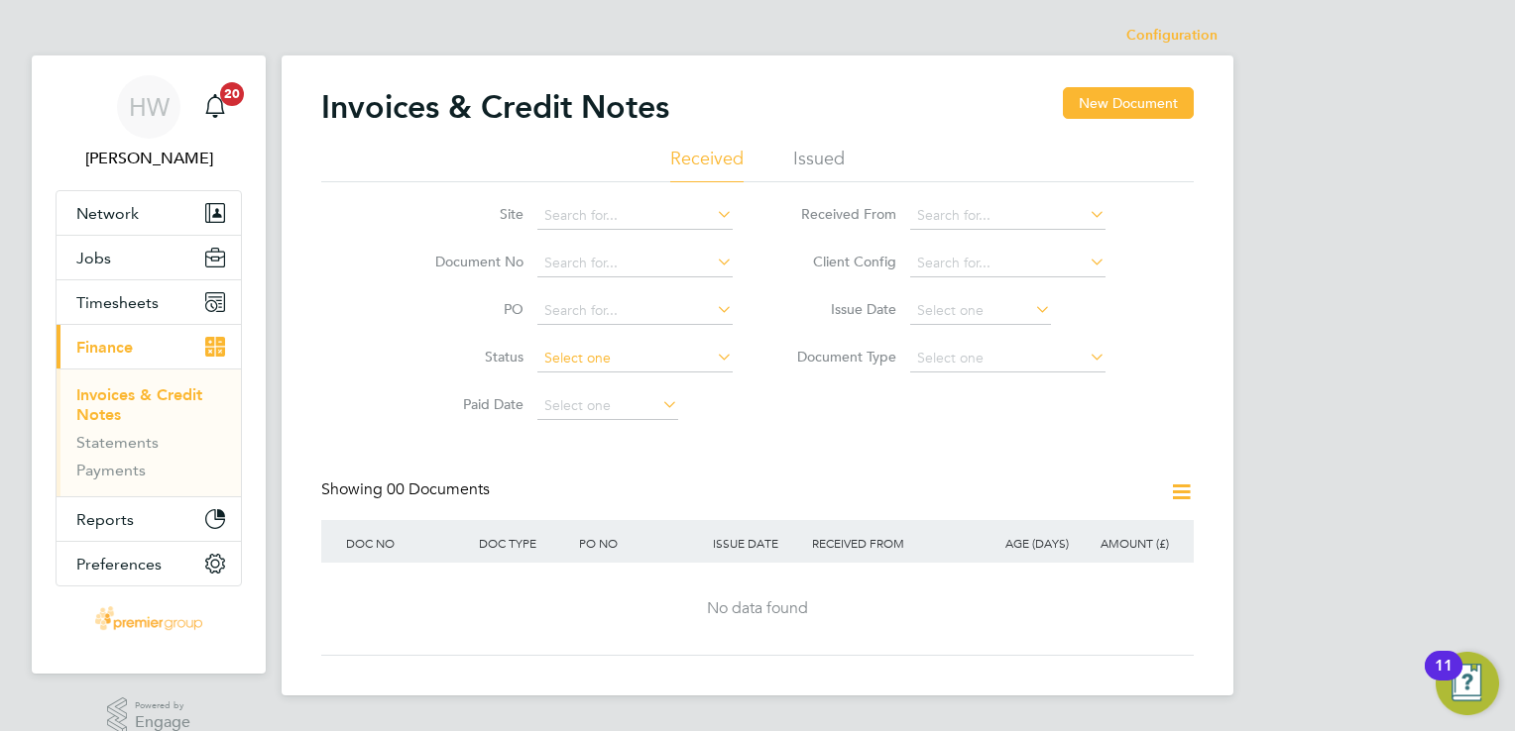
click at [604, 350] on input at bounding box center [634, 359] width 195 height 28
click at [588, 385] on li "Paid" at bounding box center [635, 385] width 196 height 26
type input "Paid"
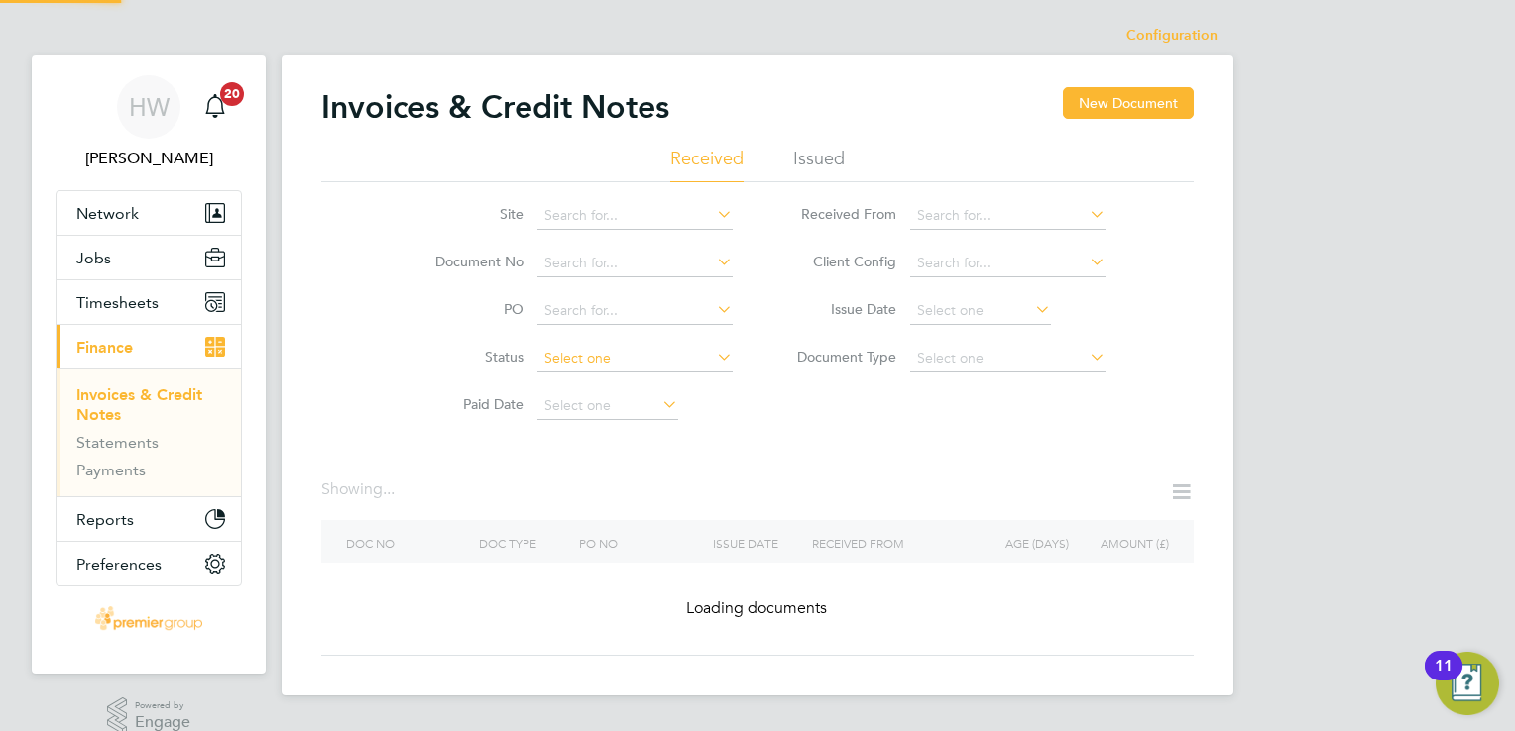
click at [613, 360] on input at bounding box center [634, 359] width 195 height 28
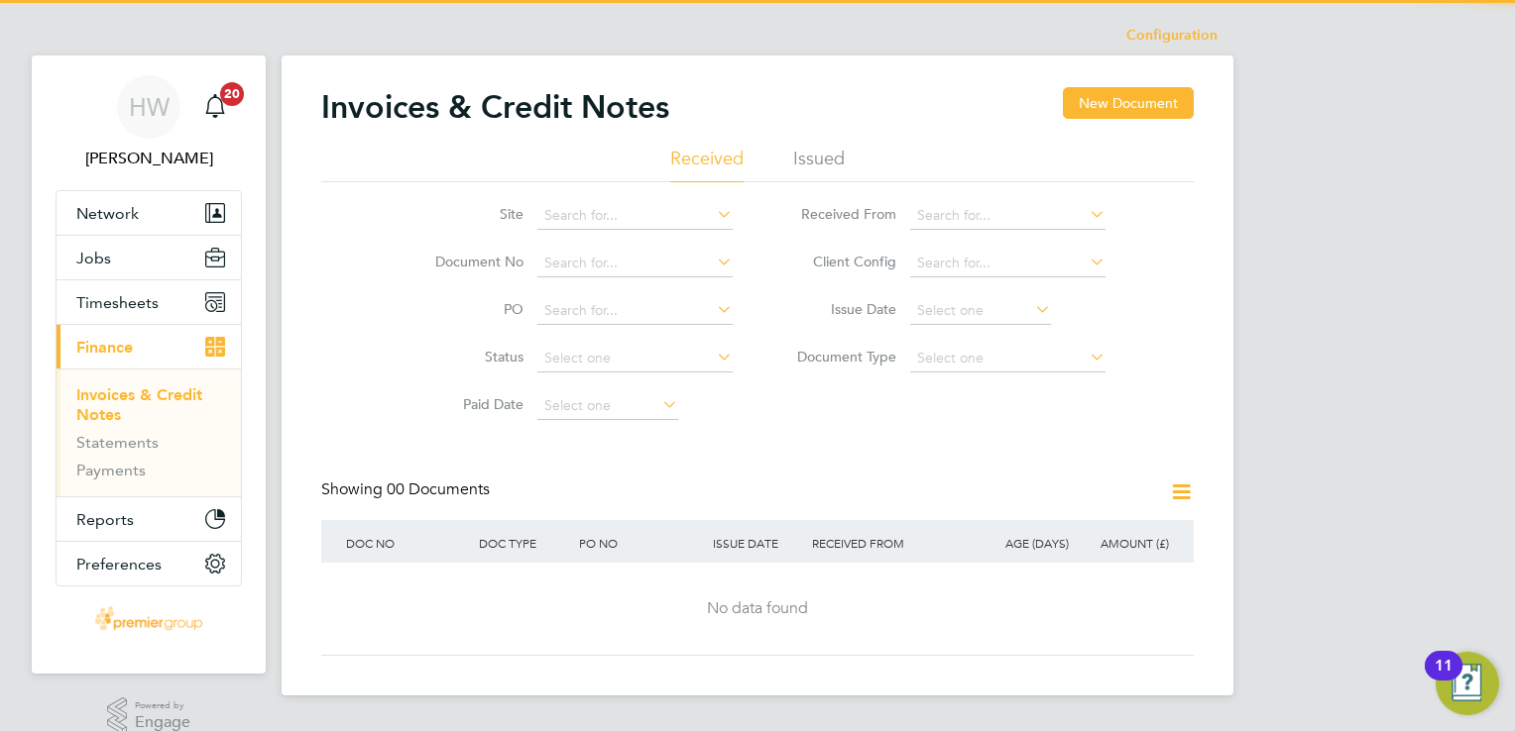
click at [868, 418] on div "Site Document No PO Status Paid Date Issued To Received From Client Config Issu…" at bounding box center [757, 306] width 872 height 248
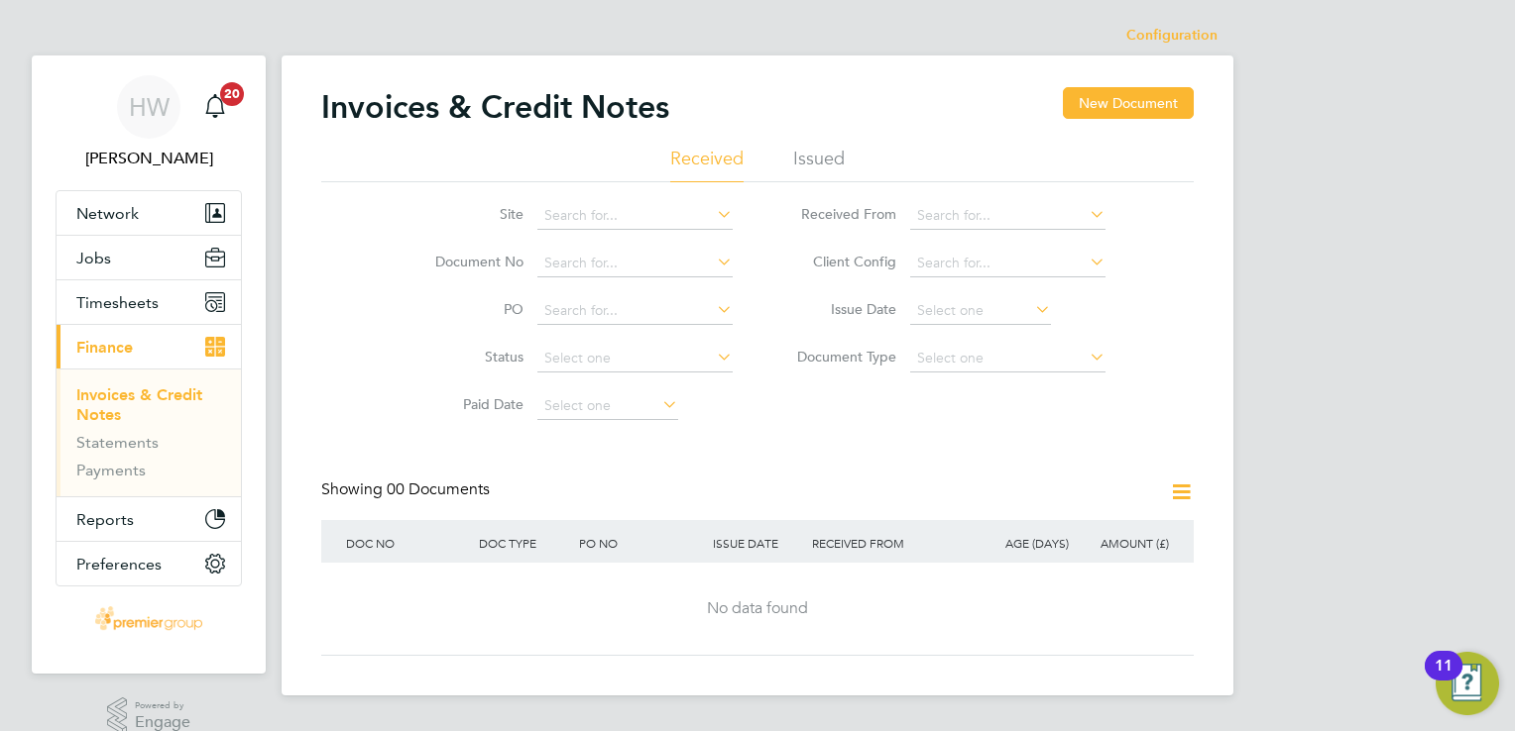
click at [793, 169] on li "Issued" at bounding box center [819, 165] width 52 height 36
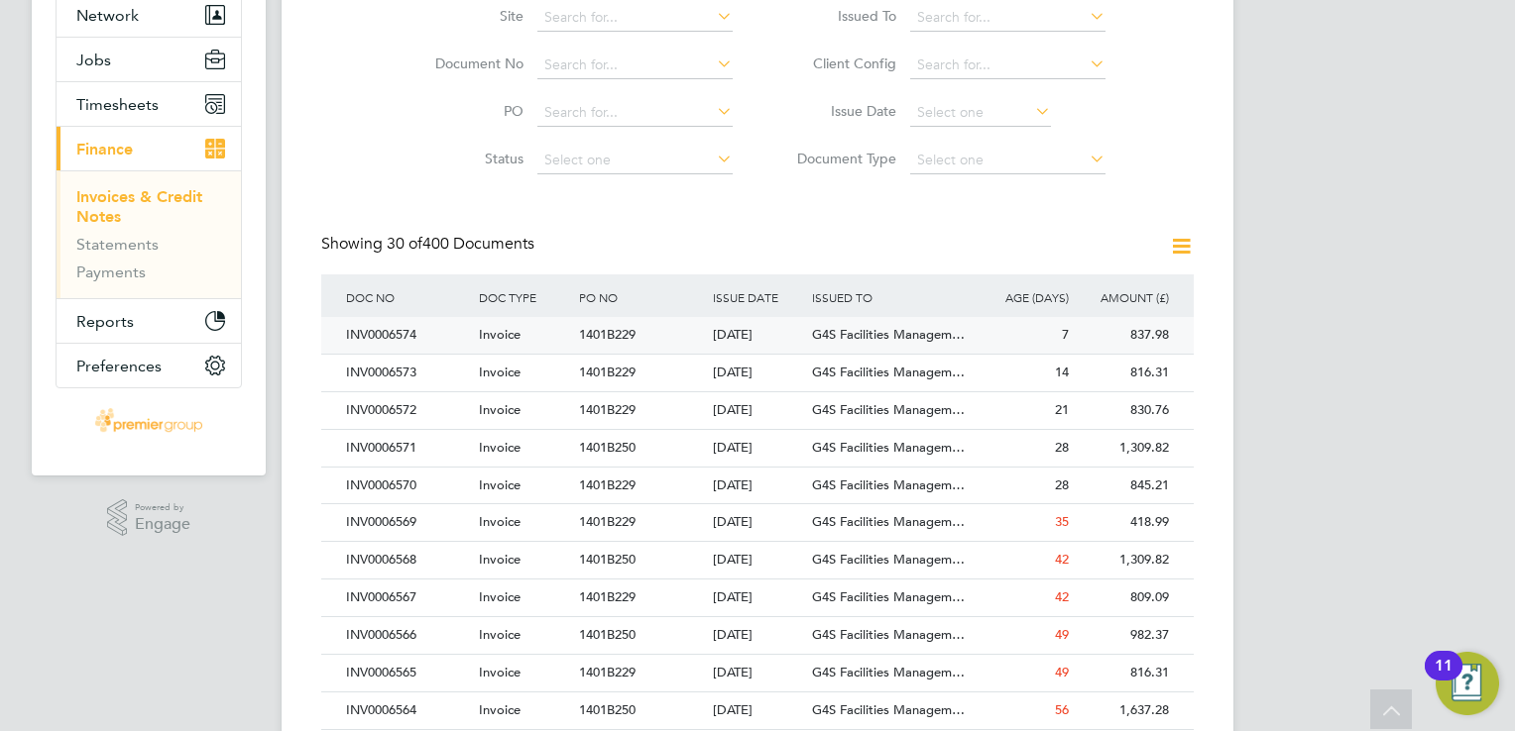
click at [784, 333] on div "[DATE]" at bounding box center [758, 335] width 100 height 37
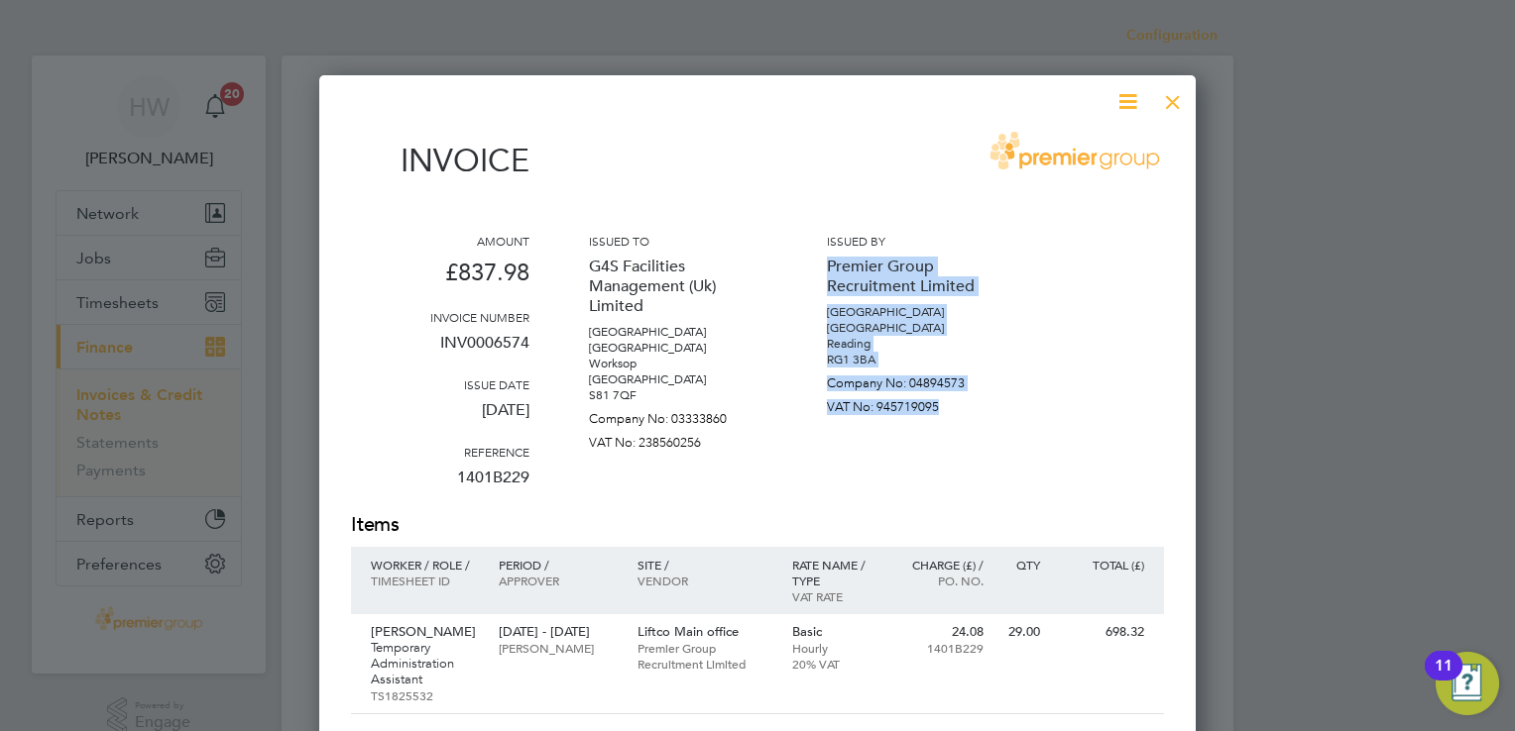
drag, startPoint x: 820, startPoint y: 261, endPoint x: 938, endPoint y: 425, distance: 202.4
click at [938, 425] on div "Amount £837.98 Invoice number INV0006574 Issue date [DATE] Reference 1401B229 I…" at bounding box center [757, 372] width 813 height 279
drag, startPoint x: 938, startPoint y: 425, endPoint x: 798, endPoint y: 351, distance: 158.3
click at [798, 351] on div "Amount £837.98 Invoice number INV0006574 Issue date [DATE] Reference 1401B229 I…" at bounding box center [757, 372] width 813 height 279
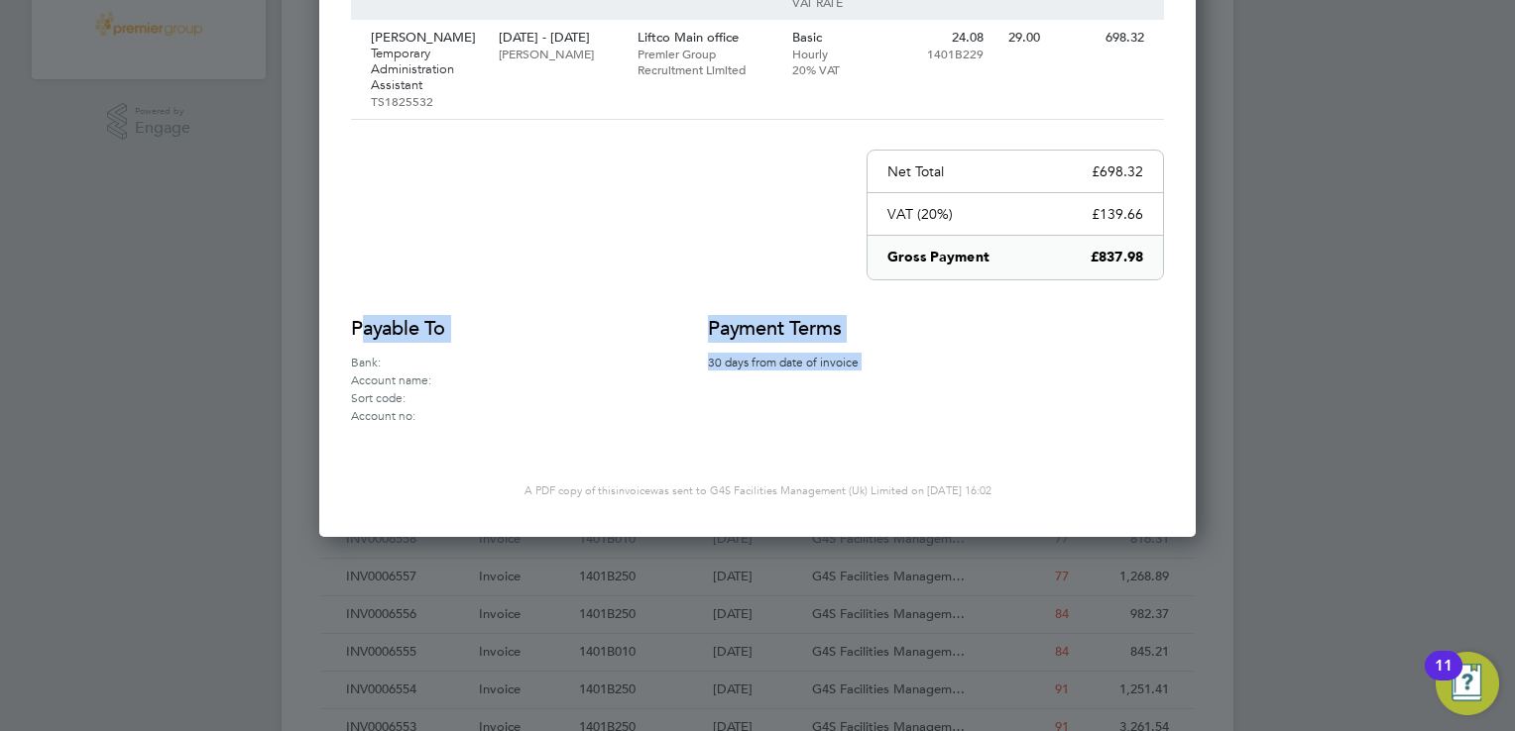
drag, startPoint x: 357, startPoint y: 312, endPoint x: 432, endPoint y: 418, distance: 130.1
drag, startPoint x: 432, startPoint y: 418, endPoint x: 395, endPoint y: 375, distance: 57.0
click at [395, 375] on label "Account name:" at bounding box center [398, 380] width 95 height 18
click at [480, 337] on div "Payable to Bank: Account name: Sort code: Account no:" at bounding box center [499, 369] width 297 height 109
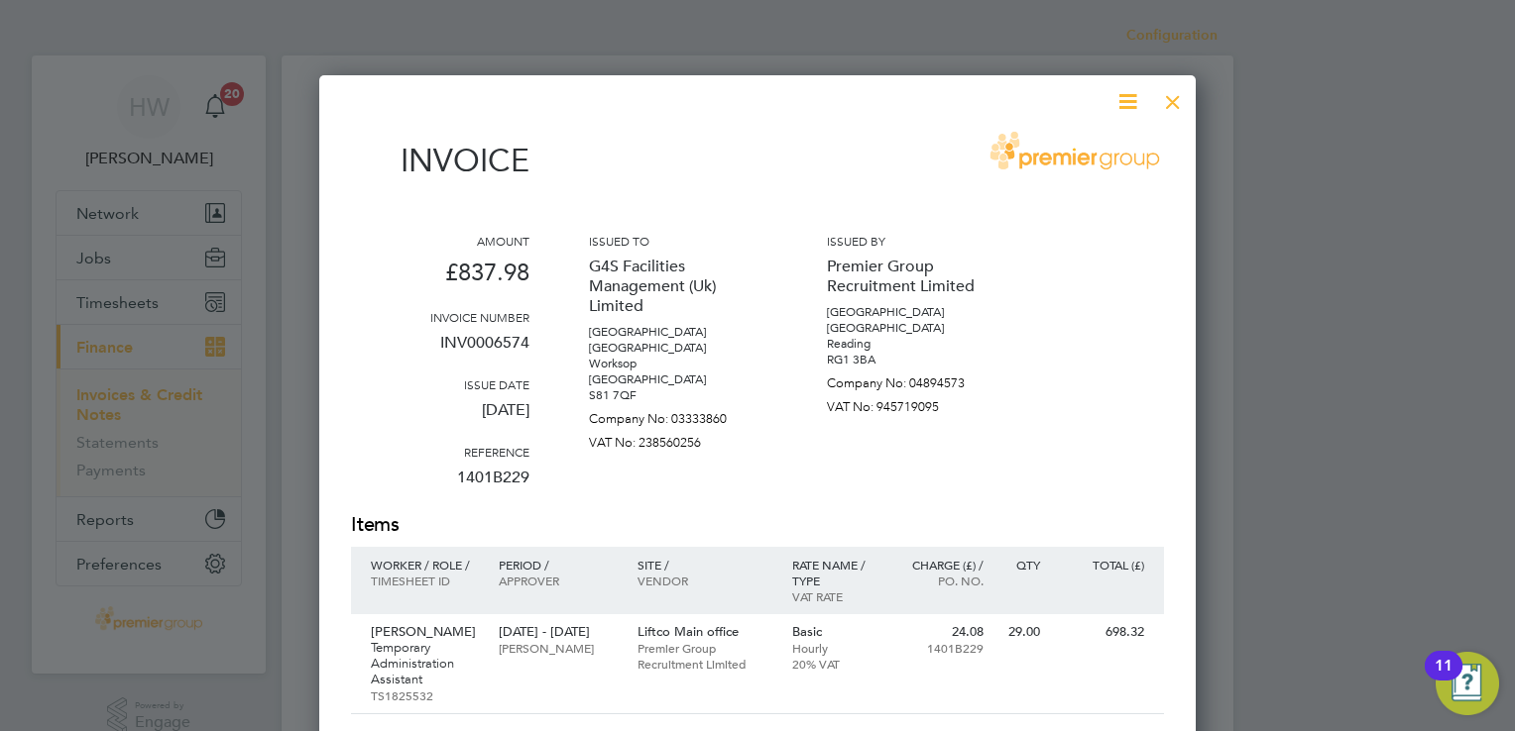
click at [1160, 93] on div at bounding box center [1173, 97] width 36 height 36
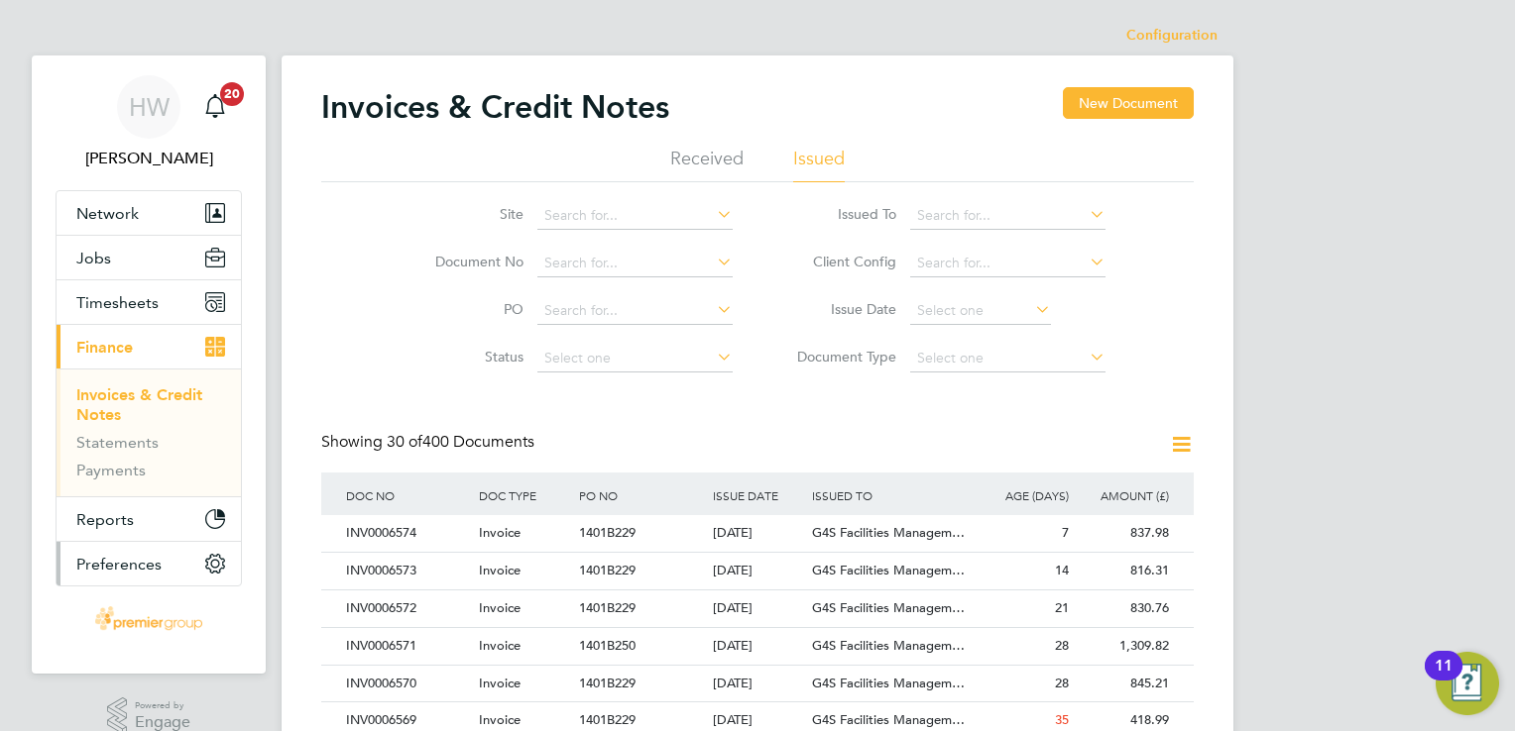
click at [132, 563] on span "Preferences" at bounding box center [118, 564] width 85 height 19
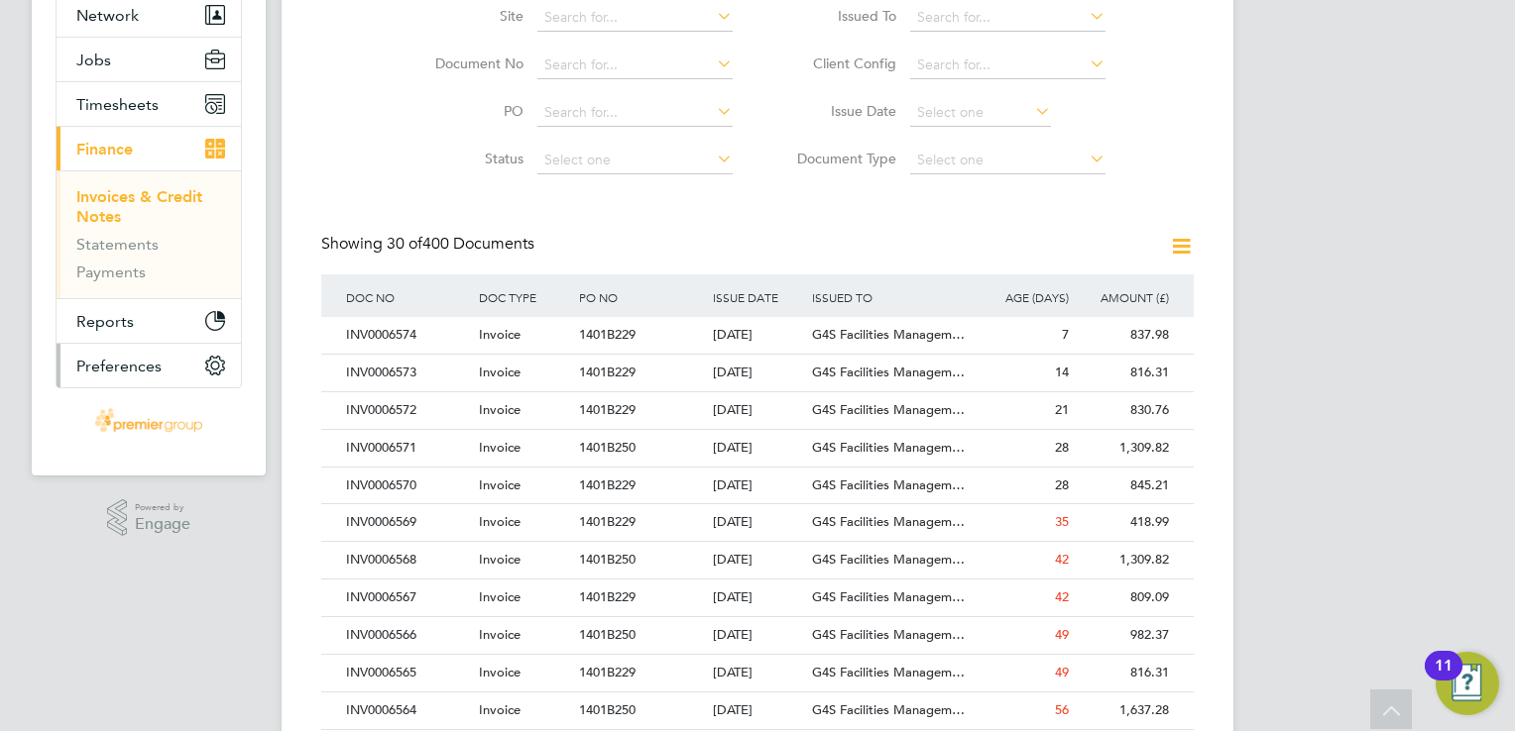
click at [230, 354] on button "Preferences" at bounding box center [148, 366] width 184 height 44
